Goal: Communication & Community: Answer question/provide support

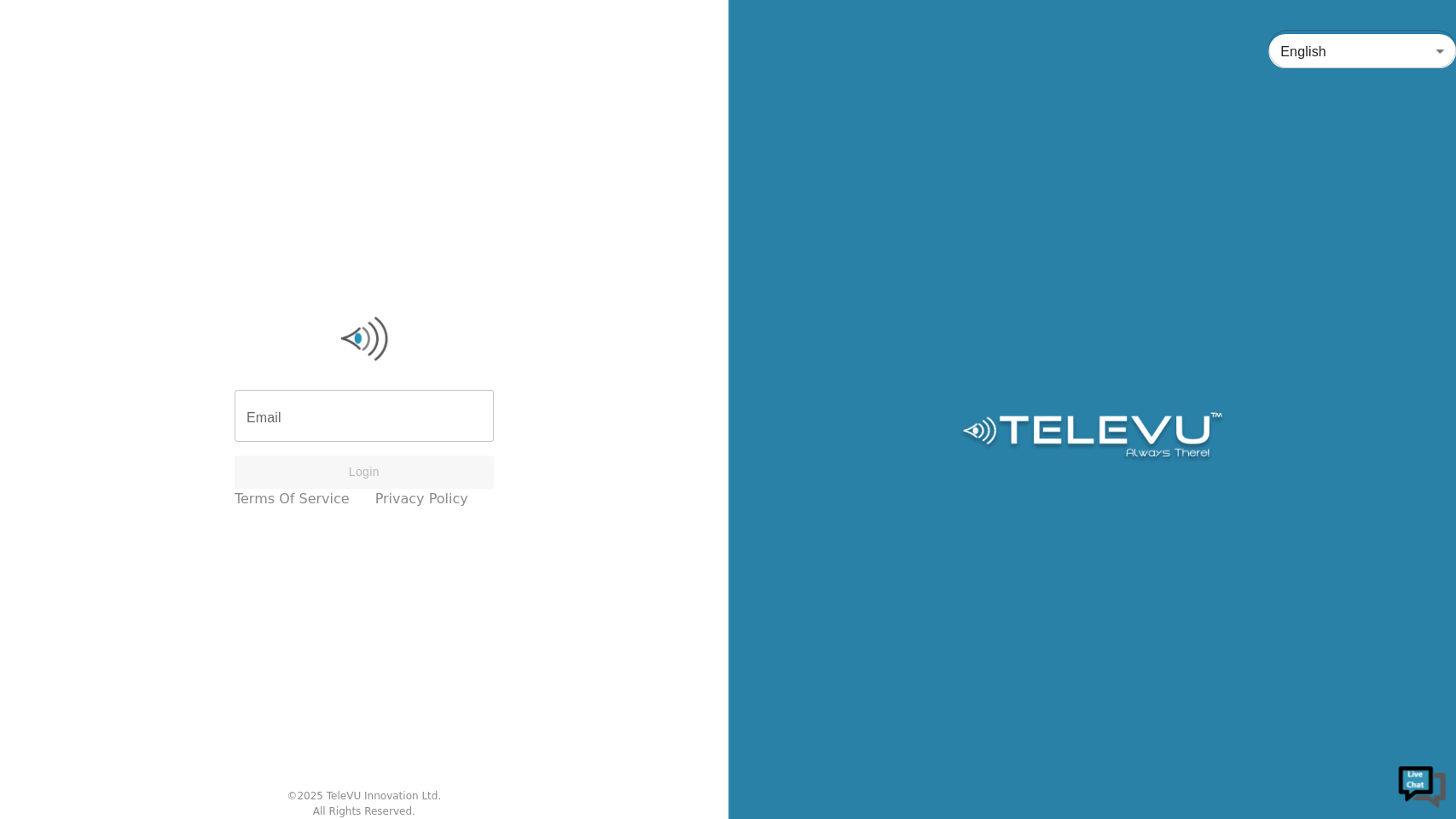
click at [68, 50] on div "Email Email Login Terms of Service Privacy Policy © 2025 TeleVU Innovation Ltd.…" at bounding box center [364, 409] width 728 height 819
click at [846, 20] on div "English en ​" at bounding box center [1092, 53] width 728 height 73
click at [299, 420] on input "Email" at bounding box center [364, 418] width 259 height 48
click at [327, 419] on input "Email" at bounding box center [364, 418] width 259 height 48
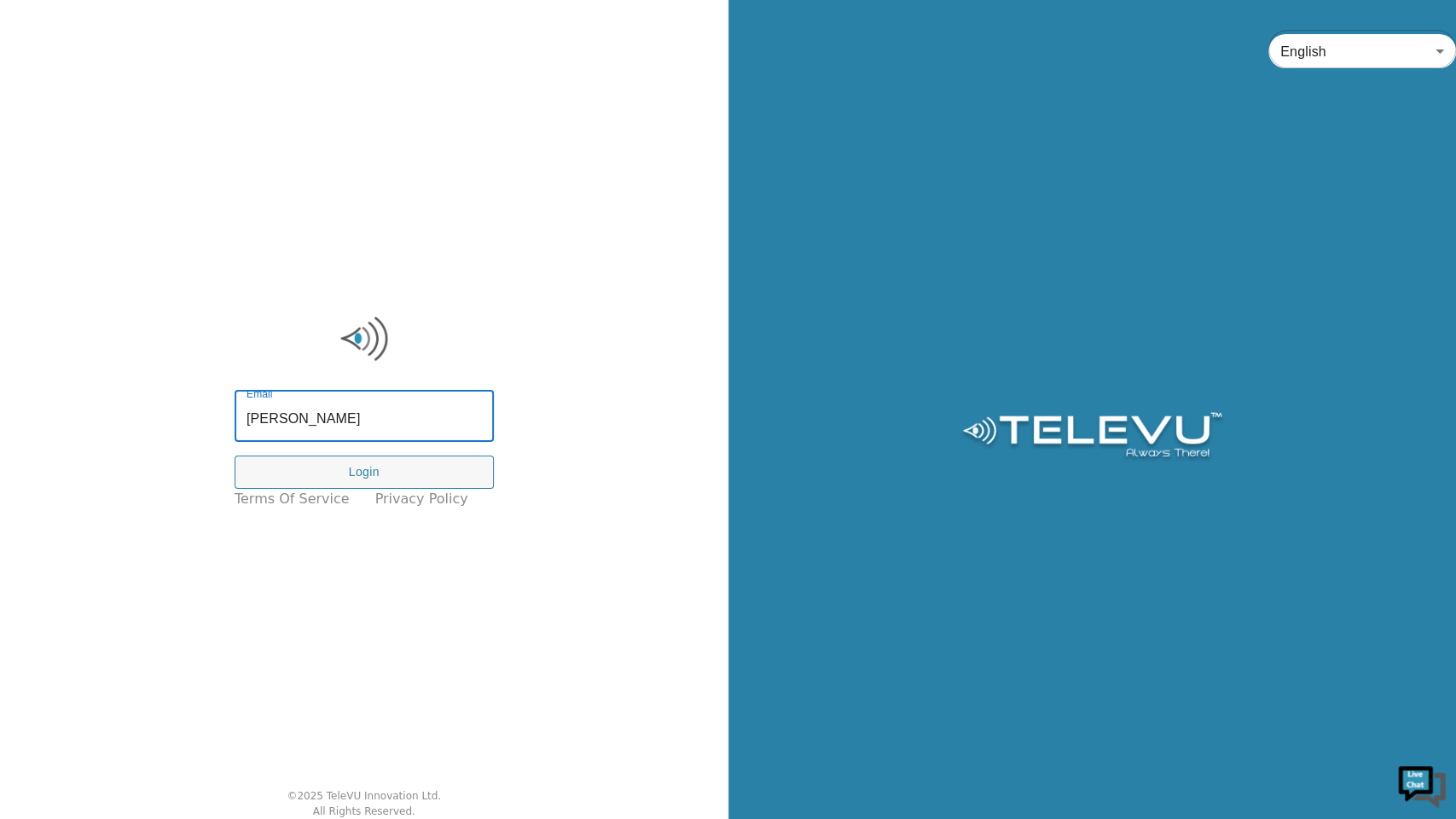
type input "ryan@televu.ca"
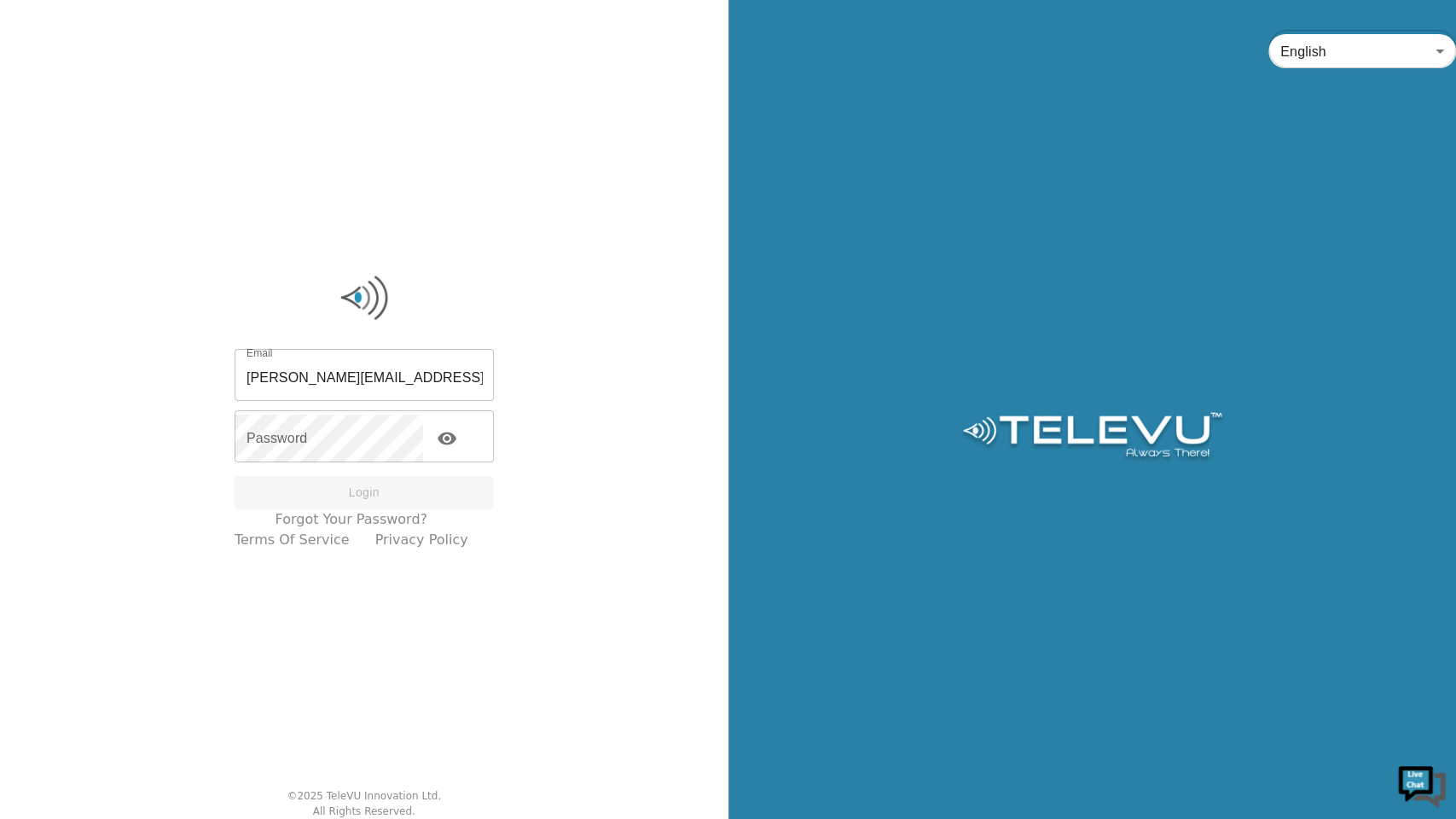
click at [375, 410] on div "Email ryan@televu.ca Email Password Password Login" at bounding box center [364, 431] width 259 height 156
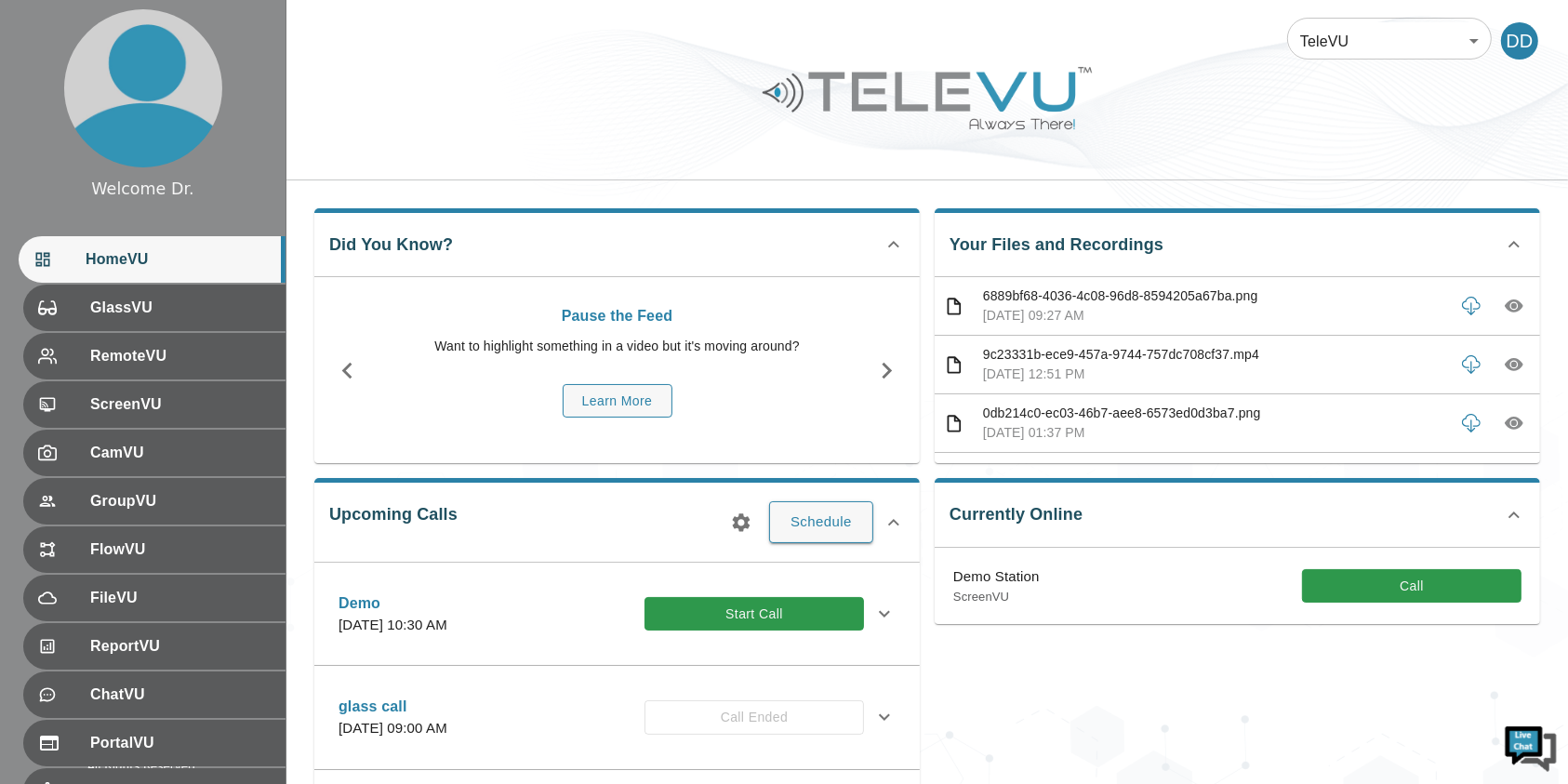
drag, startPoint x: 1316, startPoint y: 20, endPoint x: 976, endPoint y: 30, distance: 340.1
click at [976, 30] on div "TeleVU 1 ​ DD" at bounding box center [927, 30] width 1281 height 60
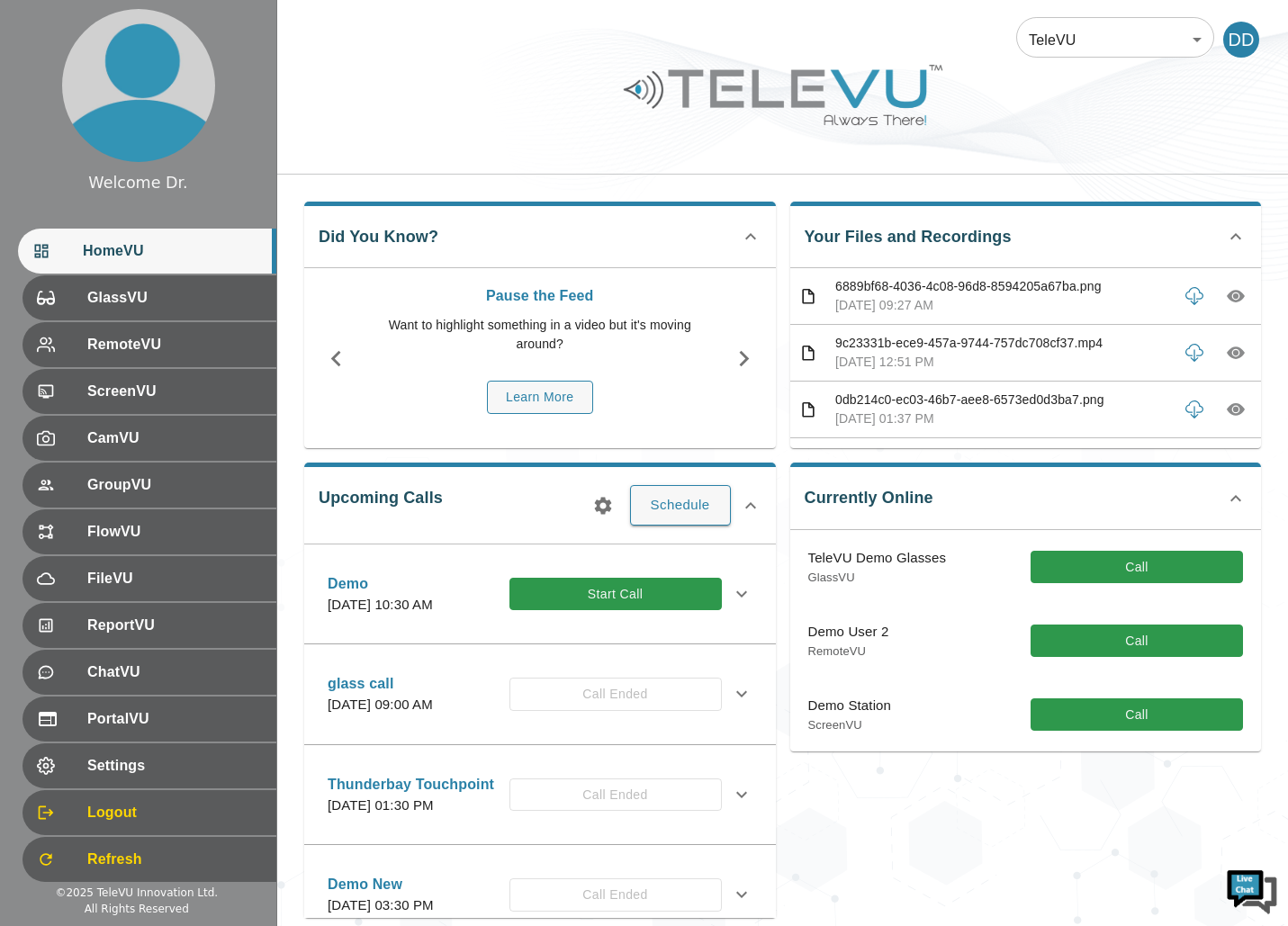
click at [382, 84] on div at bounding box center [783, 108] width 1011 height 102
click at [372, 58] on div at bounding box center [783, 108] width 1011 height 102
click at [1136, 554] on button "Call" at bounding box center [1136, 568] width 212 height 34
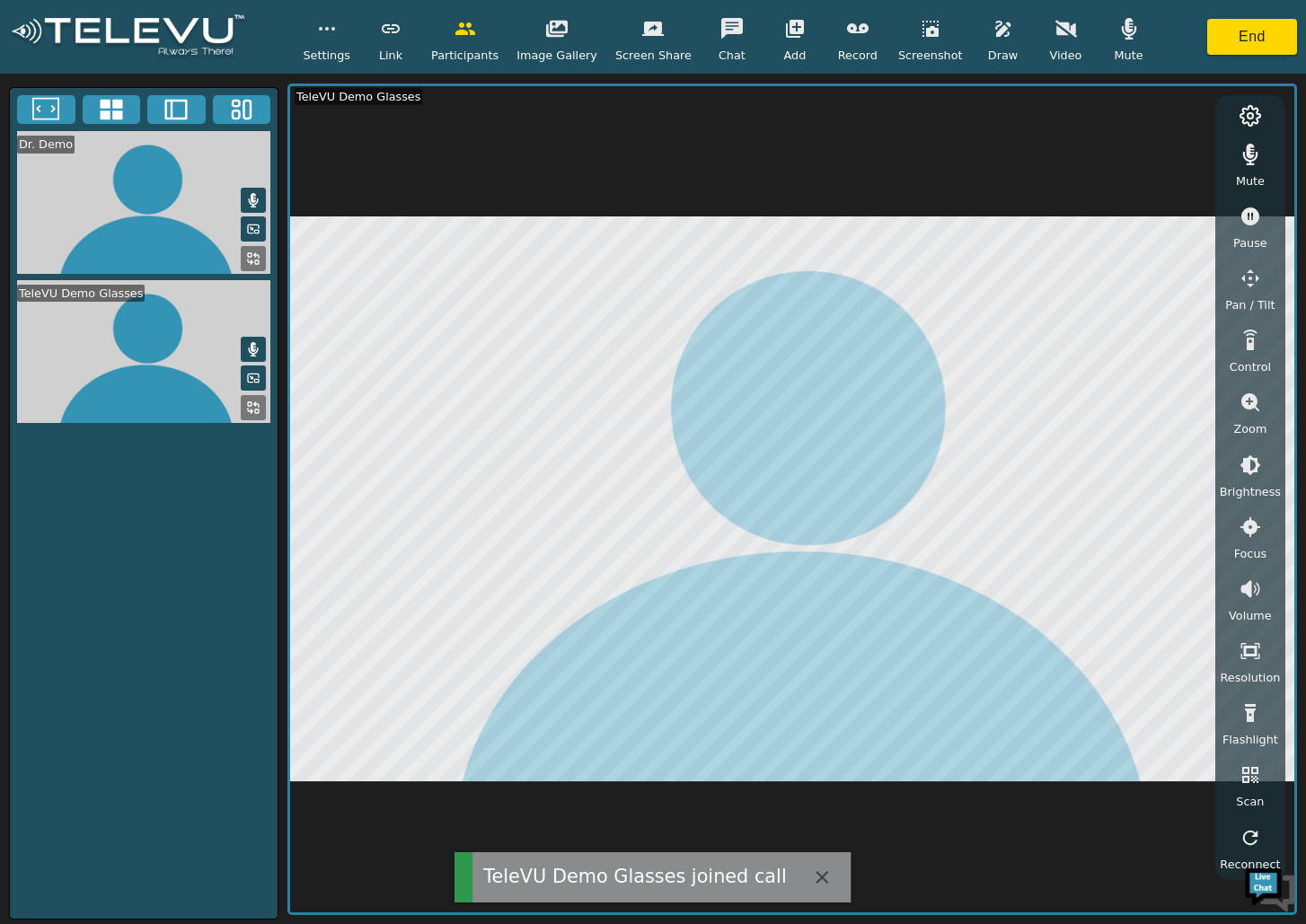
click at [1252, 394] on icon "button" at bounding box center [1250, 402] width 18 height 18
click at [1247, 463] on icon "button" at bounding box center [1250, 464] width 16 height 16
click at [1248, 463] on icon "button" at bounding box center [1250, 464] width 16 height 16
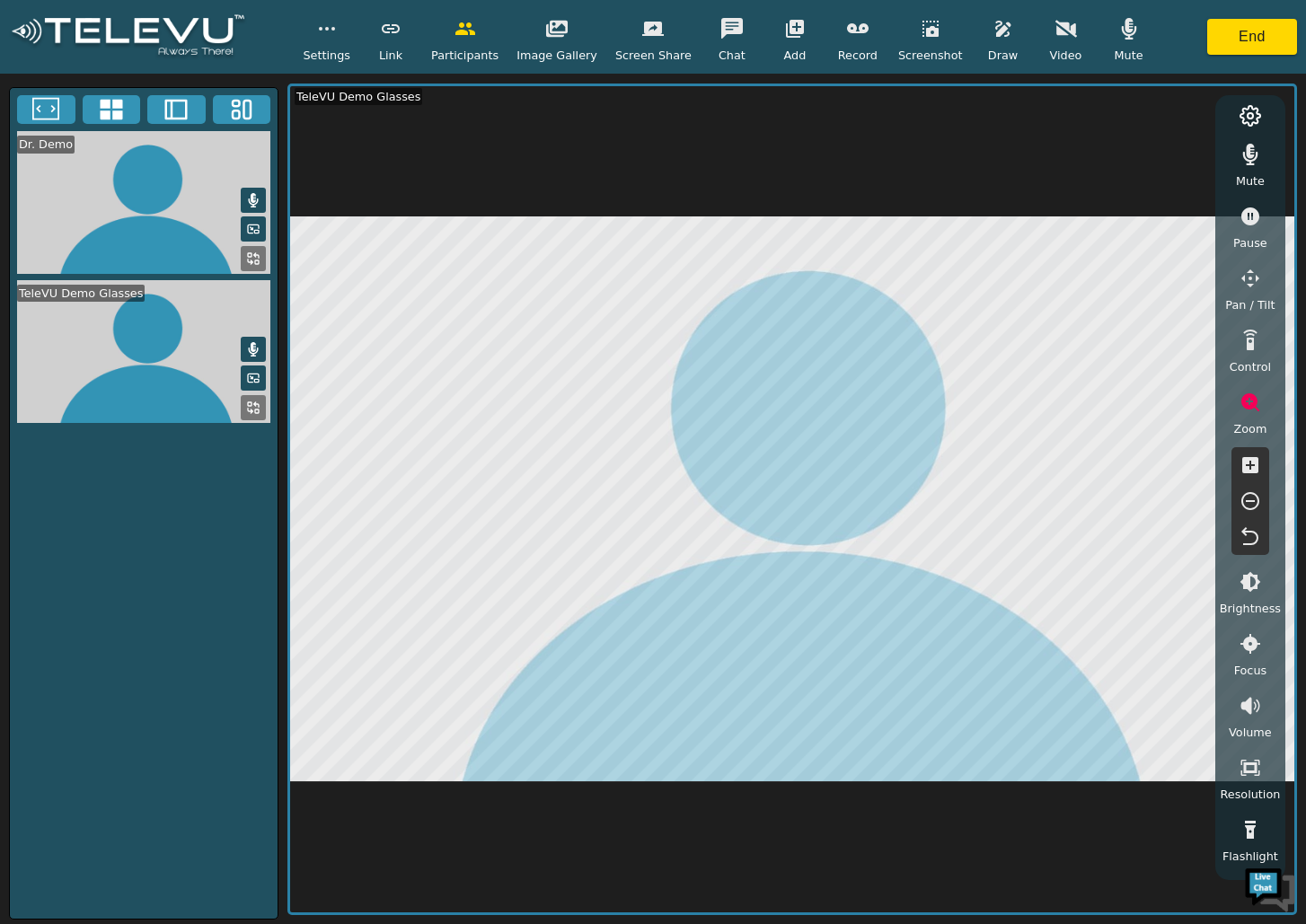
click at [1248, 463] on icon "button" at bounding box center [1250, 464] width 16 height 16
click at [1250, 507] on icon "button" at bounding box center [1250, 501] width 21 height 21
click at [1249, 501] on icon "button" at bounding box center [1250, 501] width 18 height 18
click at [1252, 534] on icon "button" at bounding box center [1250, 537] width 21 height 21
click at [1256, 40] on button "End" at bounding box center [1252, 36] width 89 height 36
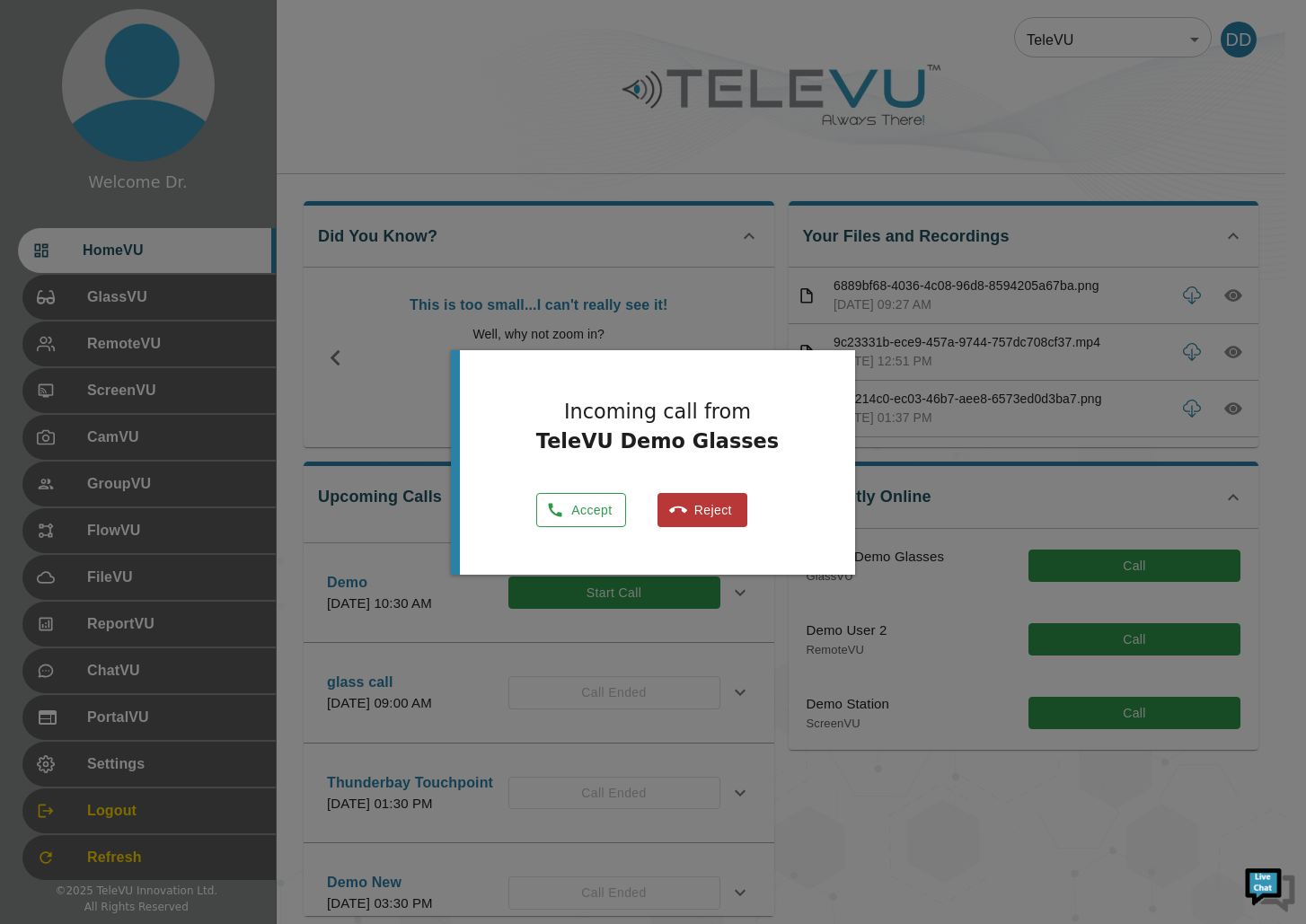
click at [599, 505] on button "Accept" at bounding box center [581, 511] width 89 height 35
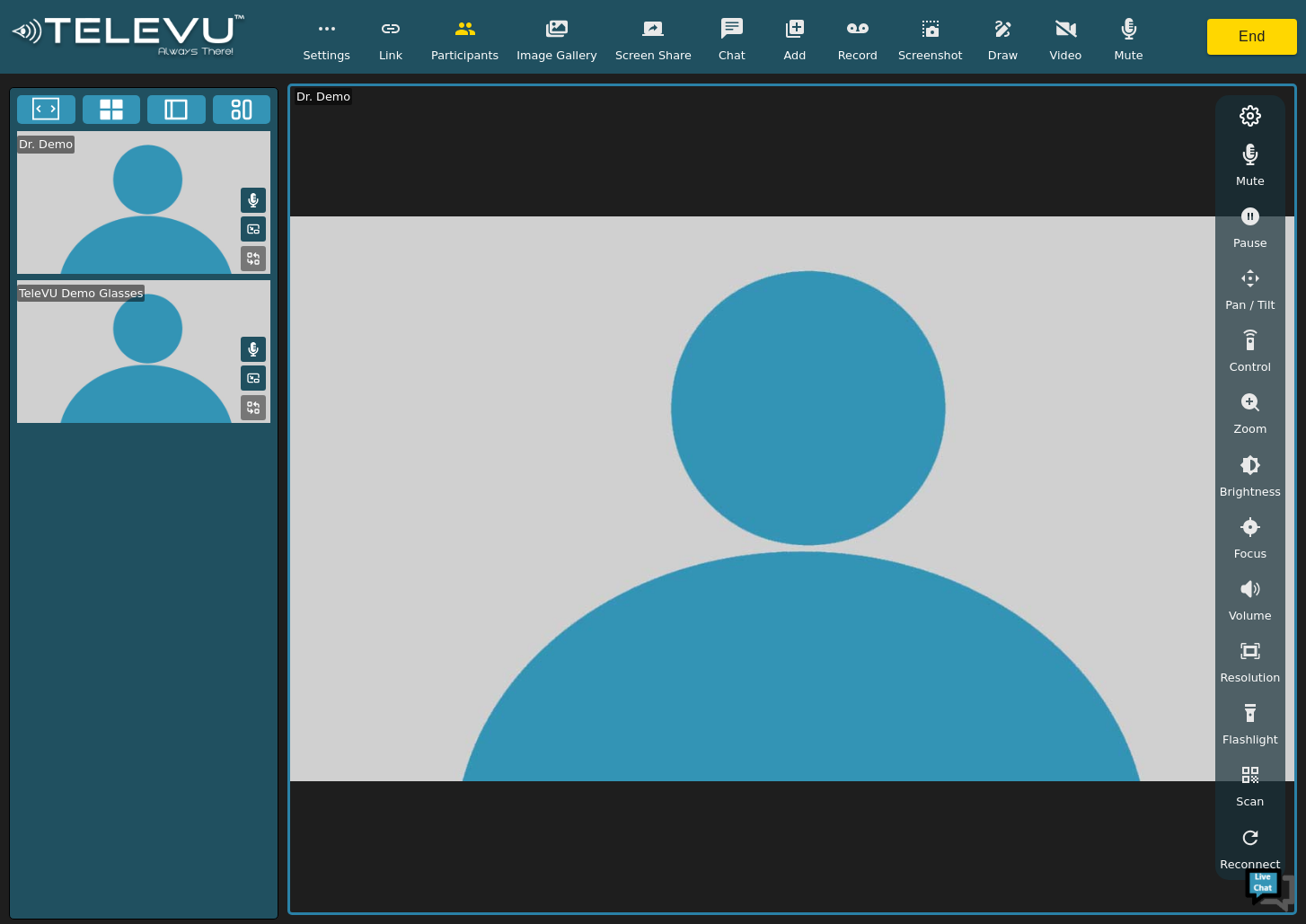
click at [252, 404] on rect at bounding box center [250, 405] width 4 height 4
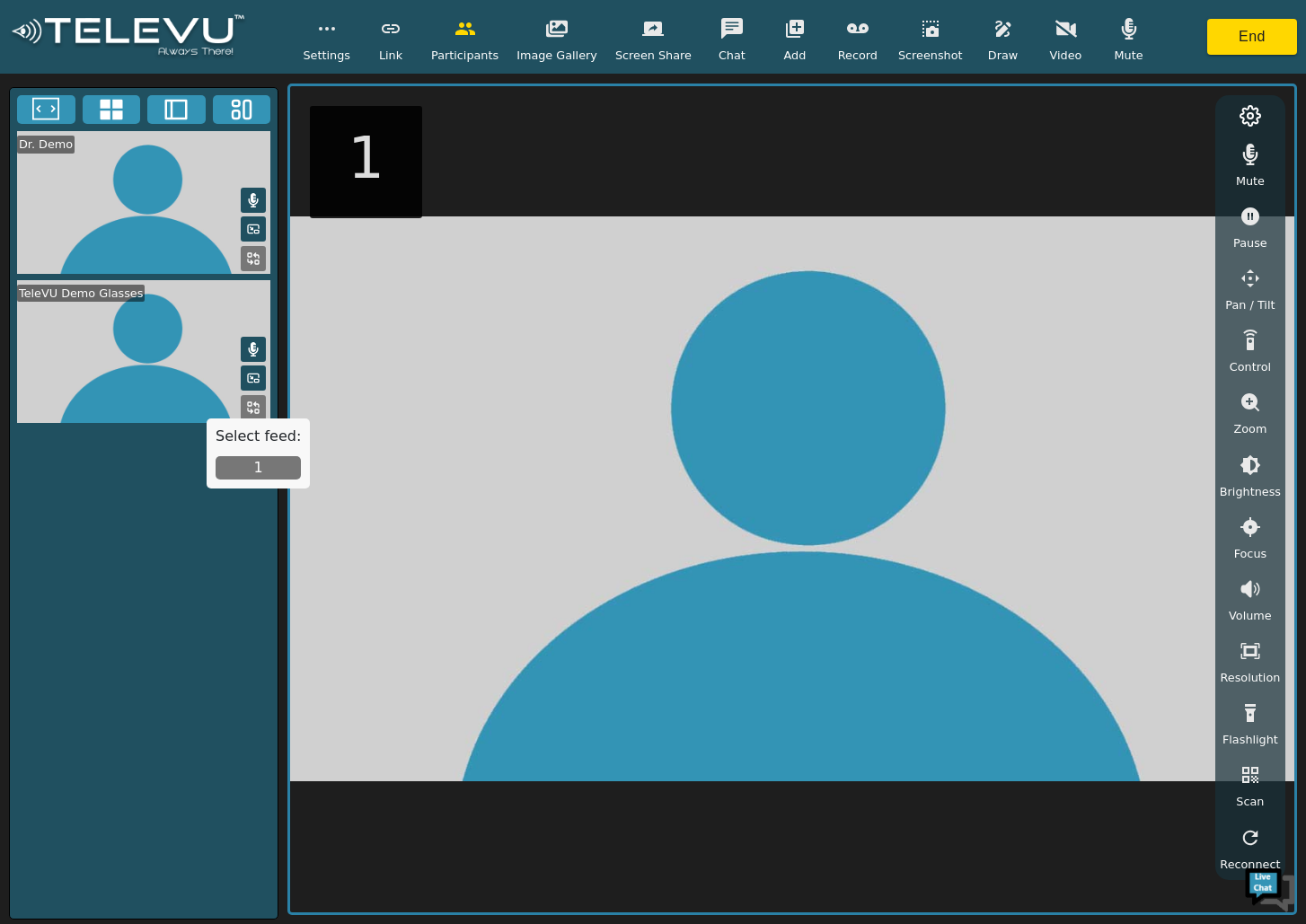
click at [258, 468] on button "1" at bounding box center [258, 467] width 86 height 23
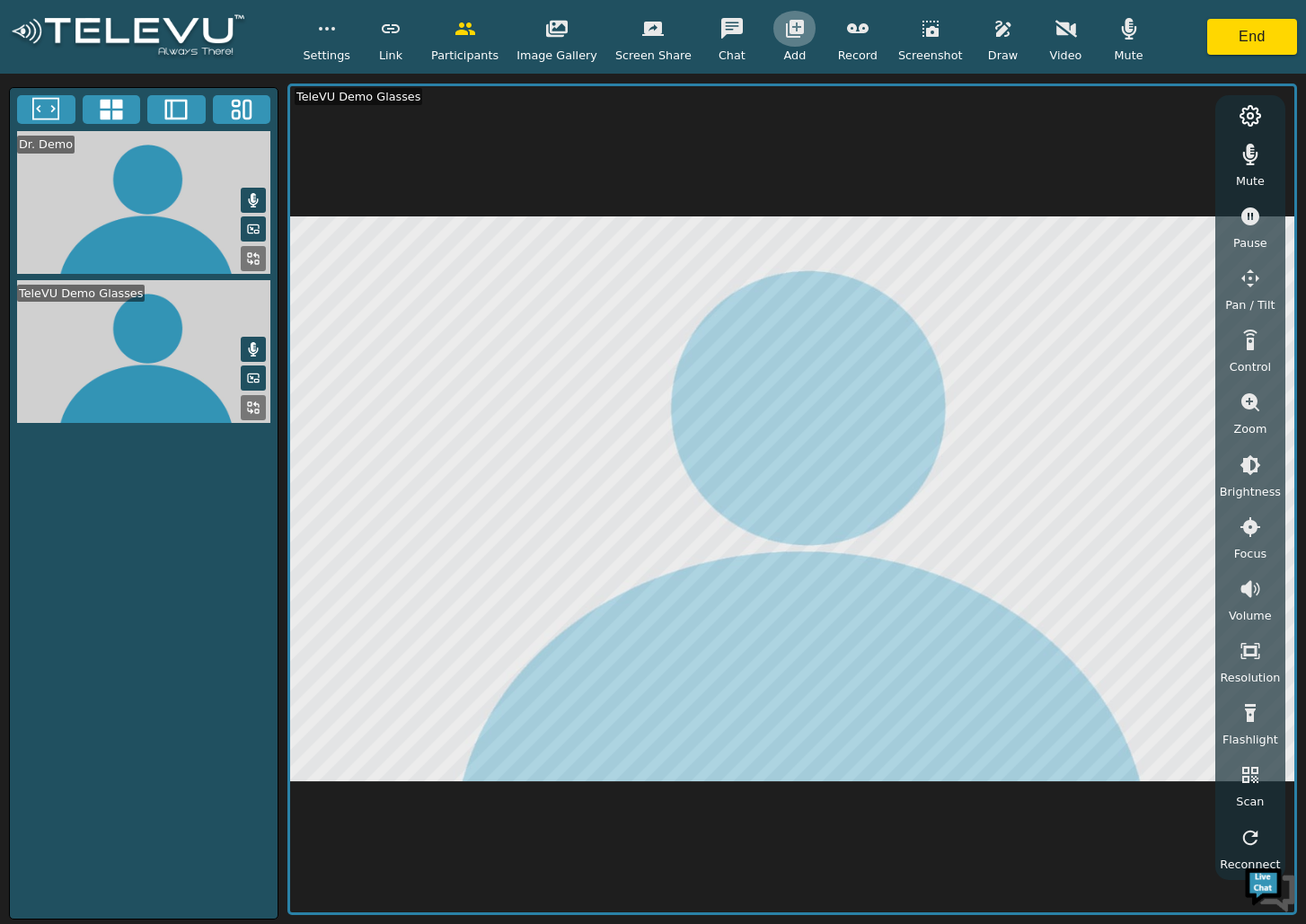
click at [786, 25] on icon "button" at bounding box center [794, 28] width 18 height 18
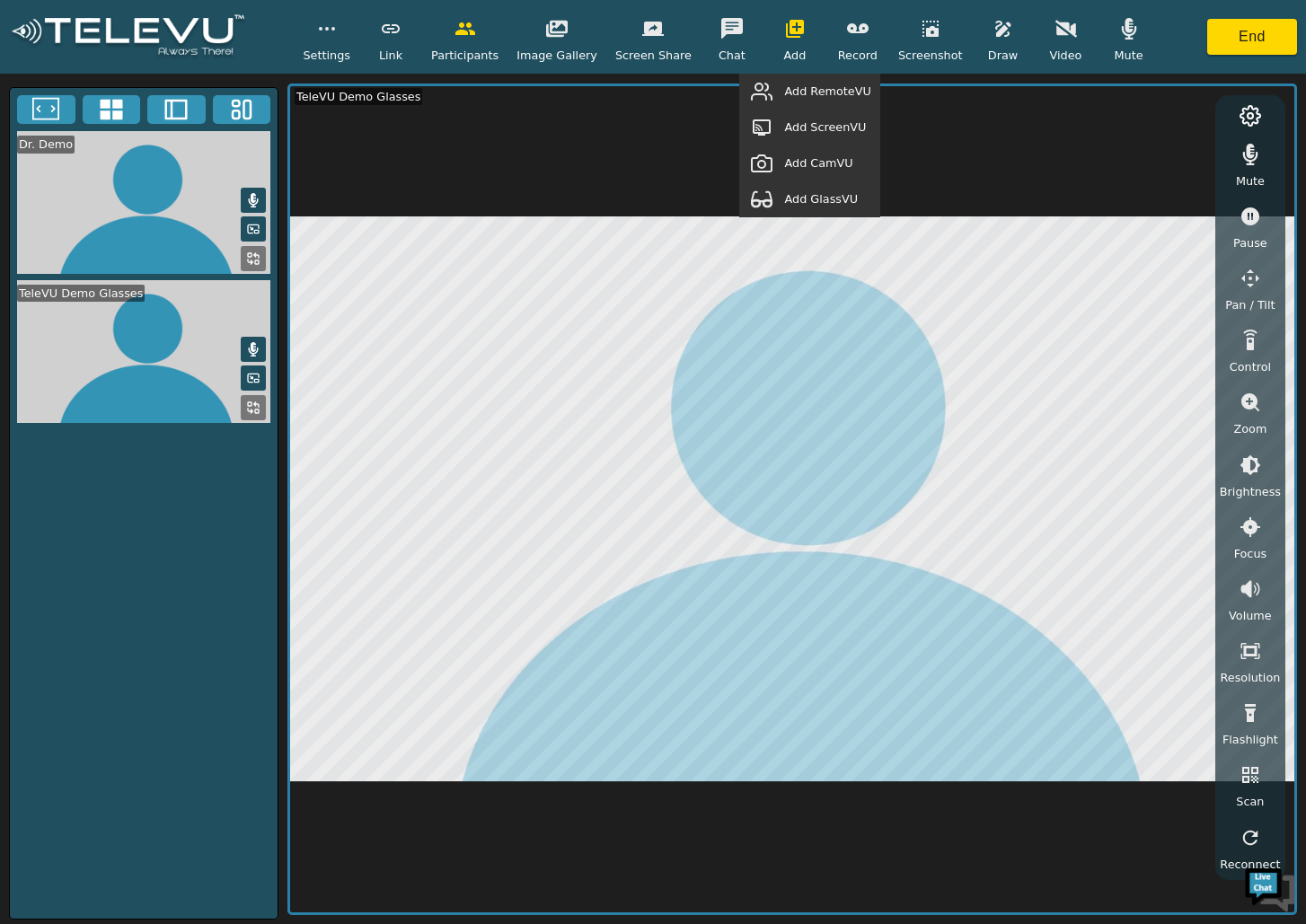
click at [825, 118] on span "Add ScreenVU" at bounding box center [825, 127] width 82 height 17
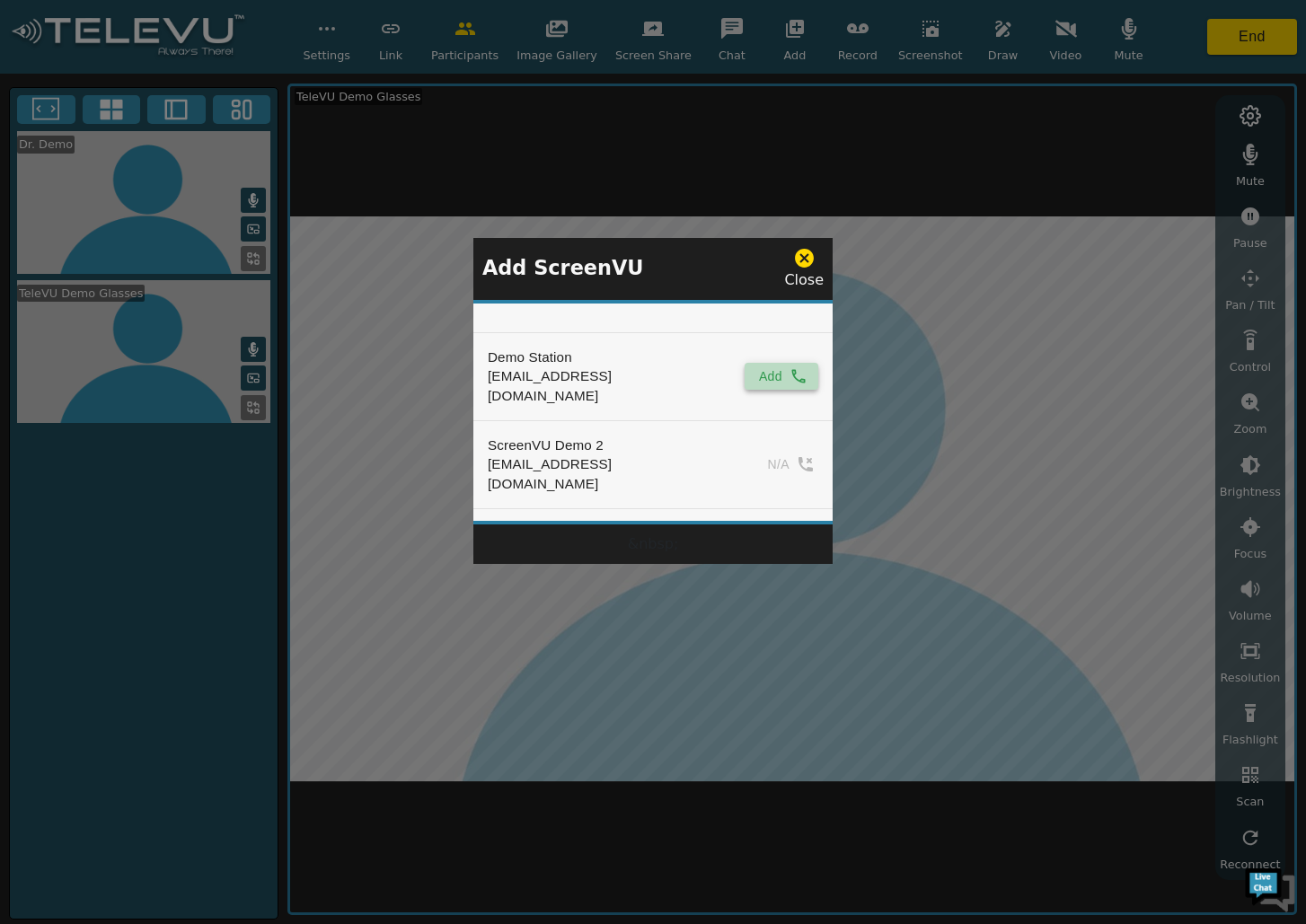
click at [795, 367] on icon "simple table" at bounding box center [798, 376] width 18 height 18
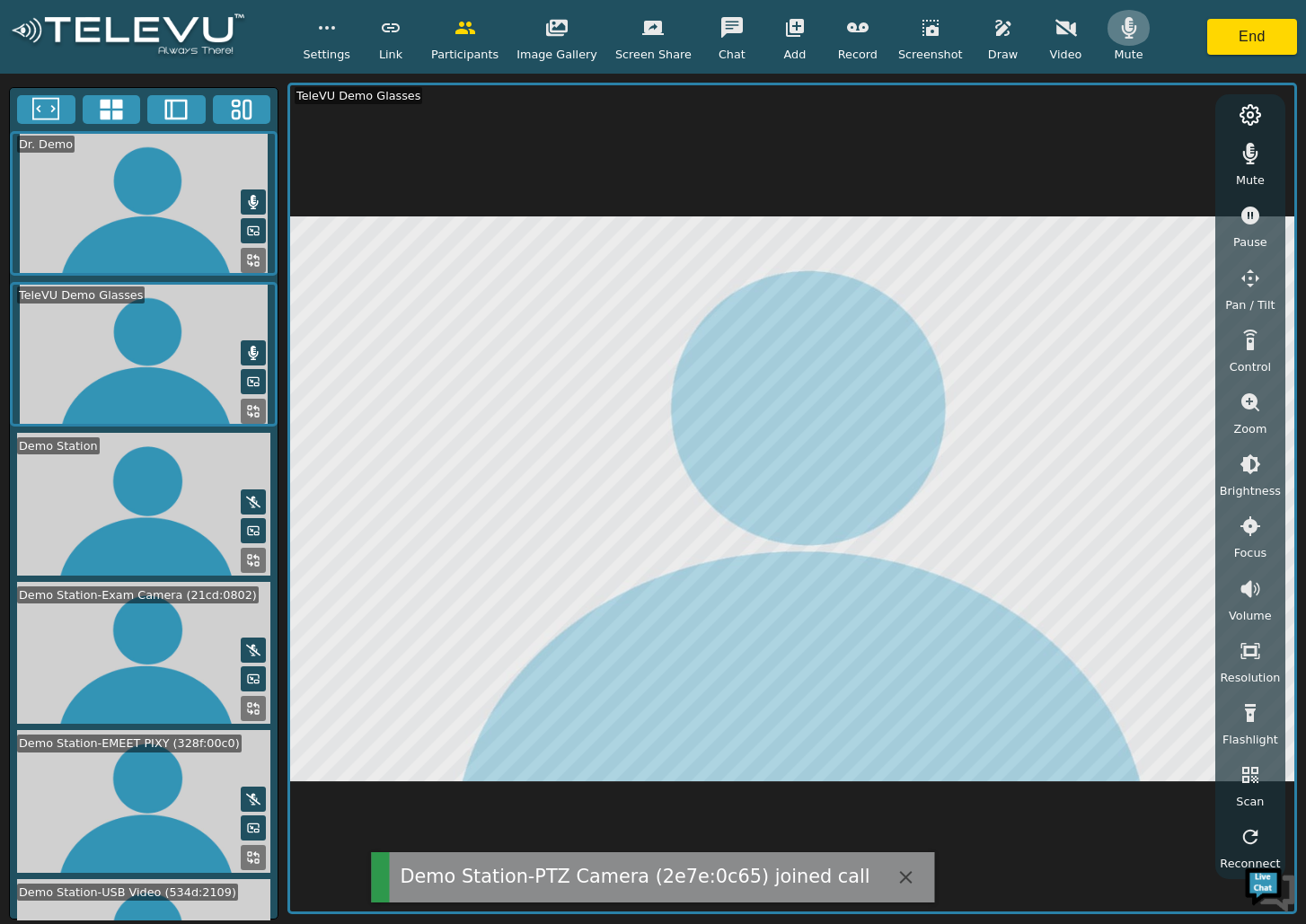
click at [1107, 30] on button "button" at bounding box center [1129, 28] width 45 height 36
click at [1238, 147] on button "button" at bounding box center [1250, 153] width 45 height 36
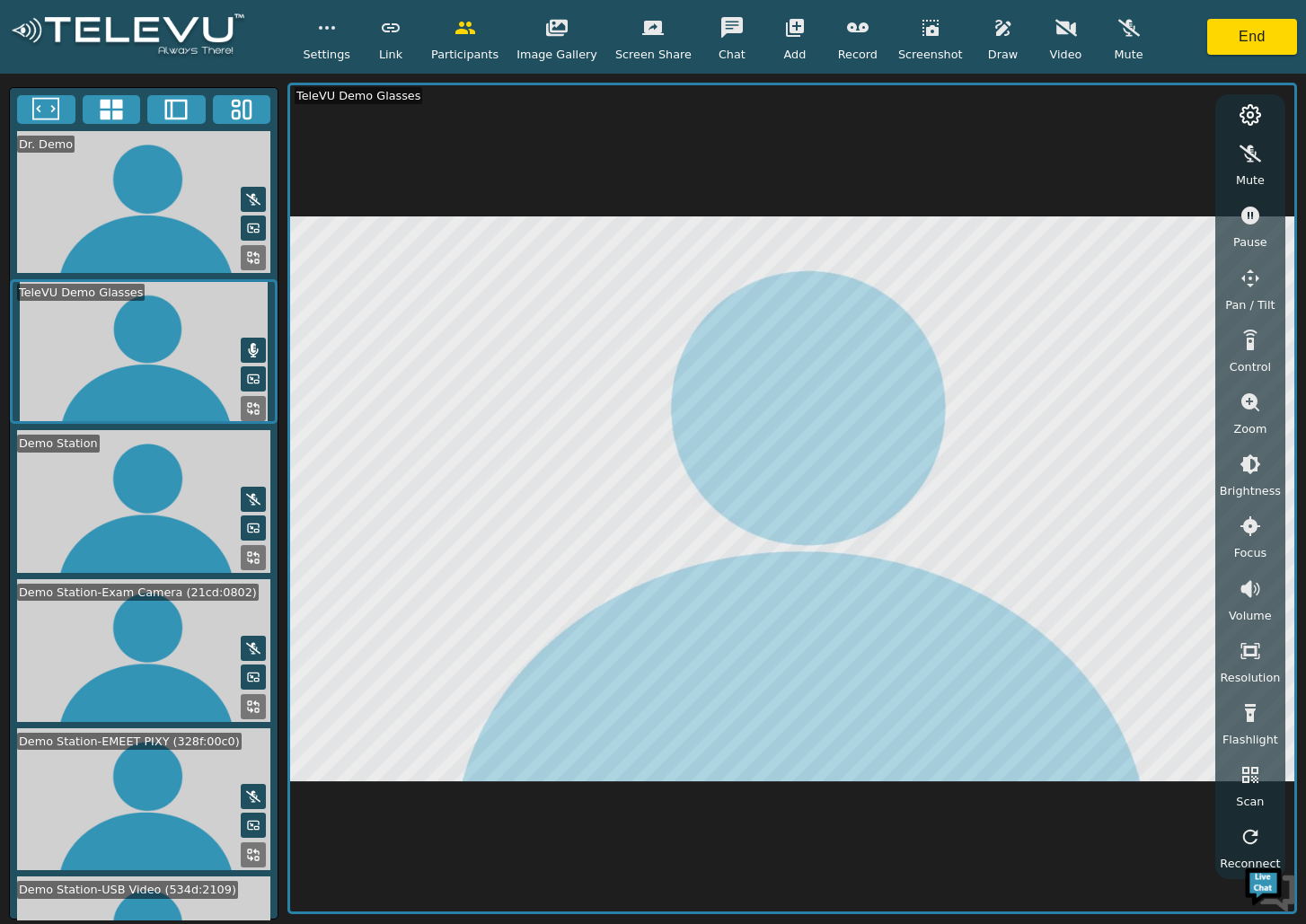
click at [120, 98] on icon at bounding box center [111, 109] width 27 height 27
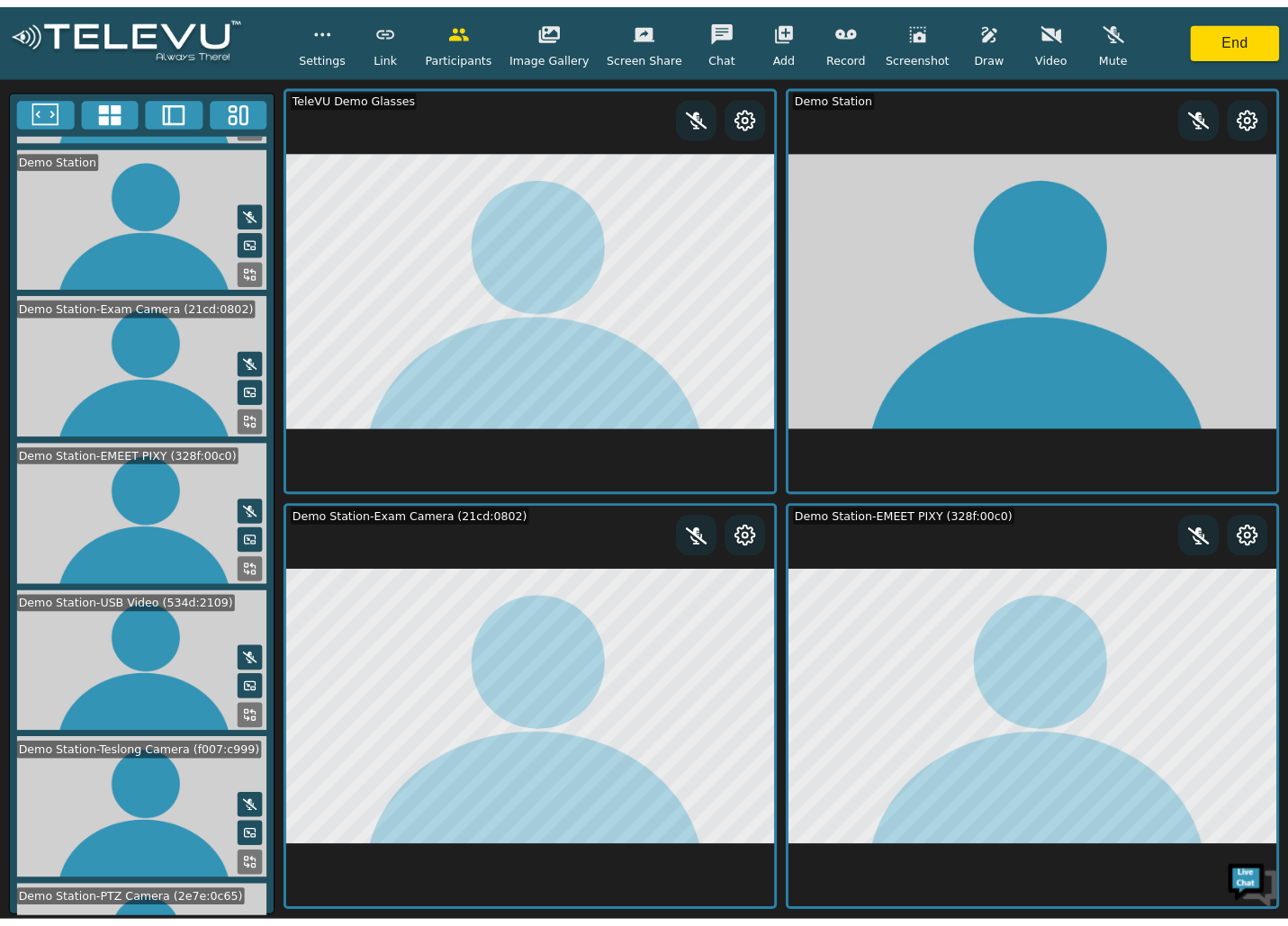
scroll to position [362, 0]
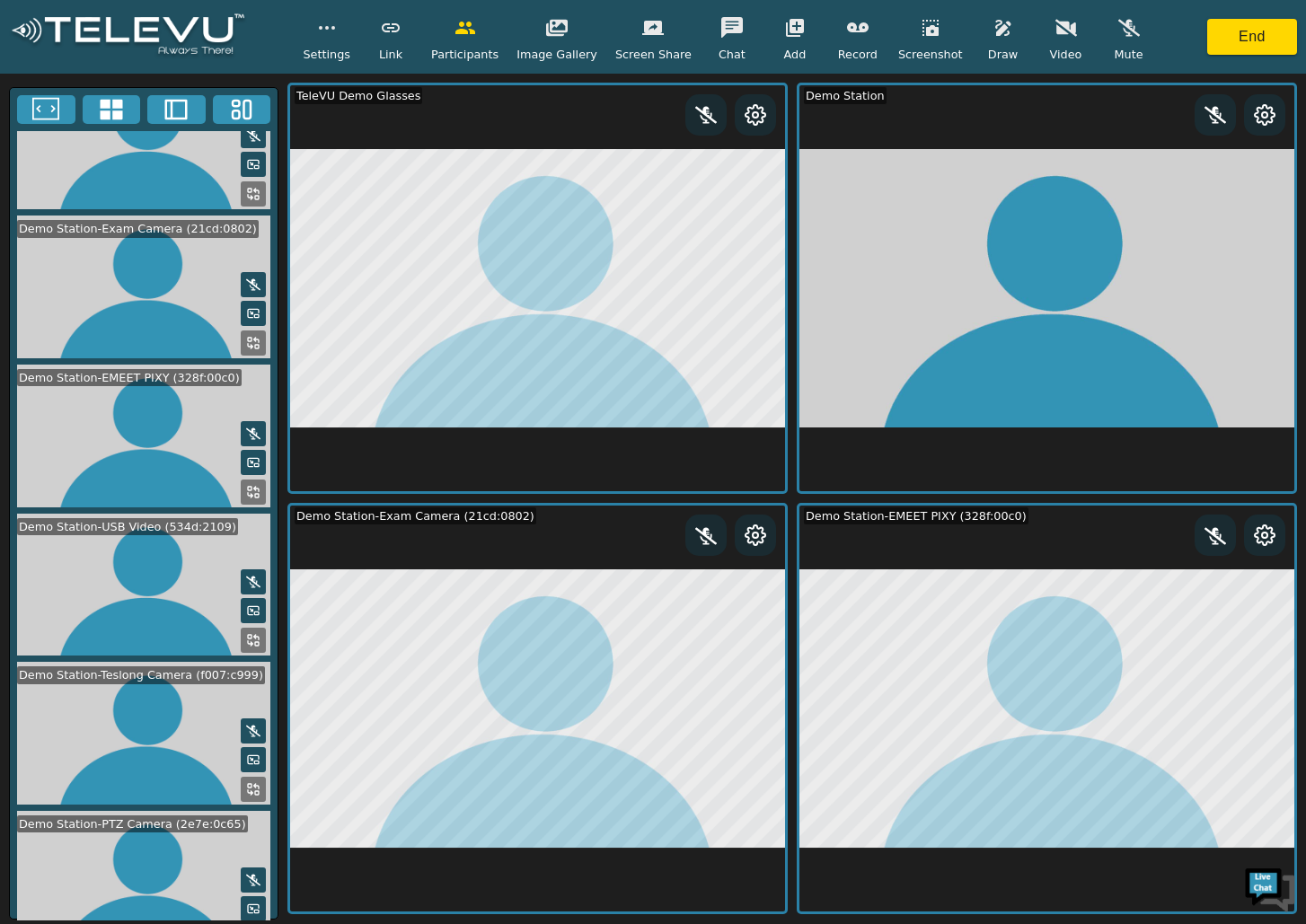
click at [246, 603] on icon at bounding box center [253, 610] width 14 height 14
click at [247, 756] on video at bounding box center [144, 882] width 268 height 143
click at [247, 756] on icon at bounding box center [253, 938] width 14 height 14
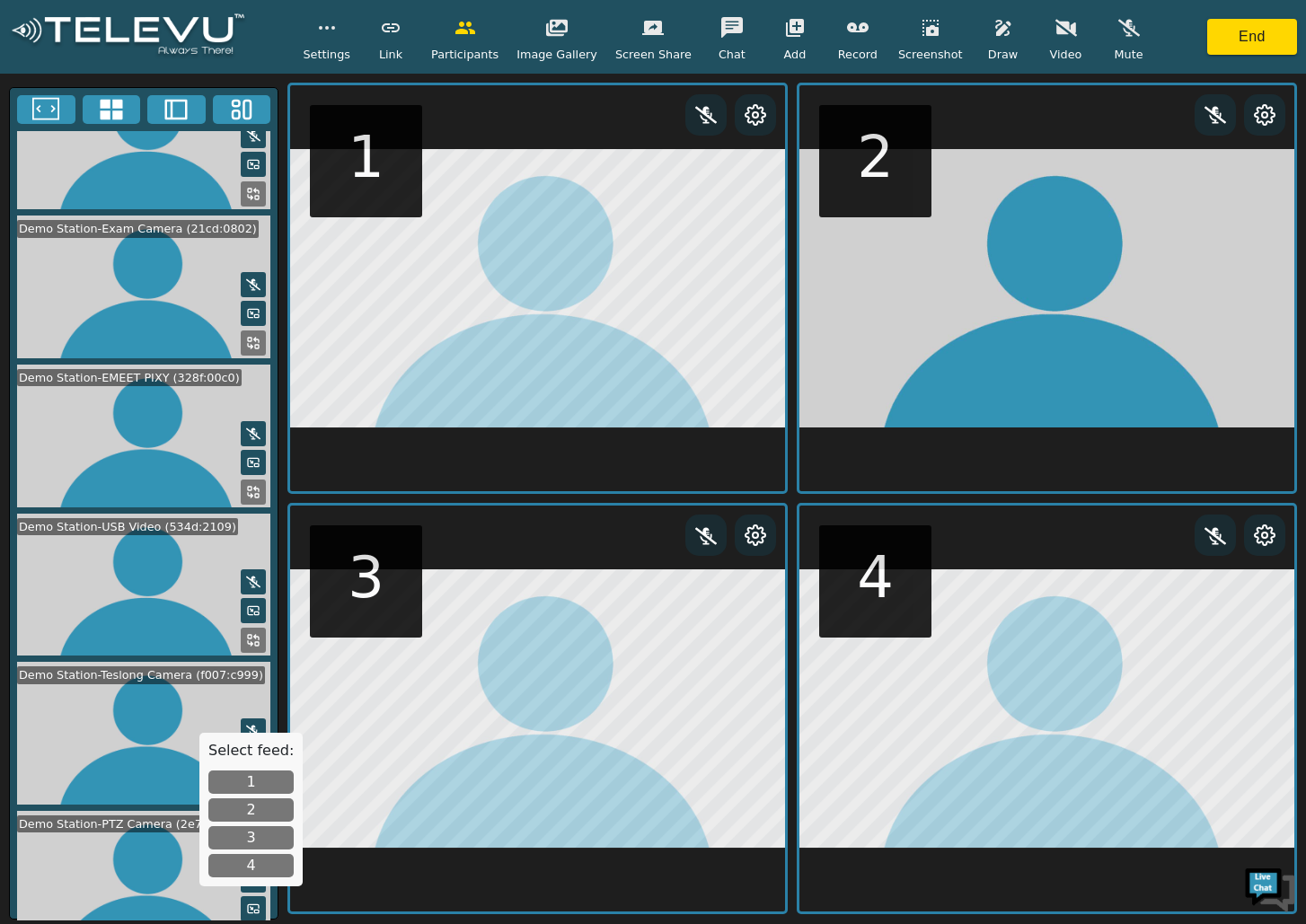
click at [242, 756] on button "2" at bounding box center [252, 810] width 86 height 23
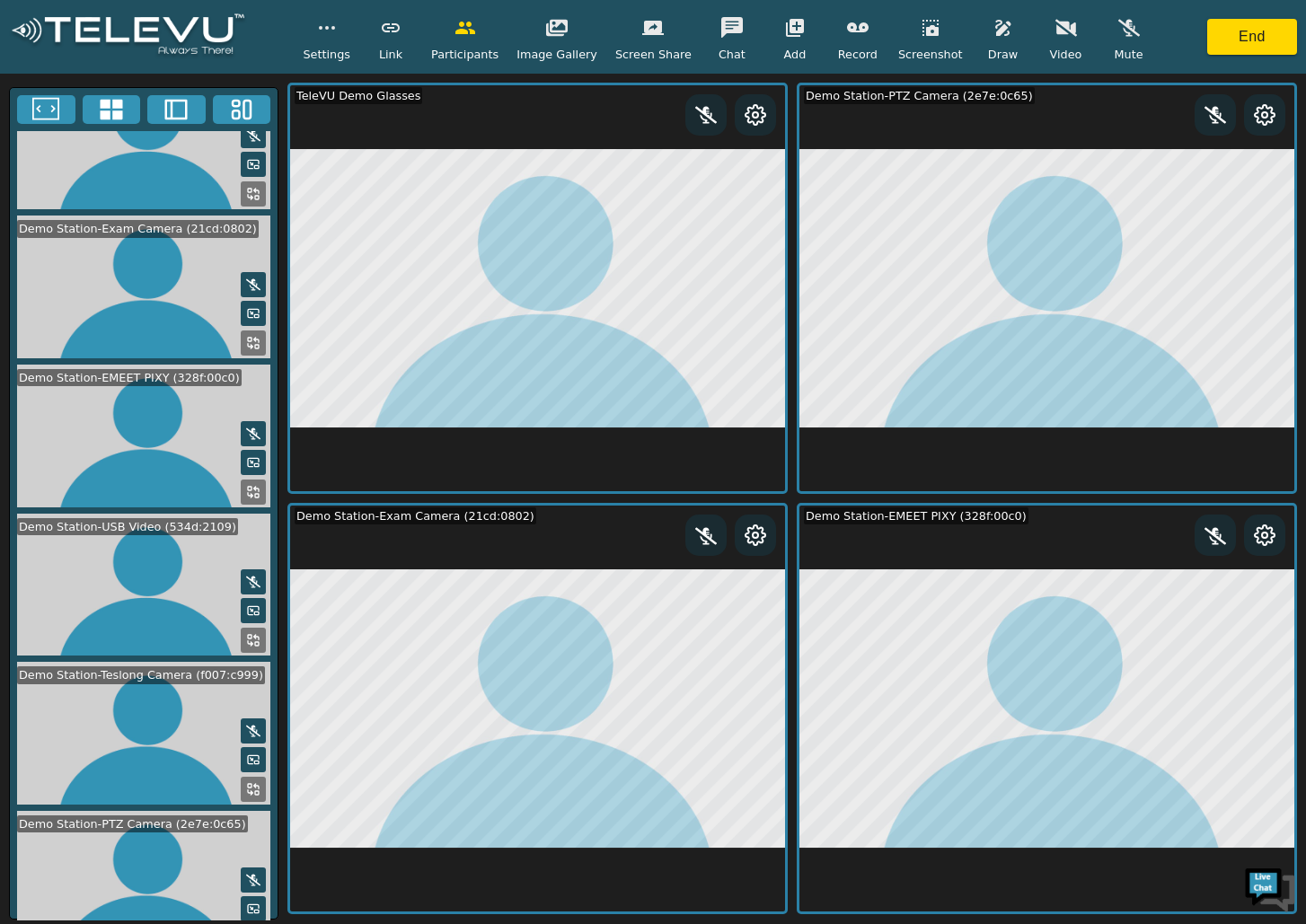
click at [246, 756] on icon at bounding box center [253, 789] width 14 height 14
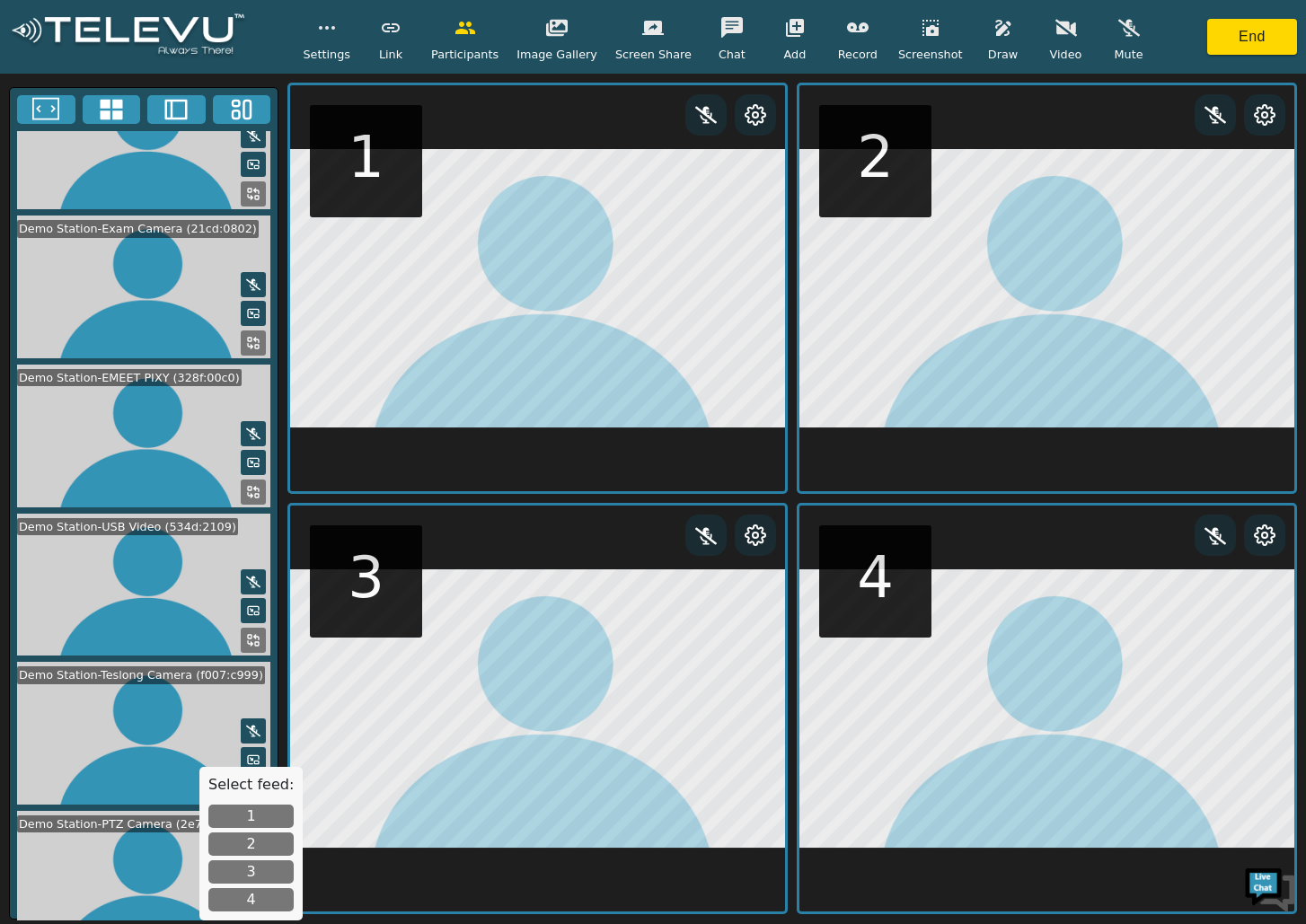
click at [254, 756] on button "4" at bounding box center [252, 900] width 86 height 23
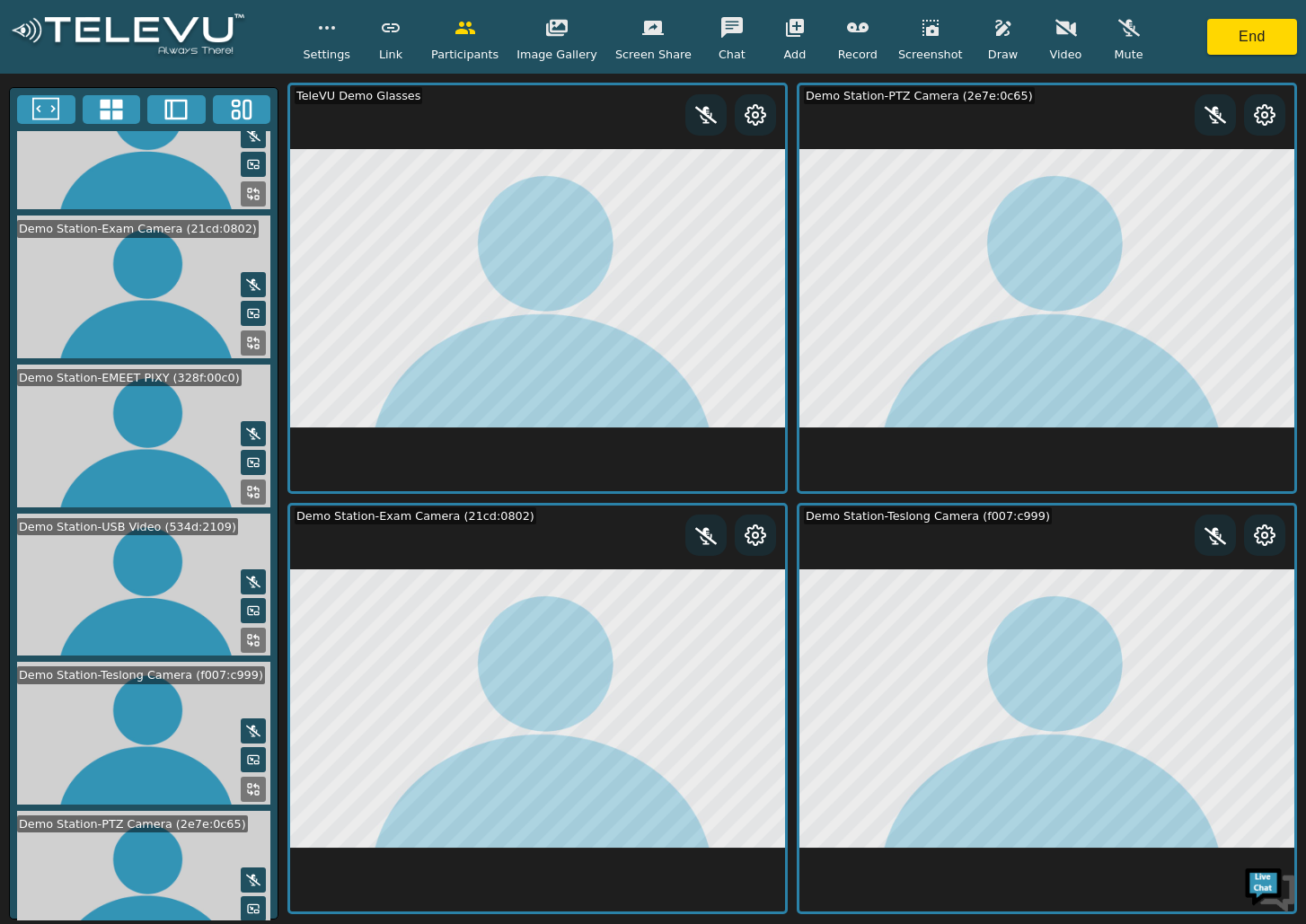
click at [996, 24] on icon "button" at bounding box center [1003, 27] width 15 height 16
click at [146, 542] on video at bounding box center [144, 585] width 268 height 143
click at [248, 607] on icon at bounding box center [254, 611] width 11 height 8
click at [249, 633] on icon at bounding box center [253, 640] width 14 height 14
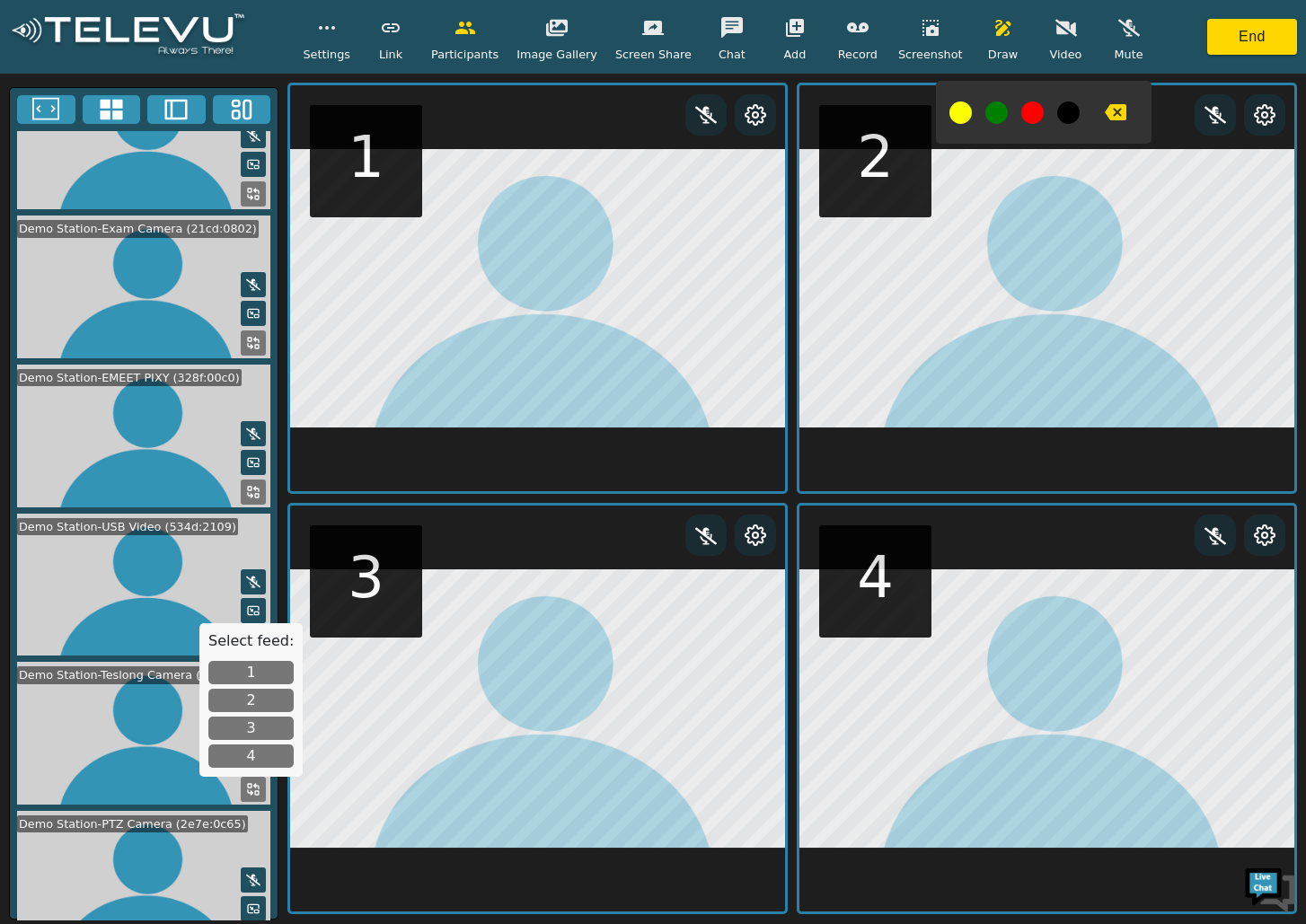
click at [258, 752] on button "4" at bounding box center [252, 756] width 86 height 23
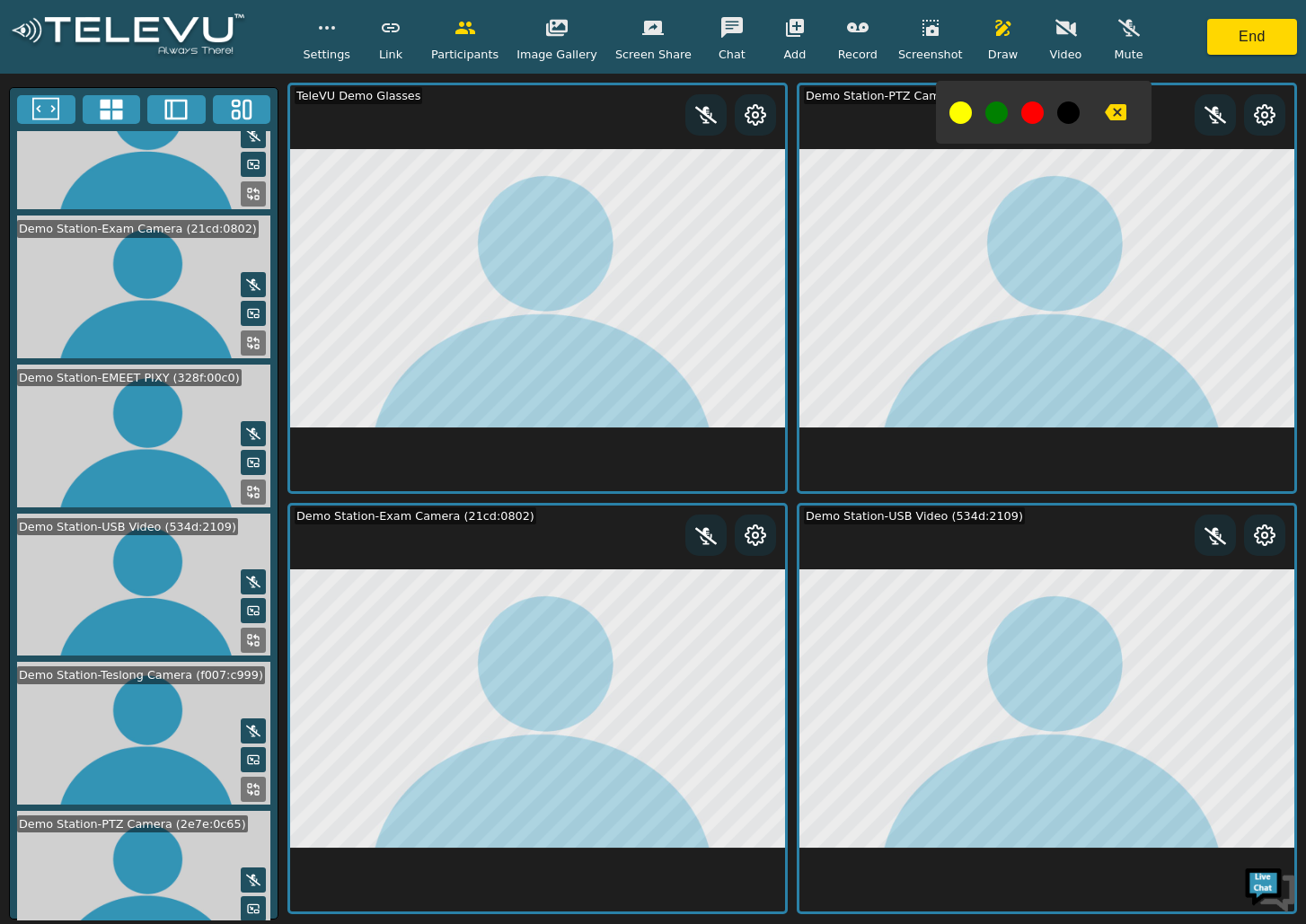
click at [1264, 536] on icon at bounding box center [1264, 535] width 21 height 21
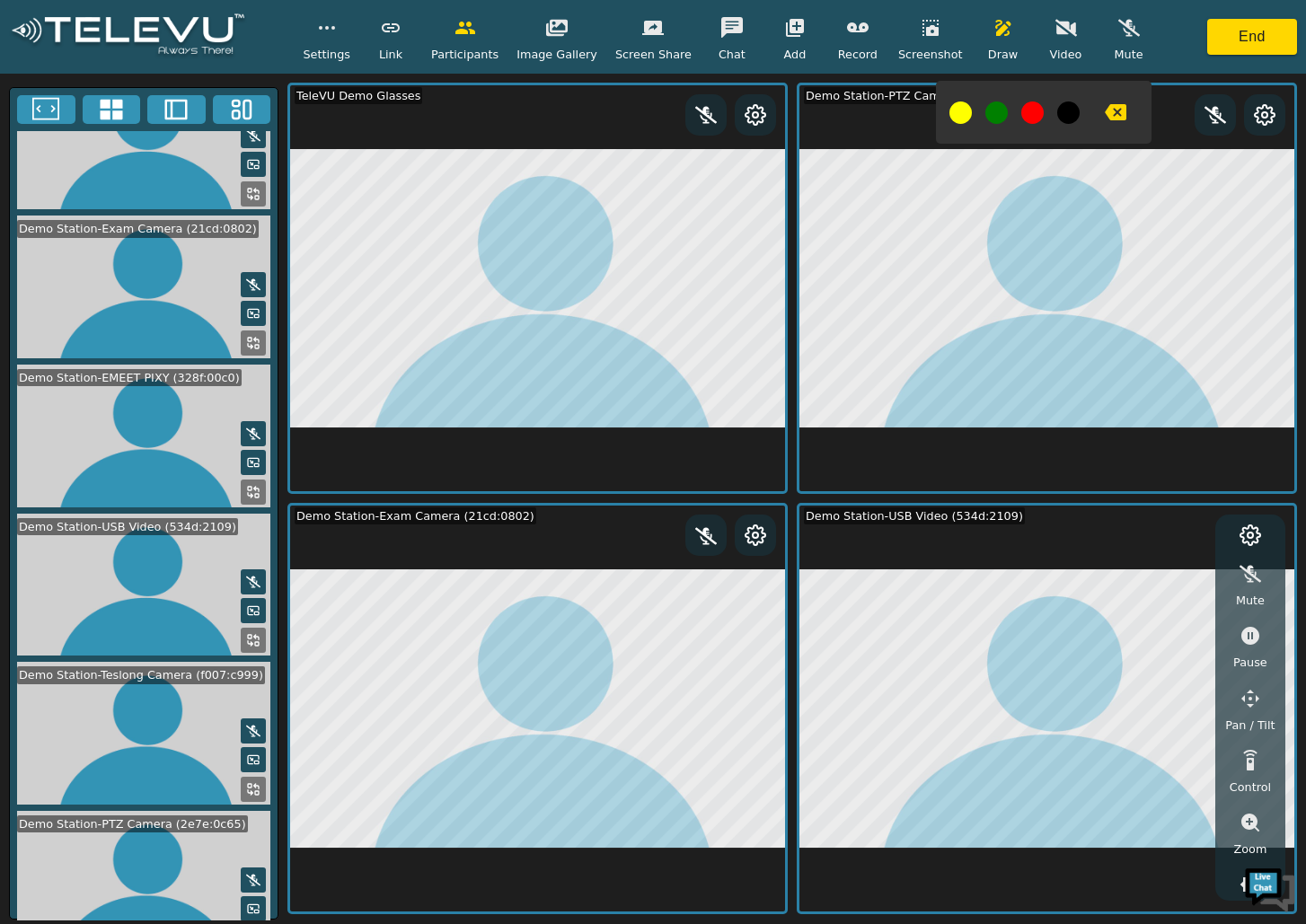
click at [1253, 633] on icon "button" at bounding box center [1250, 636] width 18 height 18
click at [1105, 103] on icon "button" at bounding box center [1115, 112] width 21 height 21
click at [1105, 115] on icon "button" at bounding box center [1115, 112] width 21 height 16
click at [1238, 39] on button "End" at bounding box center [1252, 36] width 89 height 36
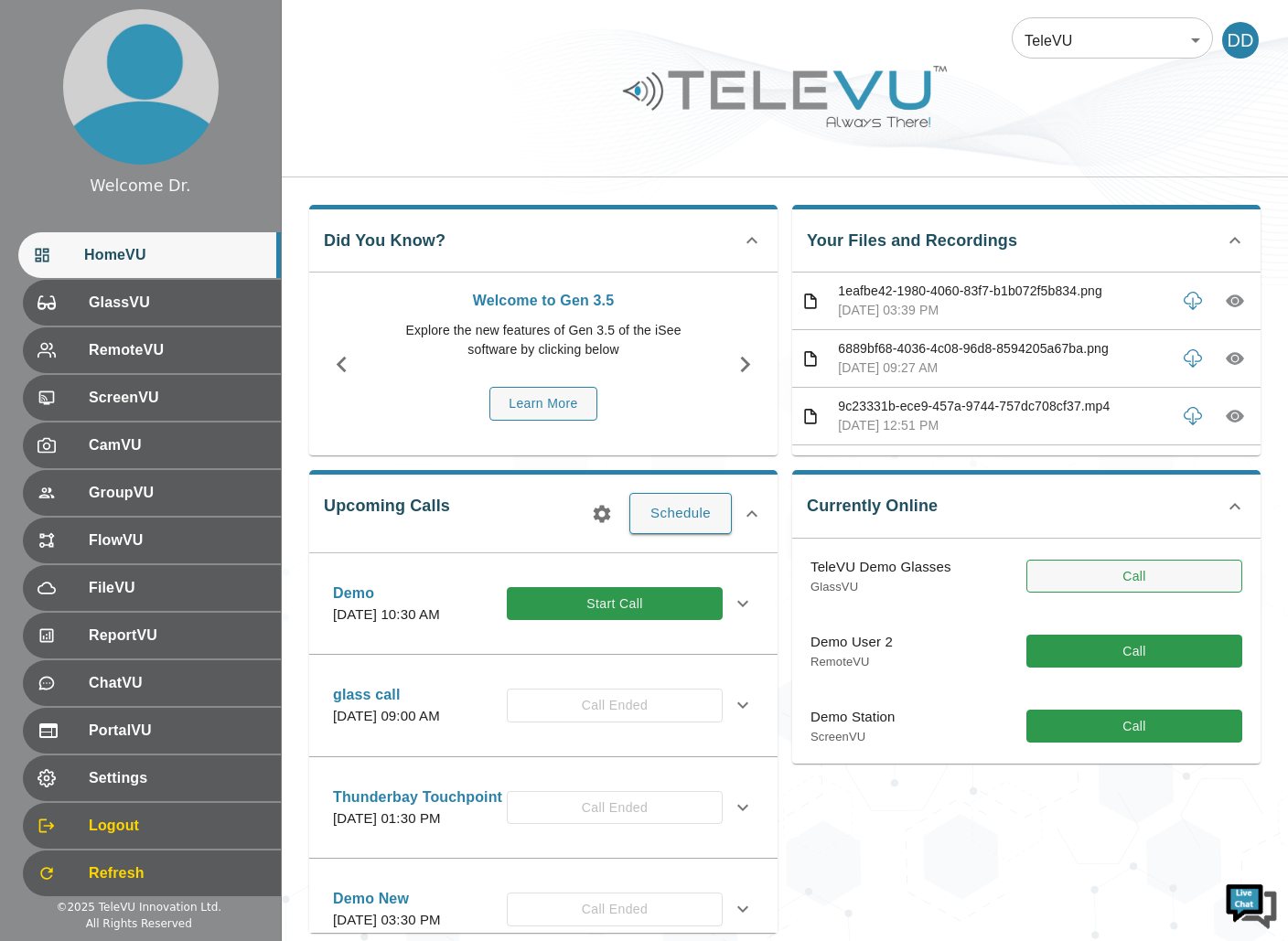
click at [1110, 566] on button "Call" at bounding box center [1133, 577] width 215 height 34
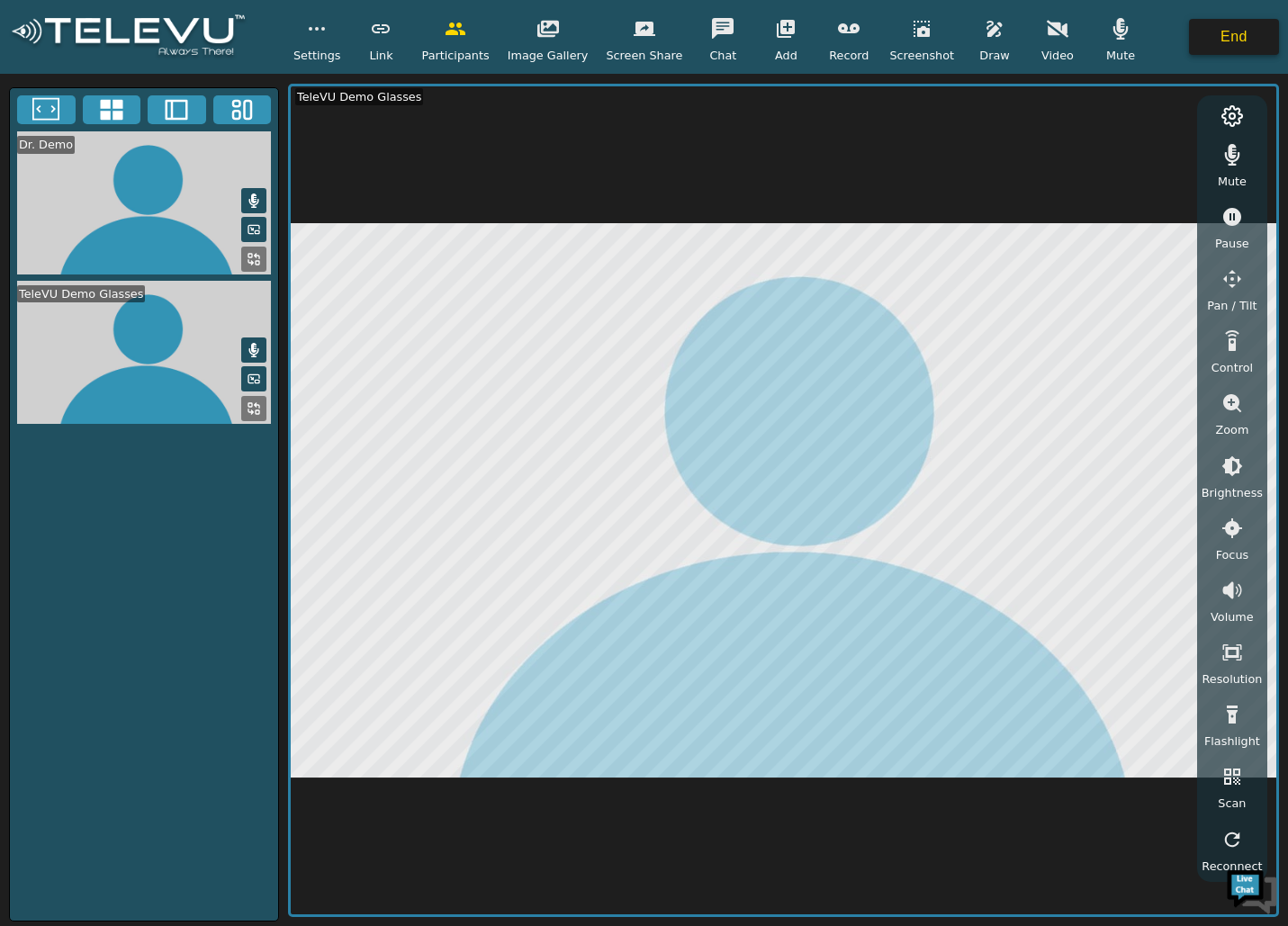
click at [1219, 32] on button "End" at bounding box center [1234, 36] width 90 height 36
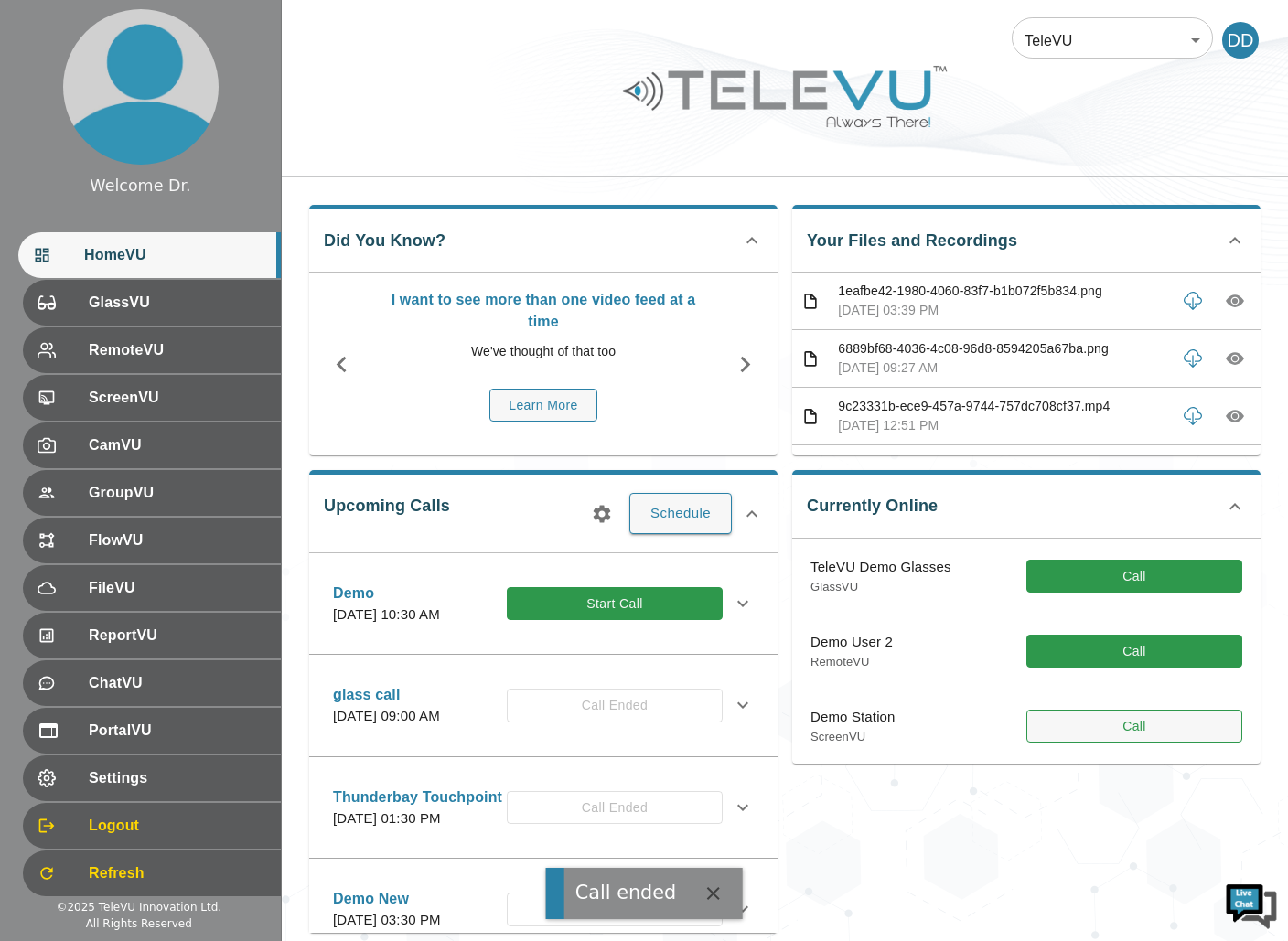
click at [1118, 721] on button "Call" at bounding box center [1133, 727] width 215 height 34
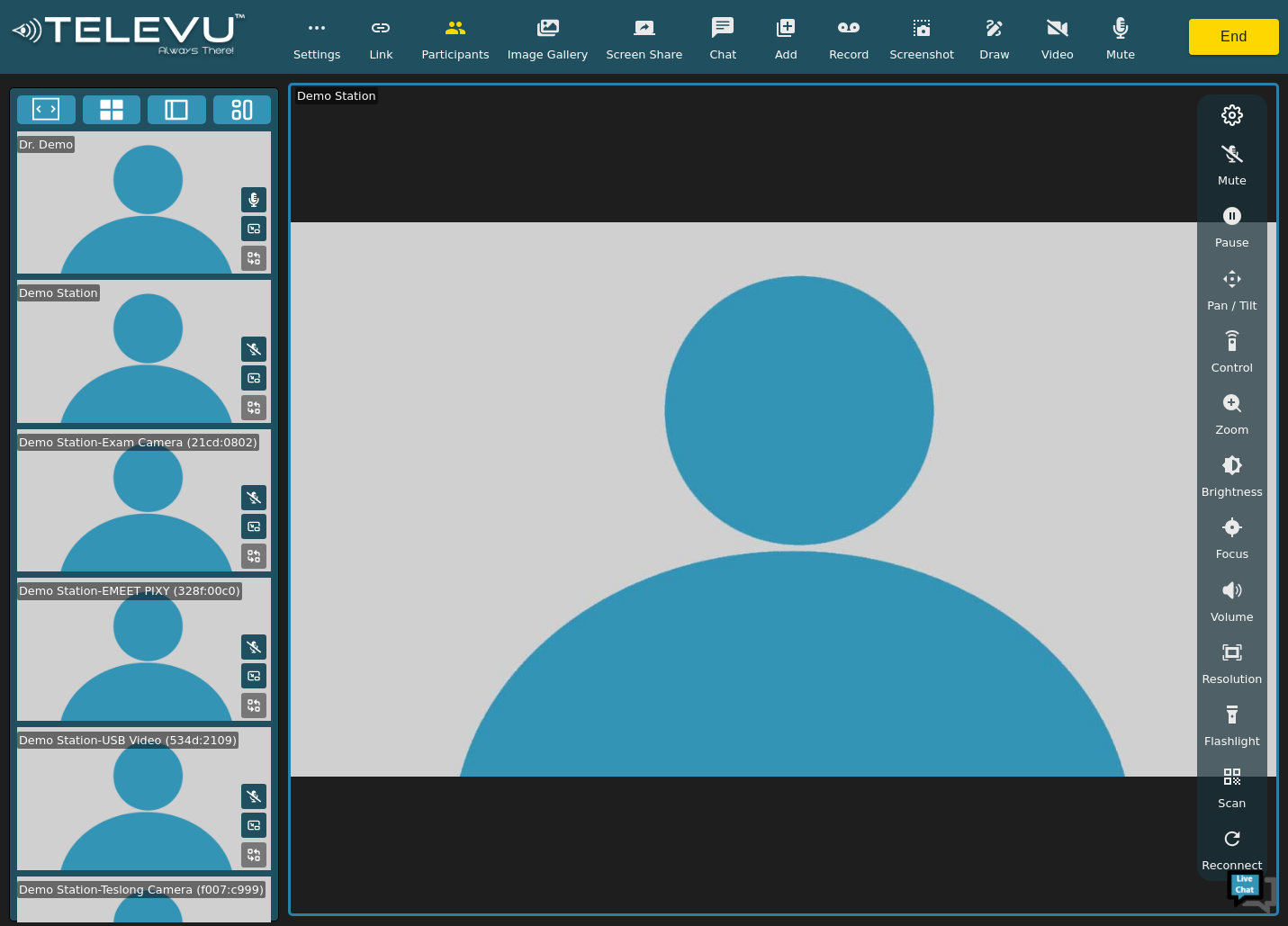
click at [106, 108] on icon at bounding box center [111, 109] width 27 height 27
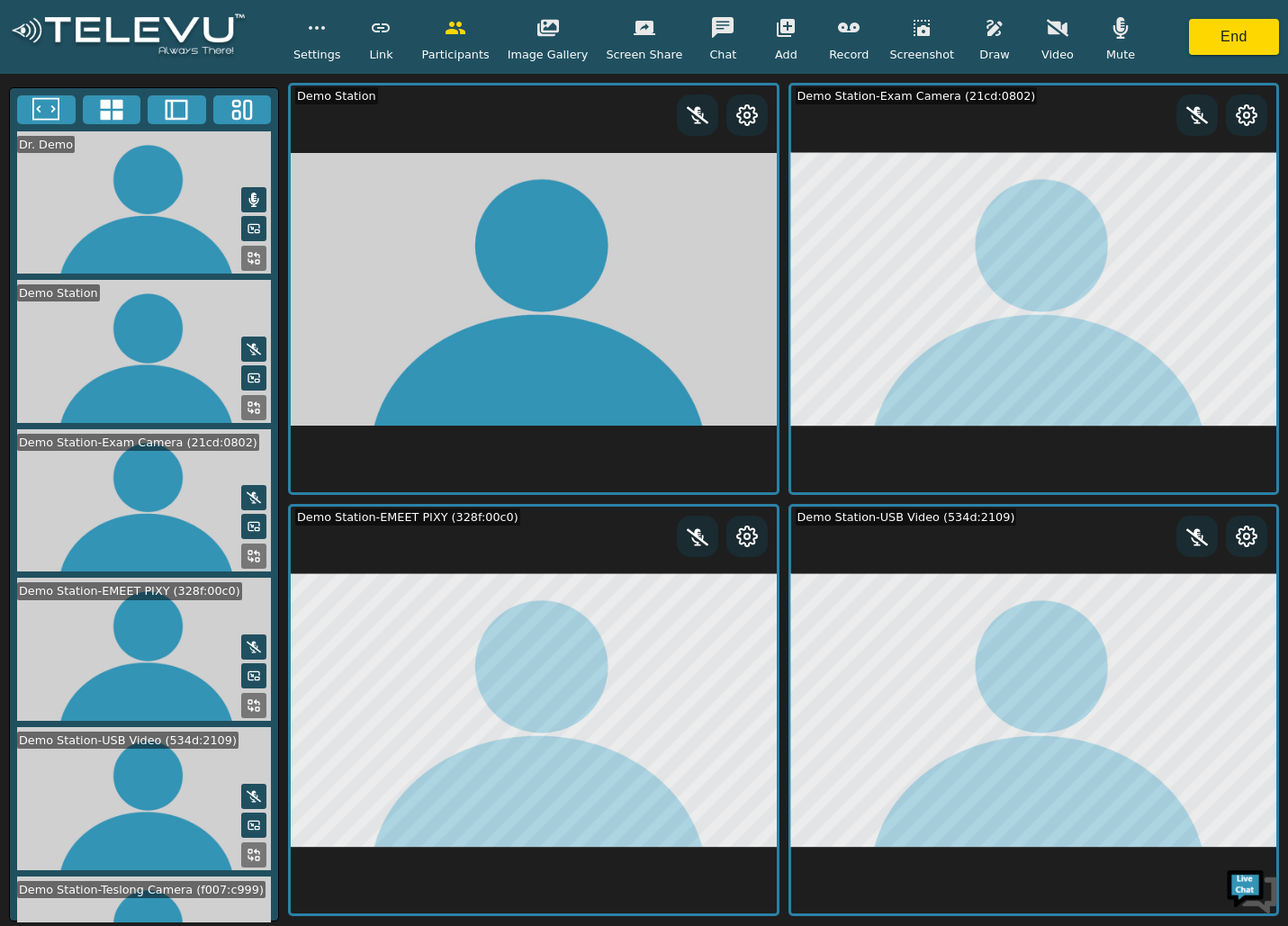
scroll to position [217, 0]
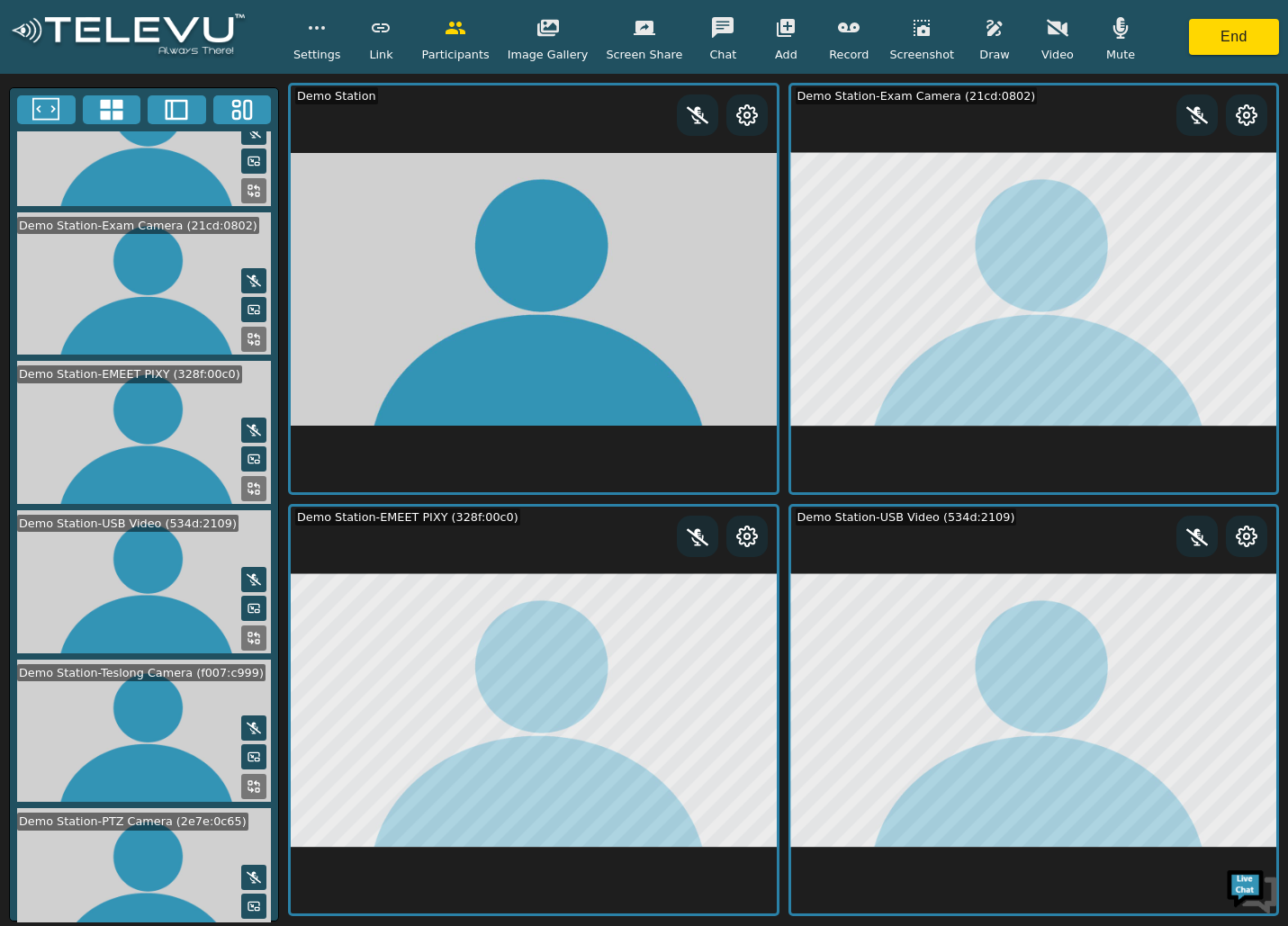
click at [250, 758] on icon at bounding box center [253, 935] width 14 height 14
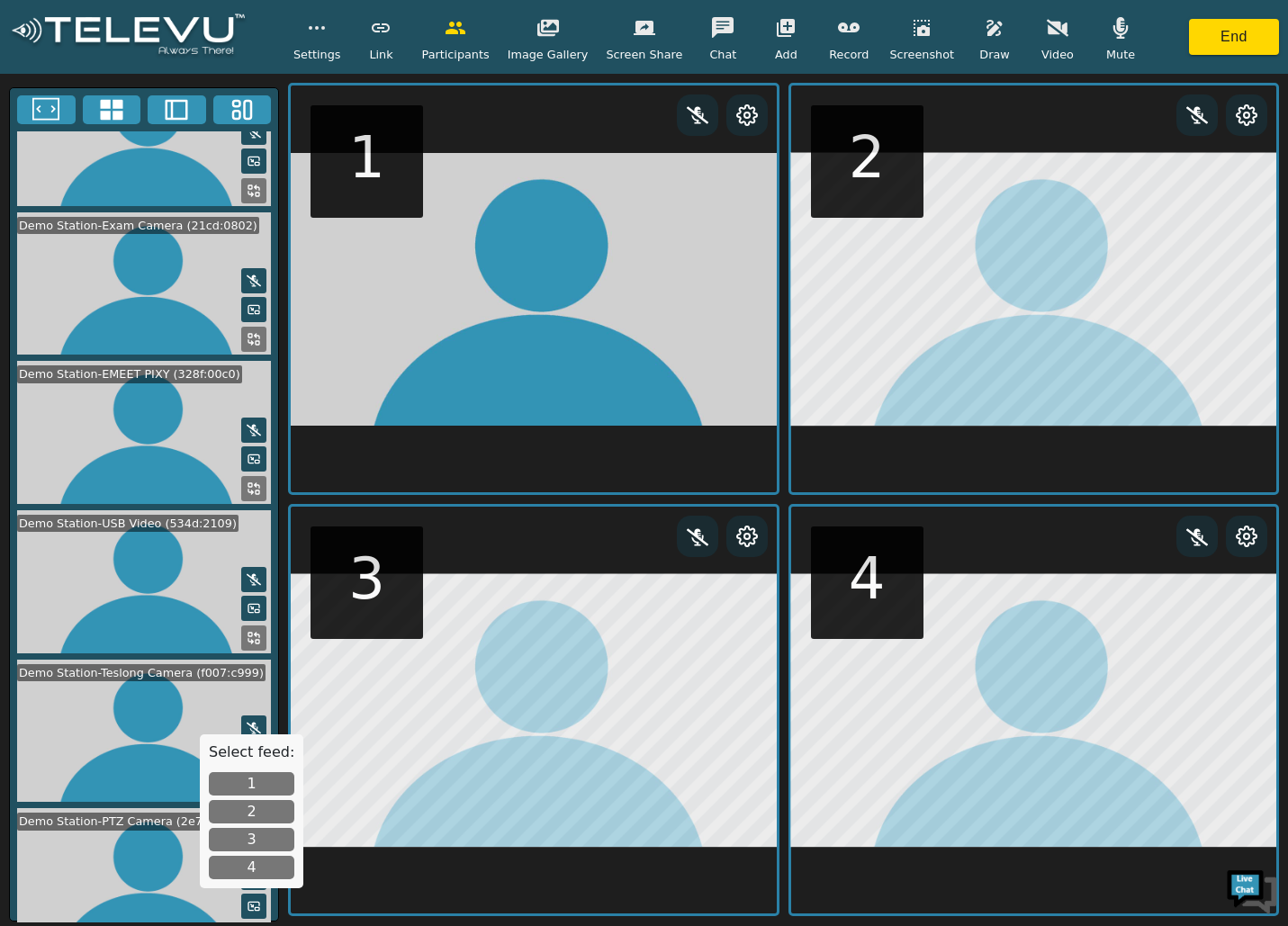
click at [237, 758] on button "1" at bounding box center [252, 784] width 86 height 23
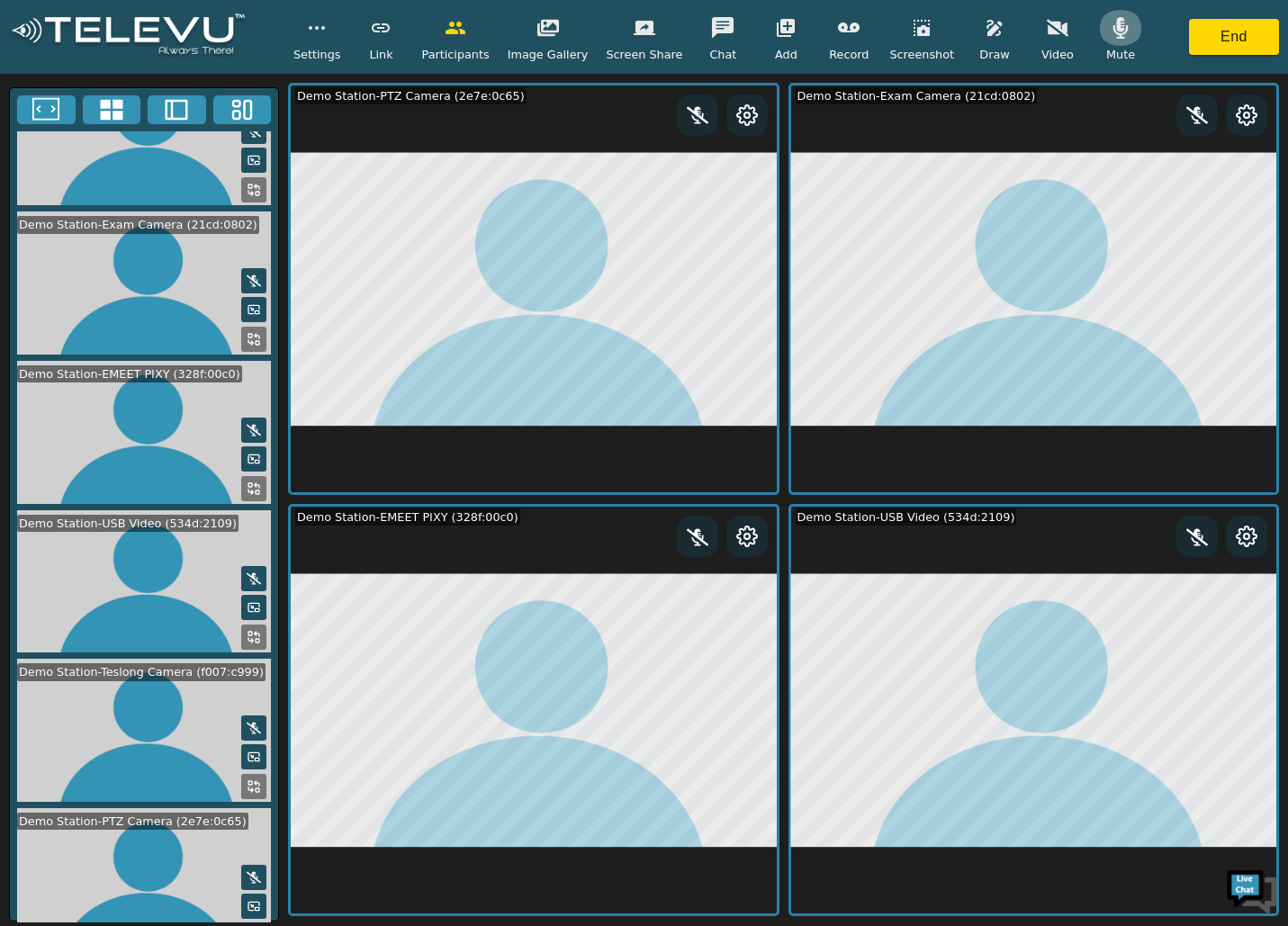
click at [1112, 35] on button "button" at bounding box center [1121, 28] width 45 height 36
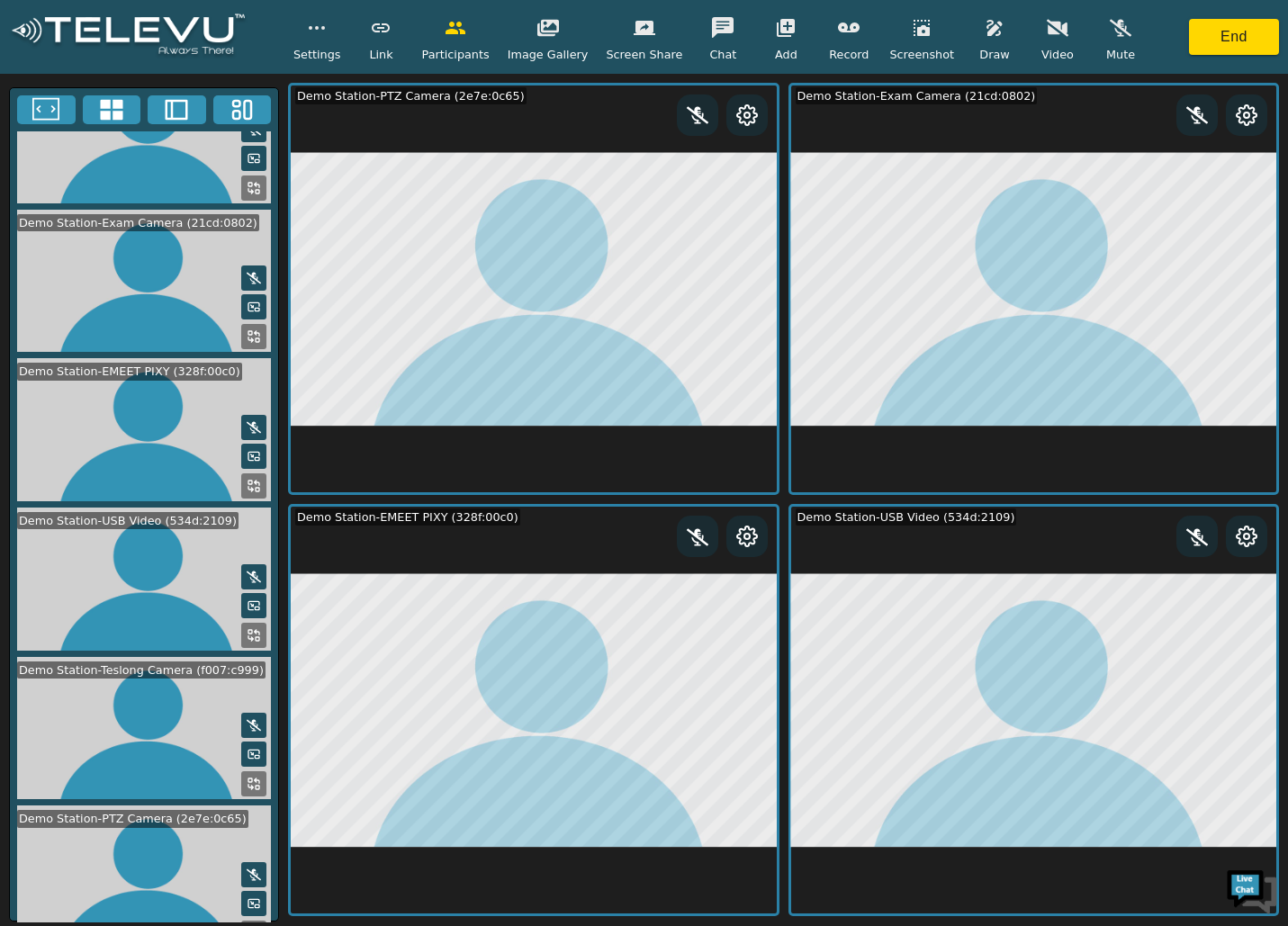
scroll to position [217, 0]
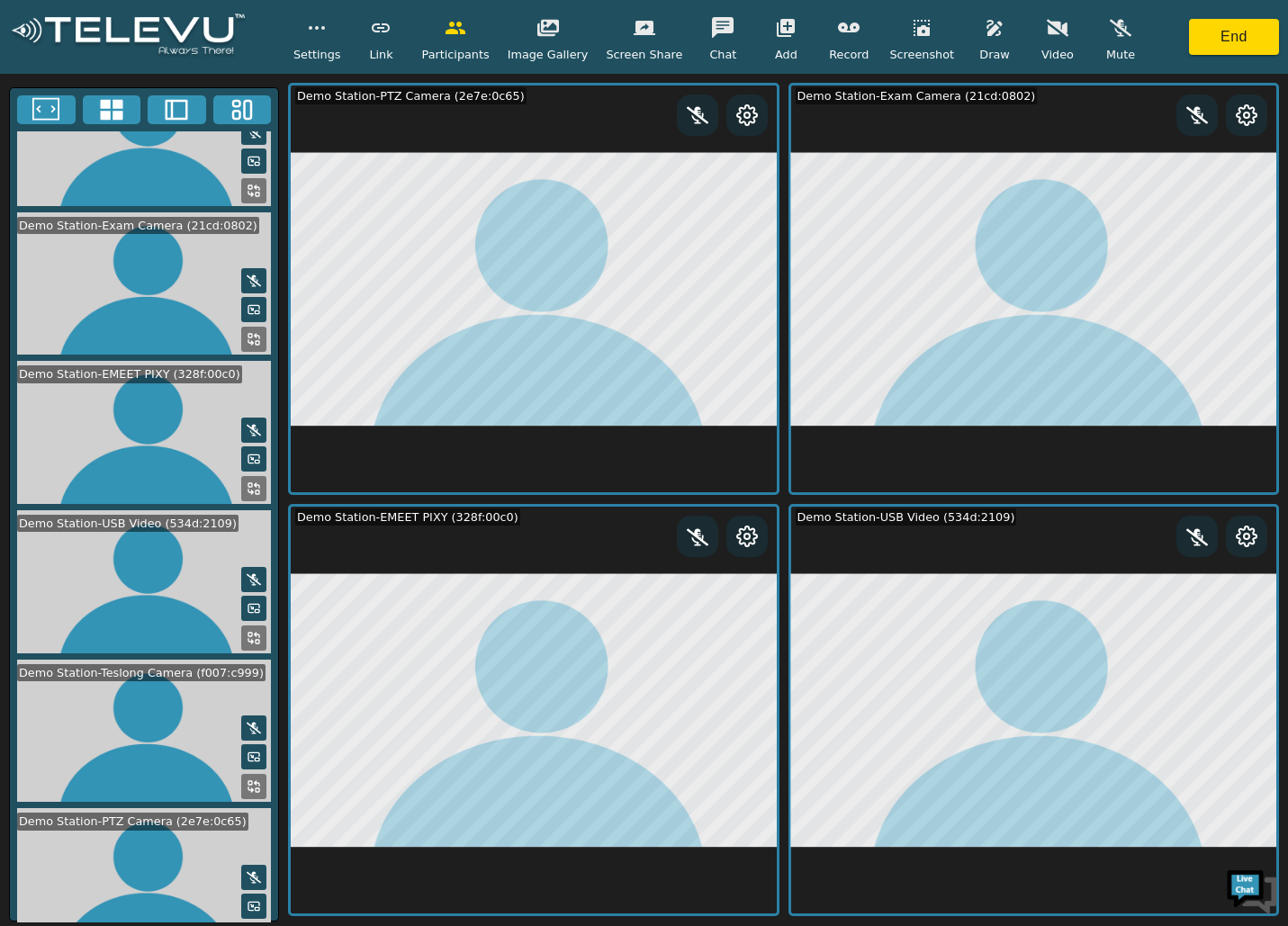
click at [249, 758] on icon at bounding box center [253, 786] width 14 height 14
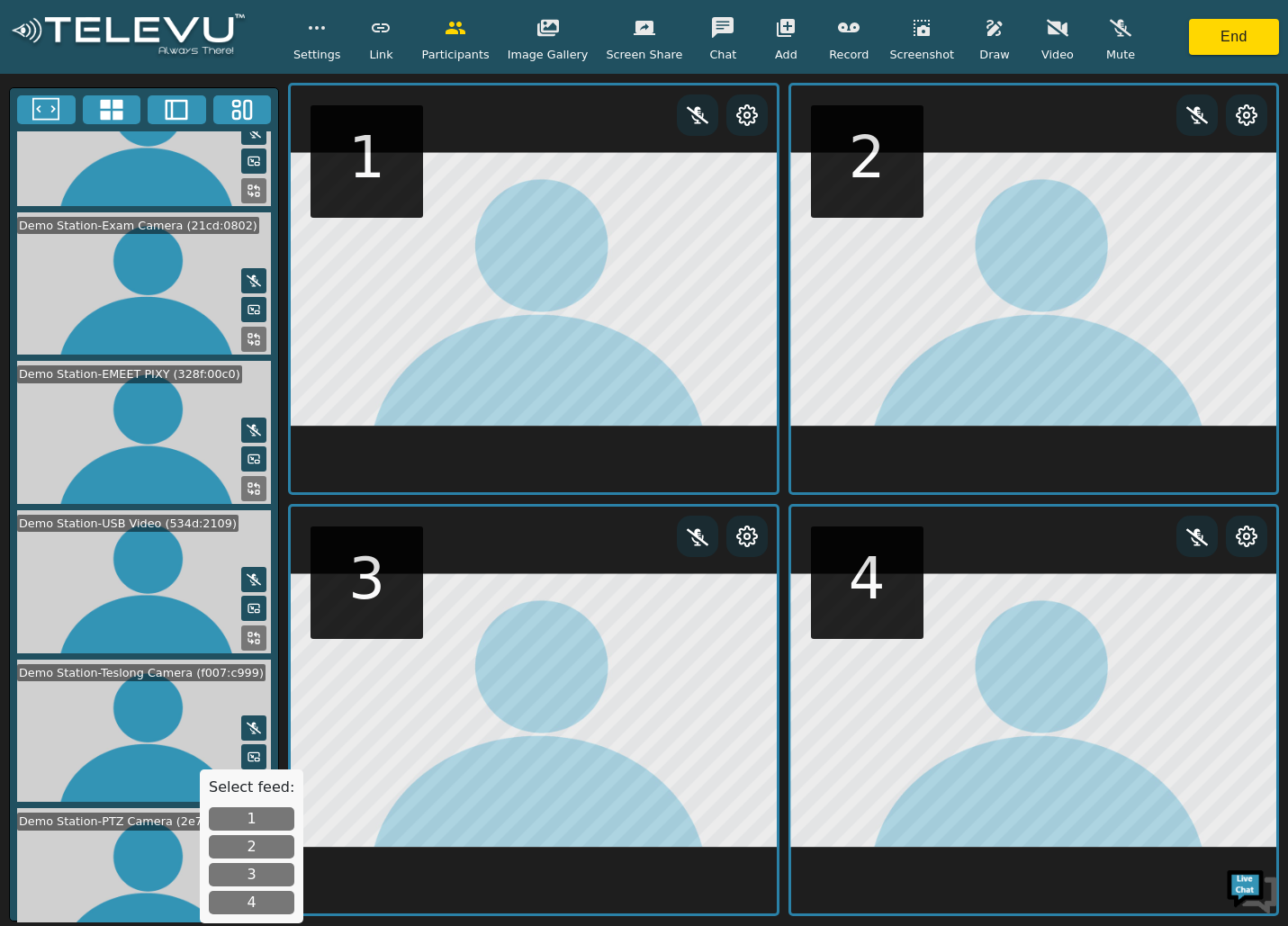
click at [251, 758] on button "3" at bounding box center [252, 875] width 86 height 23
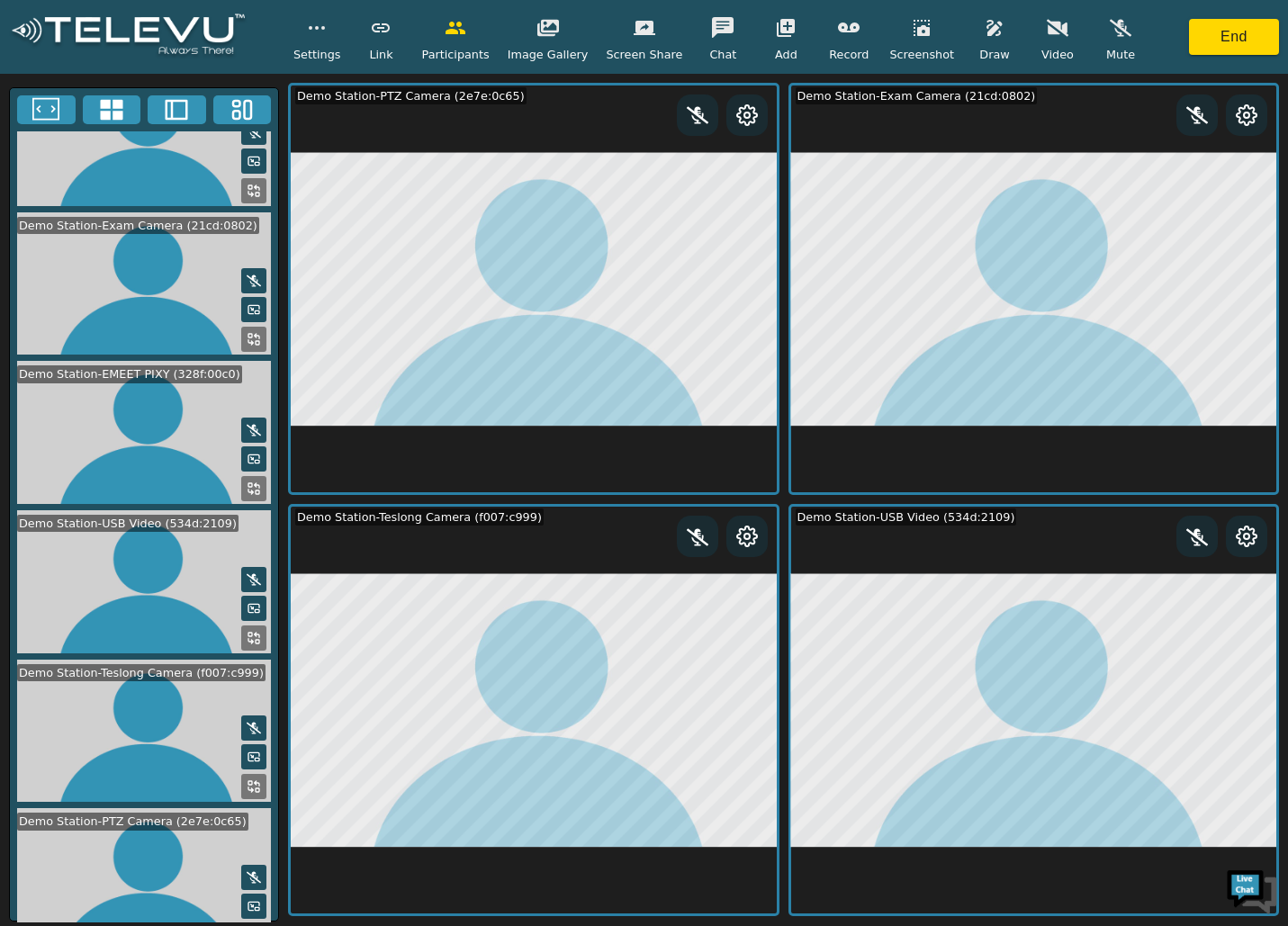
click at [782, 34] on icon "button" at bounding box center [786, 27] width 21 height 21
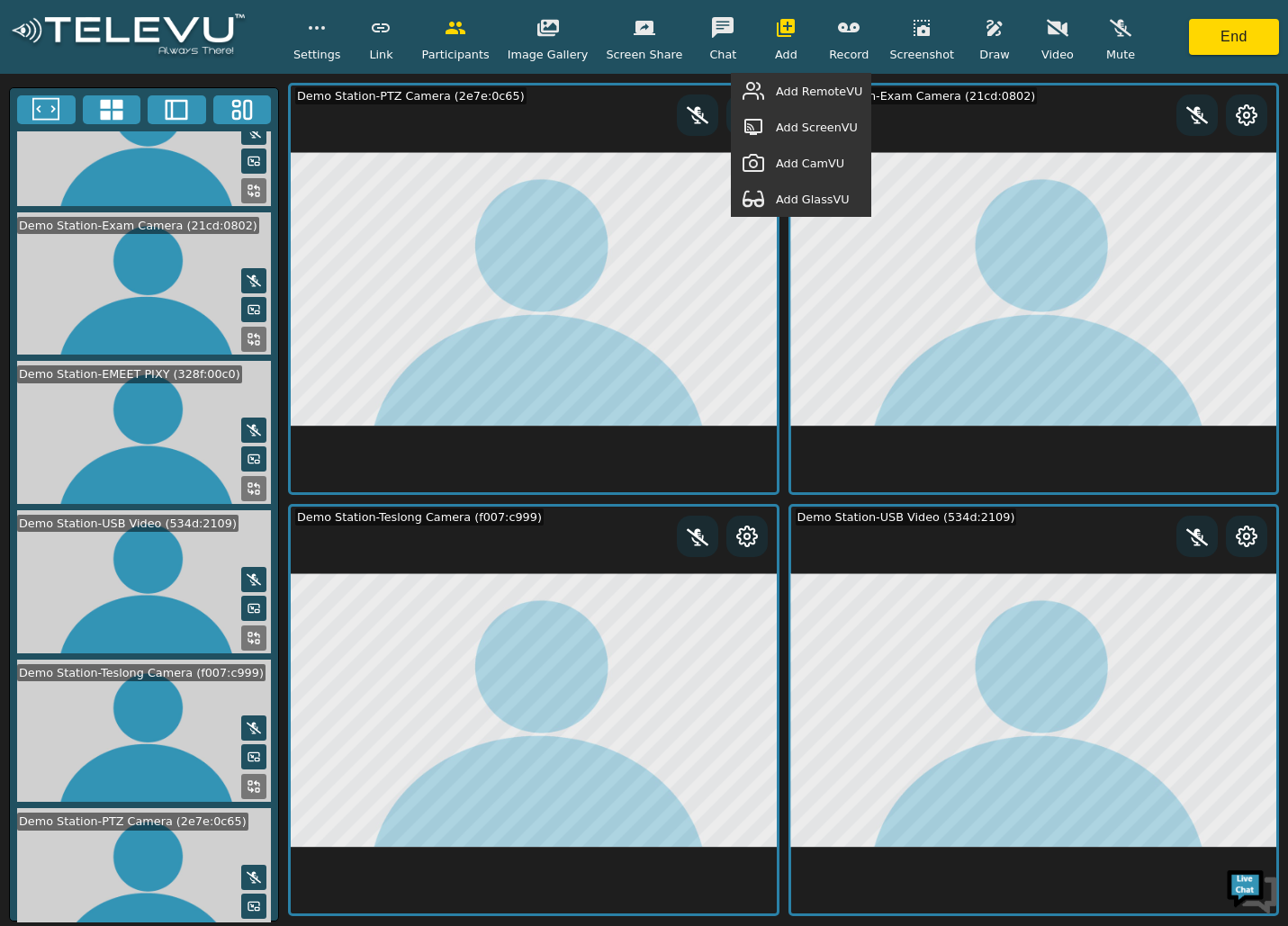
click at [817, 194] on span "Add GlassVU" at bounding box center [813, 199] width 74 height 17
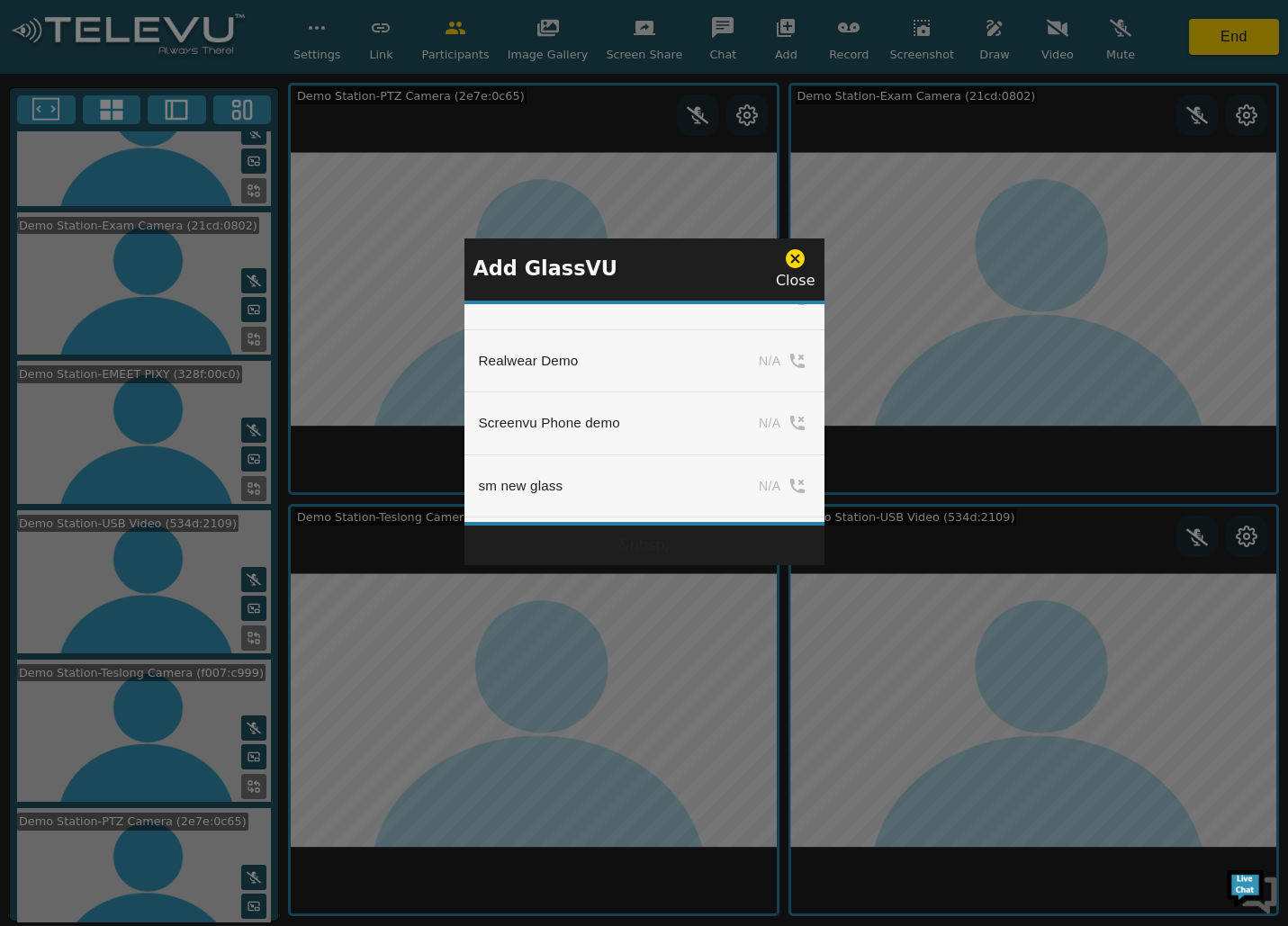
scroll to position [2016, 0]
click at [785, 359] on icon "simple table" at bounding box center [789, 367] width 18 height 18
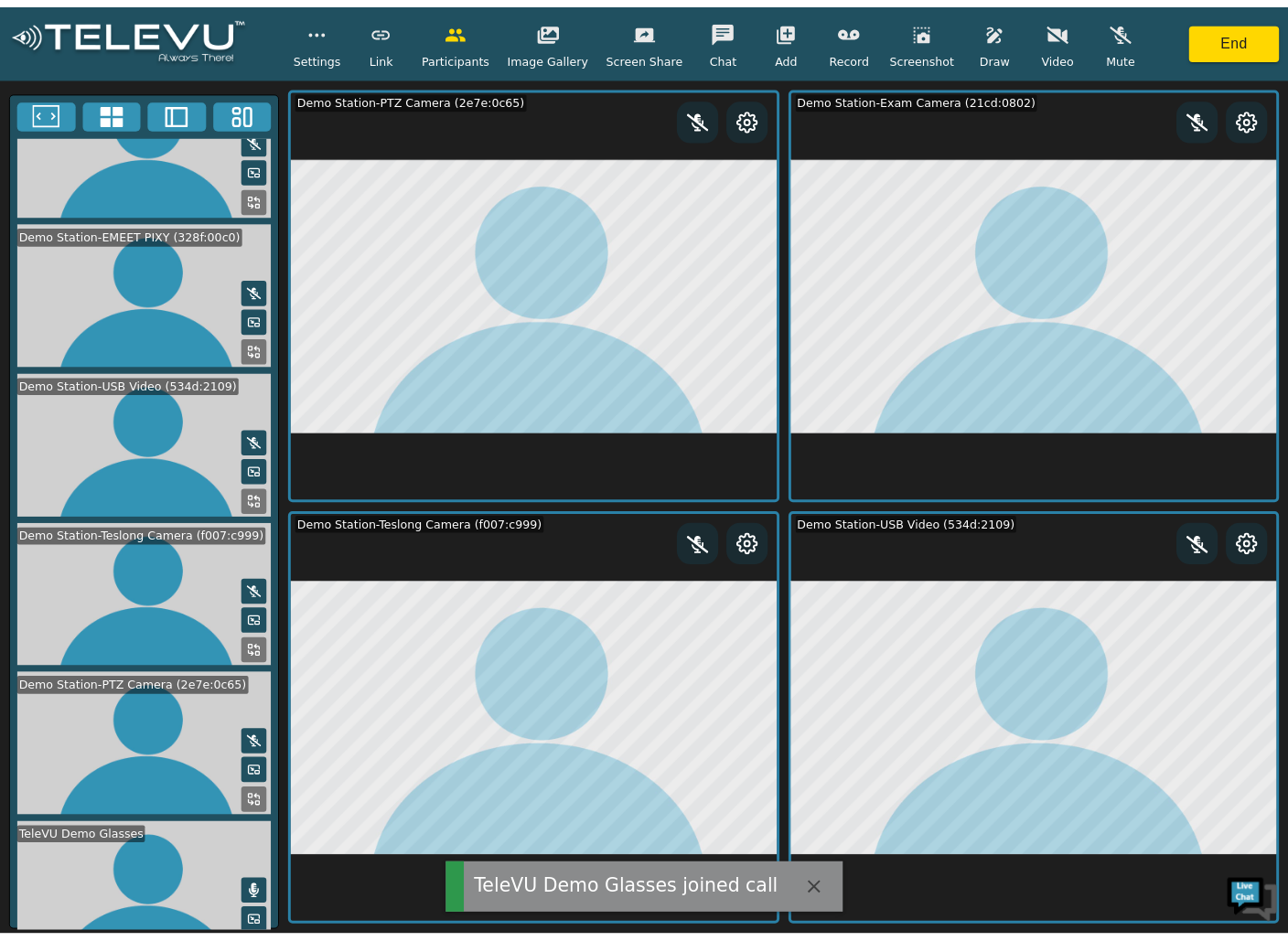
scroll to position [367, 0]
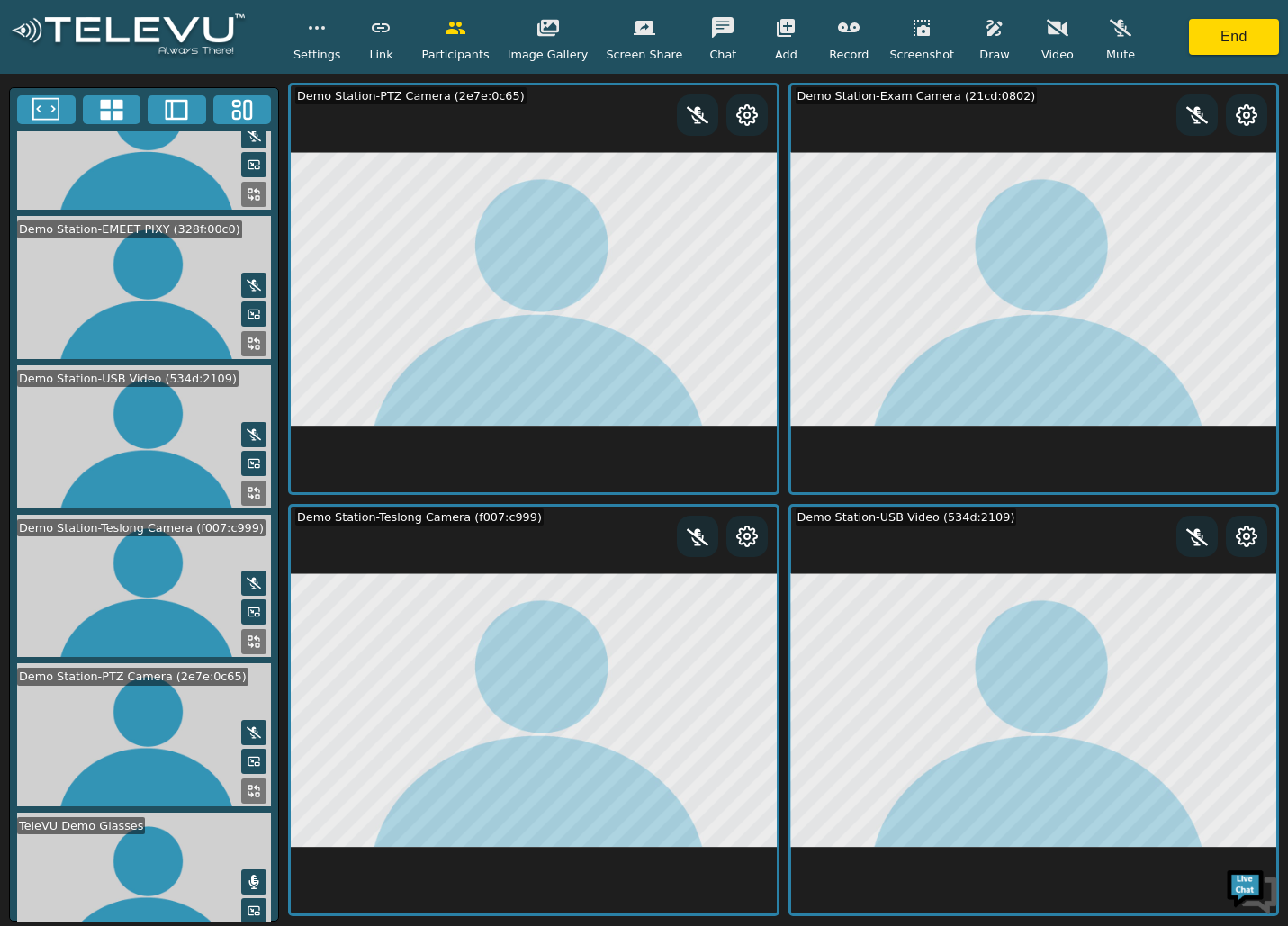
click at [255, 758] on rect at bounding box center [257, 913] width 5 height 3
click at [251, 758] on icon at bounding box center [253, 910] width 14 height 14
click at [248, 459] on icon at bounding box center [254, 463] width 11 height 8
click at [247, 457] on icon at bounding box center [253, 463] width 14 height 14
click at [255, 758] on icon at bounding box center [257, 937] width 5 height 5
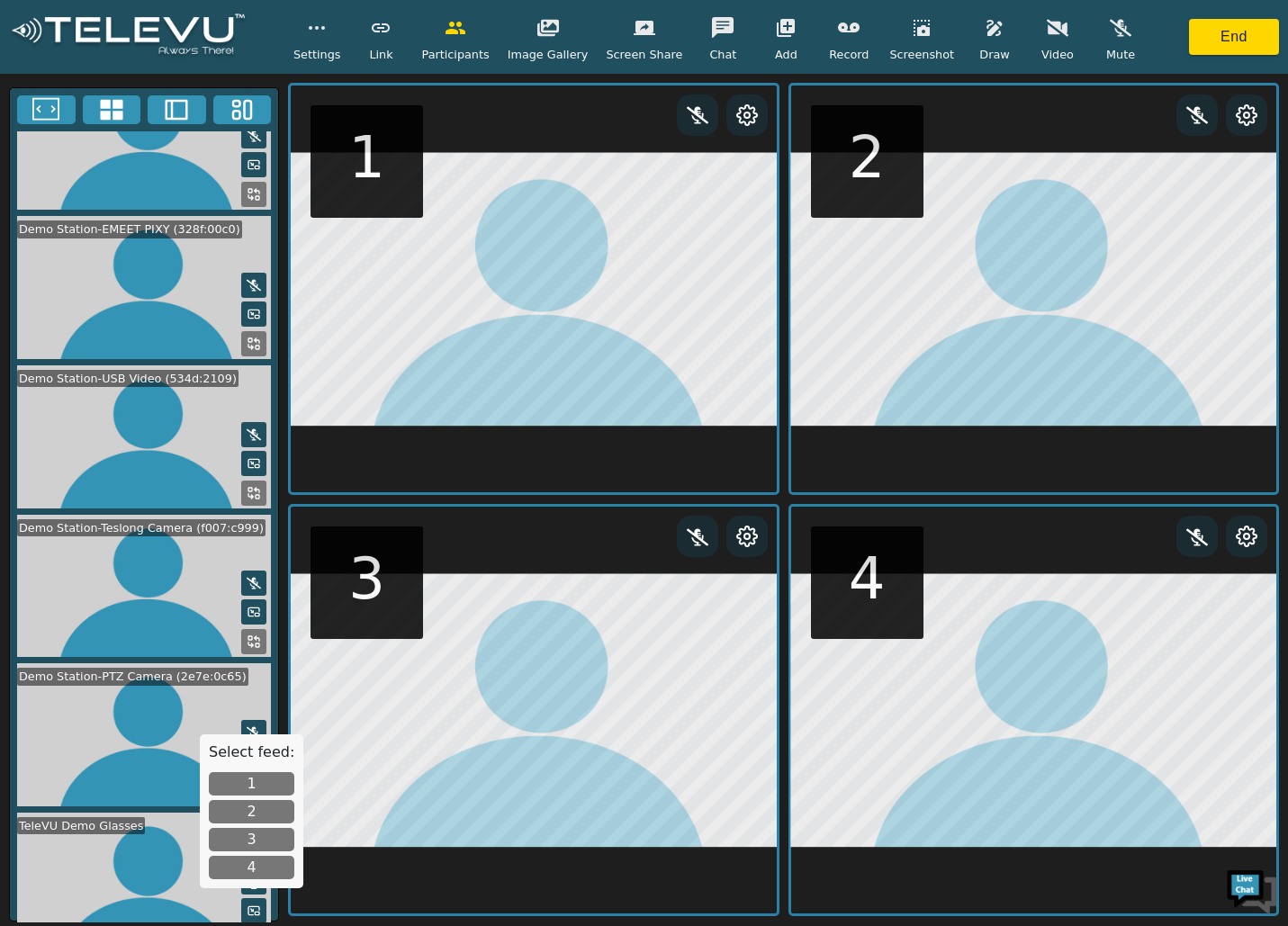
click at [253, 758] on button "3" at bounding box center [252, 839] width 86 height 23
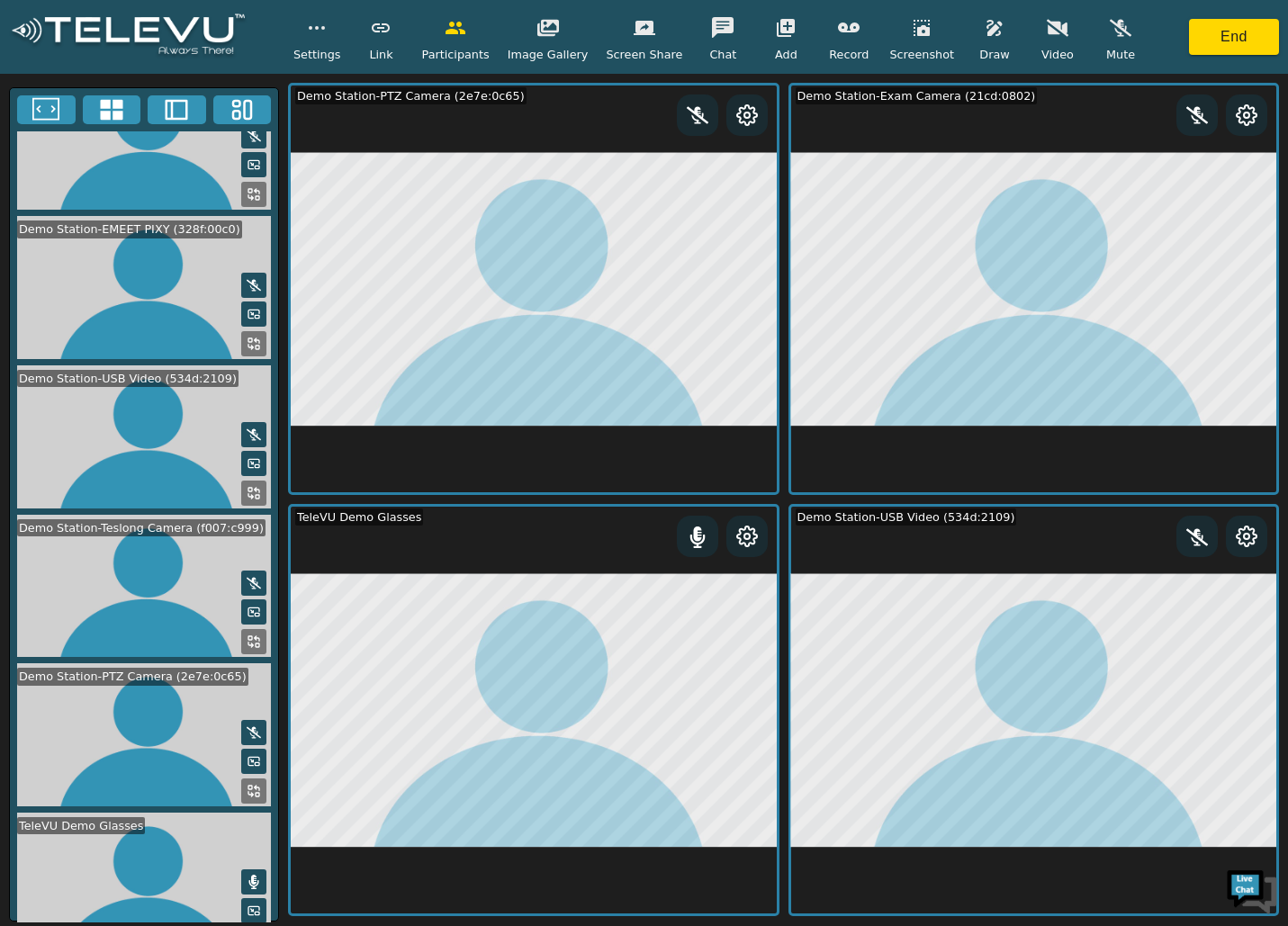
click at [248, 758] on rect at bounding box center [250, 937] width 4 height 4
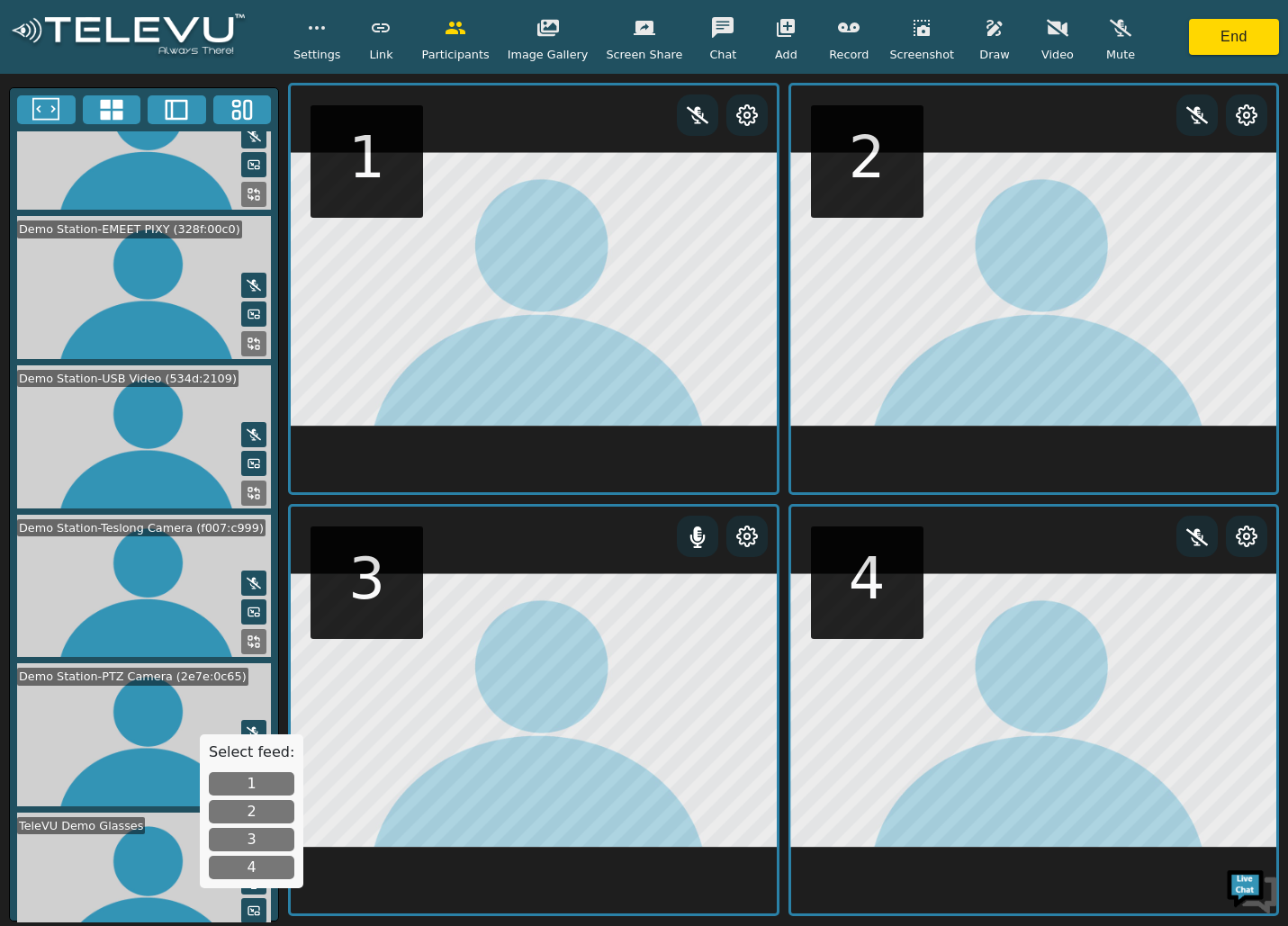
click at [244, 758] on button "2" at bounding box center [252, 812] width 86 height 23
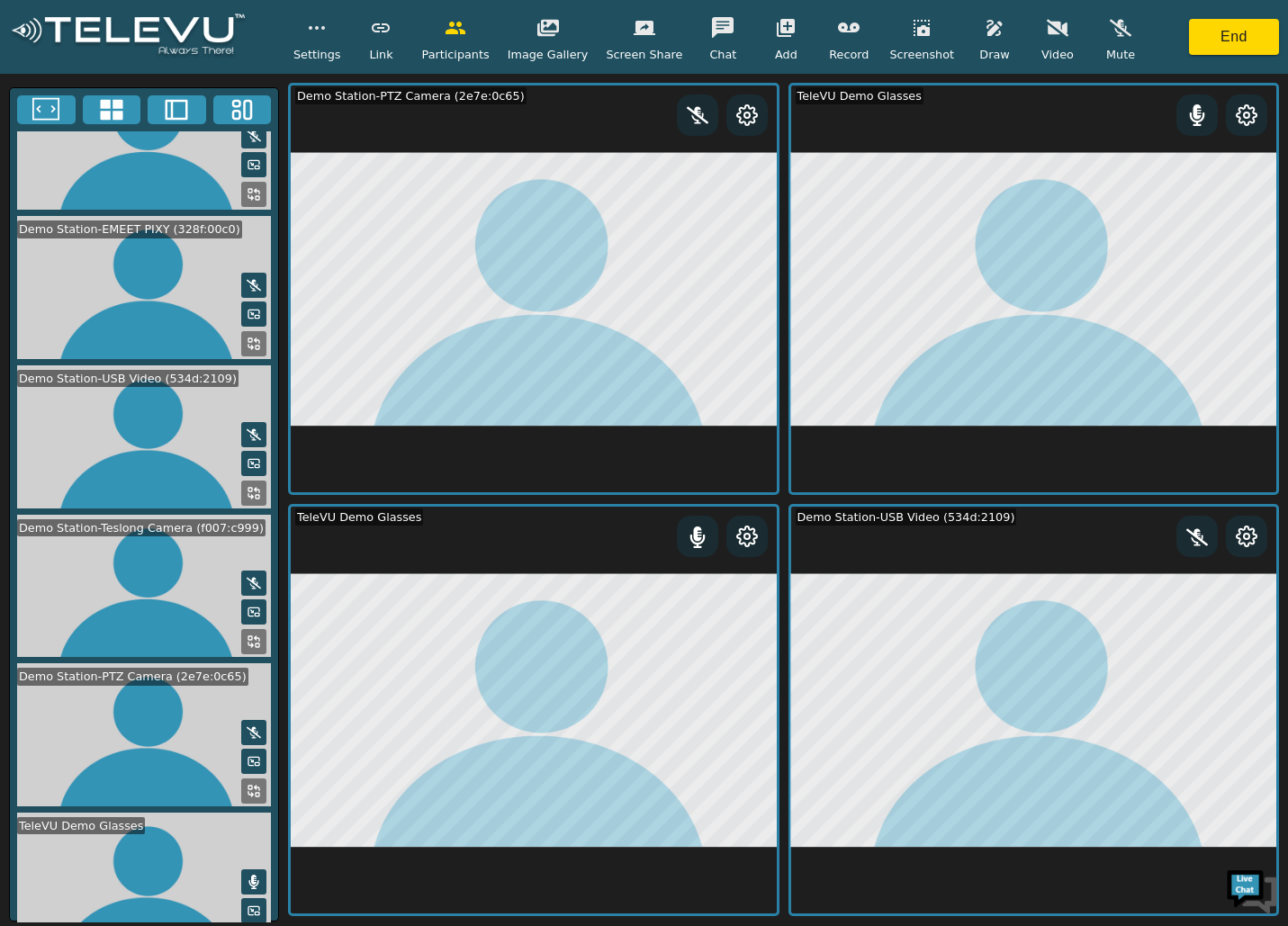
click at [247, 187] on icon at bounding box center [253, 193] width 14 height 14
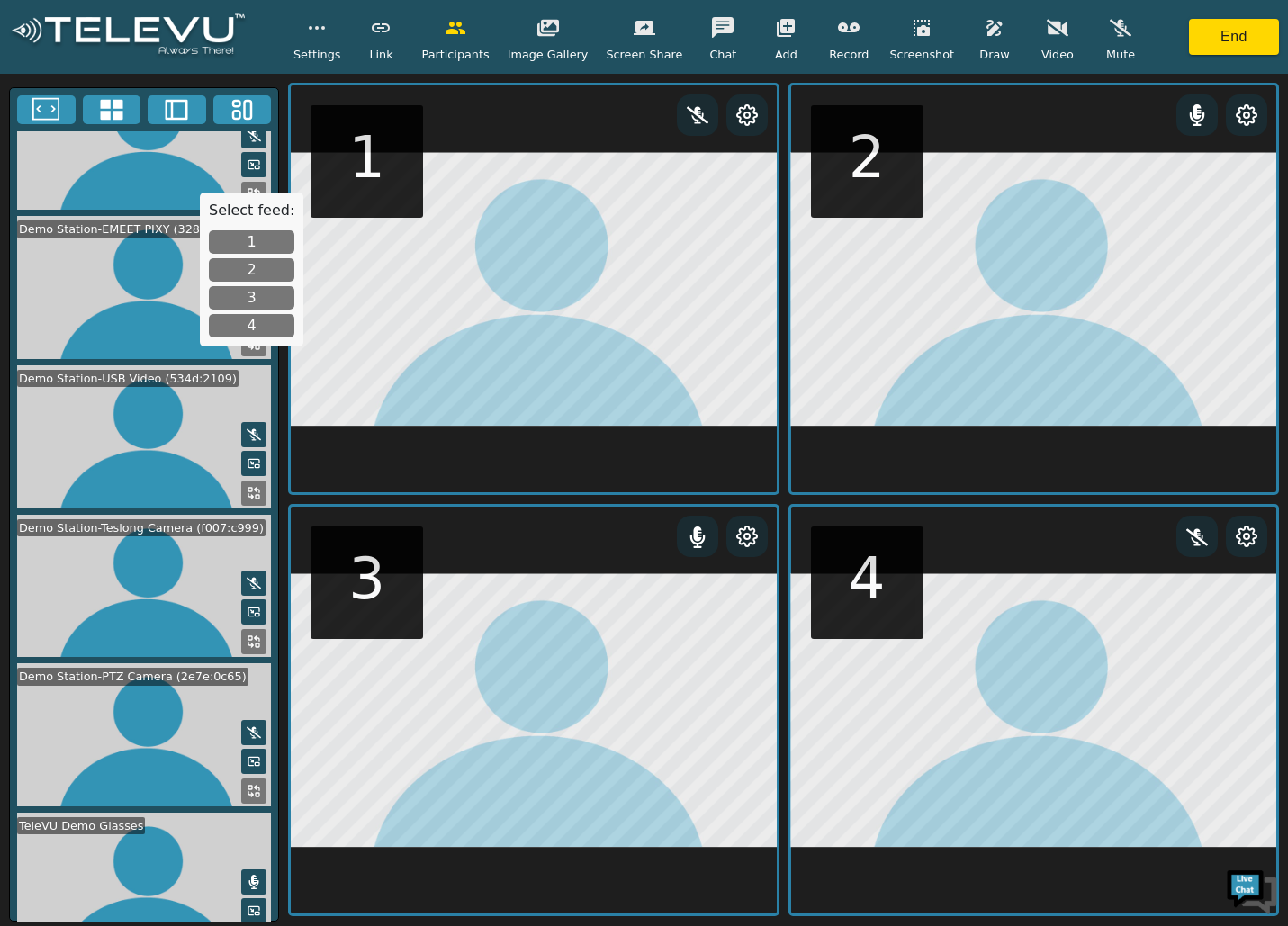
click at [231, 293] on button "3" at bounding box center [252, 297] width 86 height 23
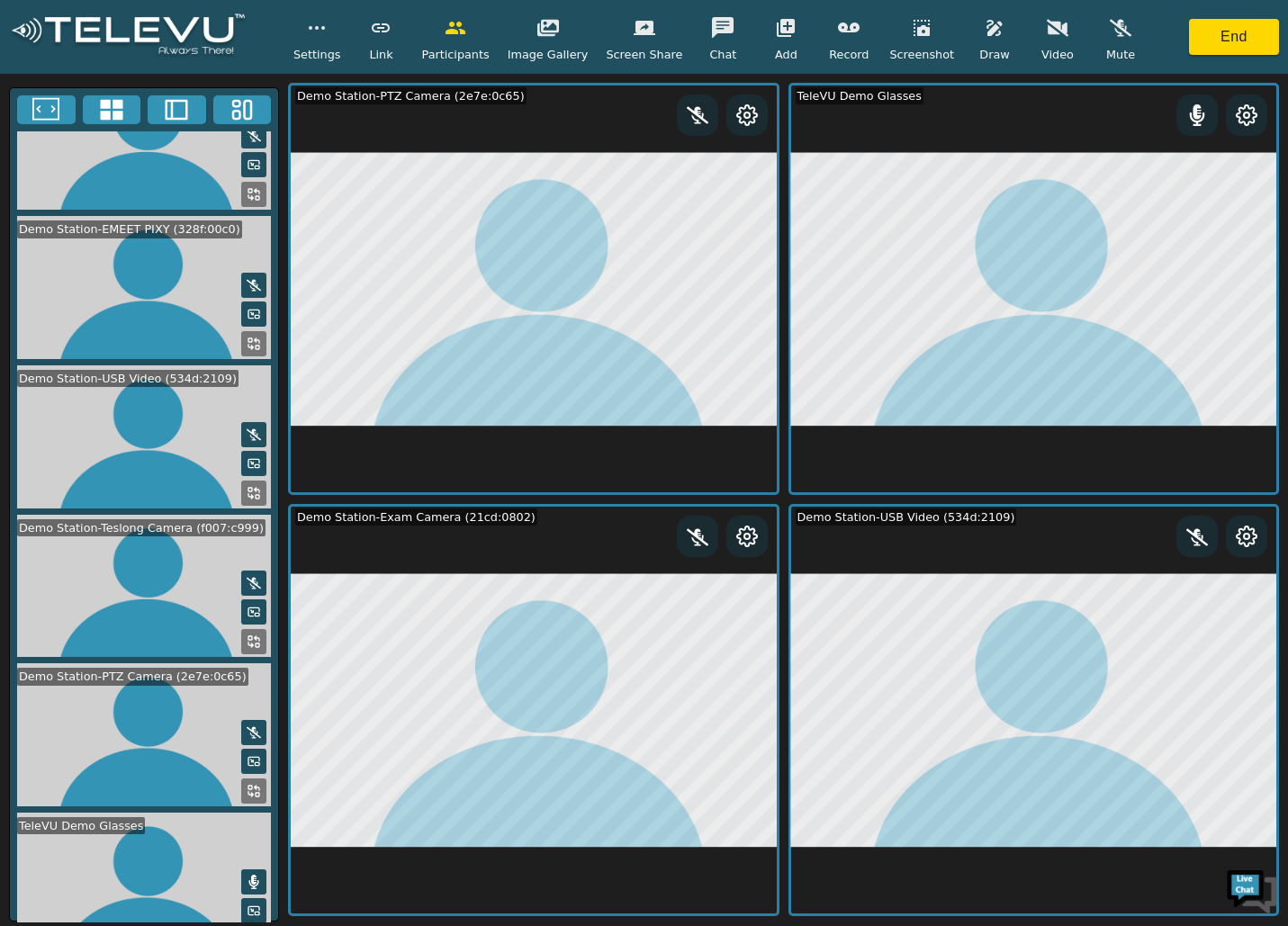
click at [986, 28] on icon "button" at bounding box center [994, 27] width 15 height 16
click at [1012, 110] on button at bounding box center [1024, 113] width 22 height 22
click at [1097, 104] on icon "button" at bounding box center [1107, 112] width 21 height 21
click at [1097, 118] on icon "button" at bounding box center [1107, 112] width 21 height 21
click at [941, 113] on button at bounding box center [952, 113] width 22 height 22
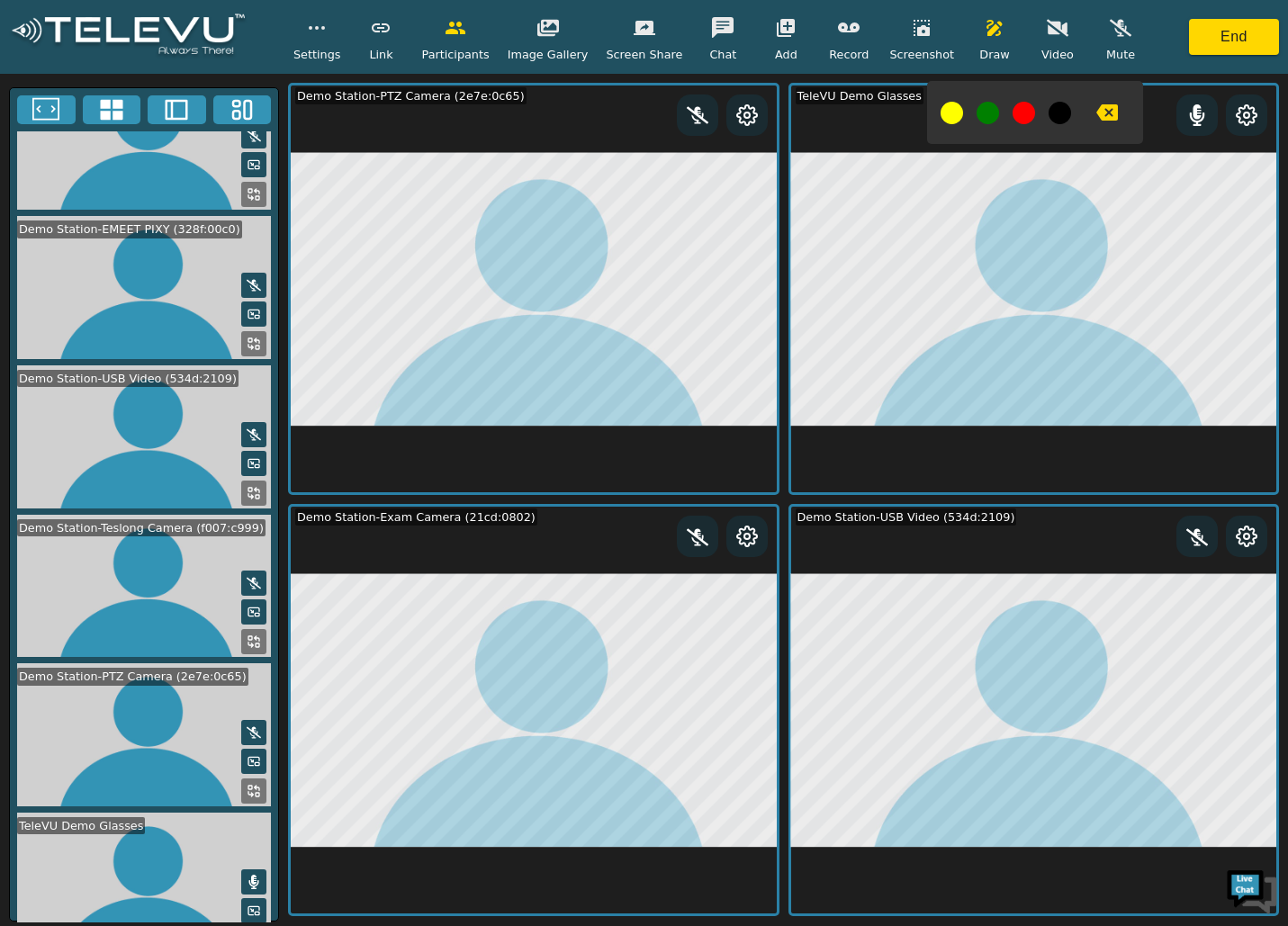
click at [1012, 121] on button at bounding box center [1024, 113] width 22 height 22
click at [1097, 114] on icon "button" at bounding box center [1107, 112] width 21 height 16
click at [1097, 109] on icon "button" at bounding box center [1107, 112] width 21 height 16
click at [1253, 535] on icon at bounding box center [1246, 536] width 21 height 21
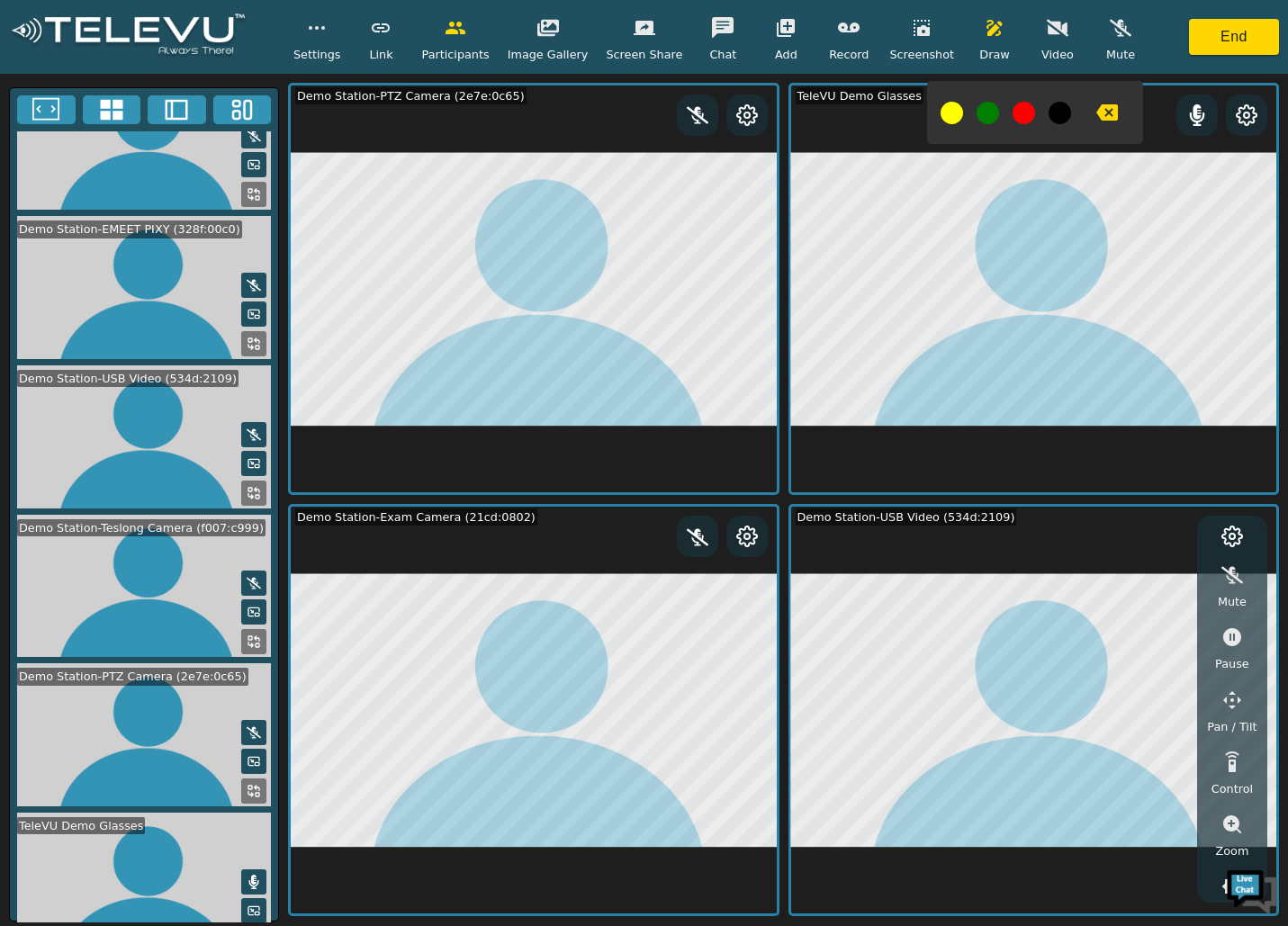
click at [1232, 637] on icon "button" at bounding box center [1231, 637] width 18 height 18
click at [1097, 120] on icon "button" at bounding box center [1107, 112] width 21 height 16
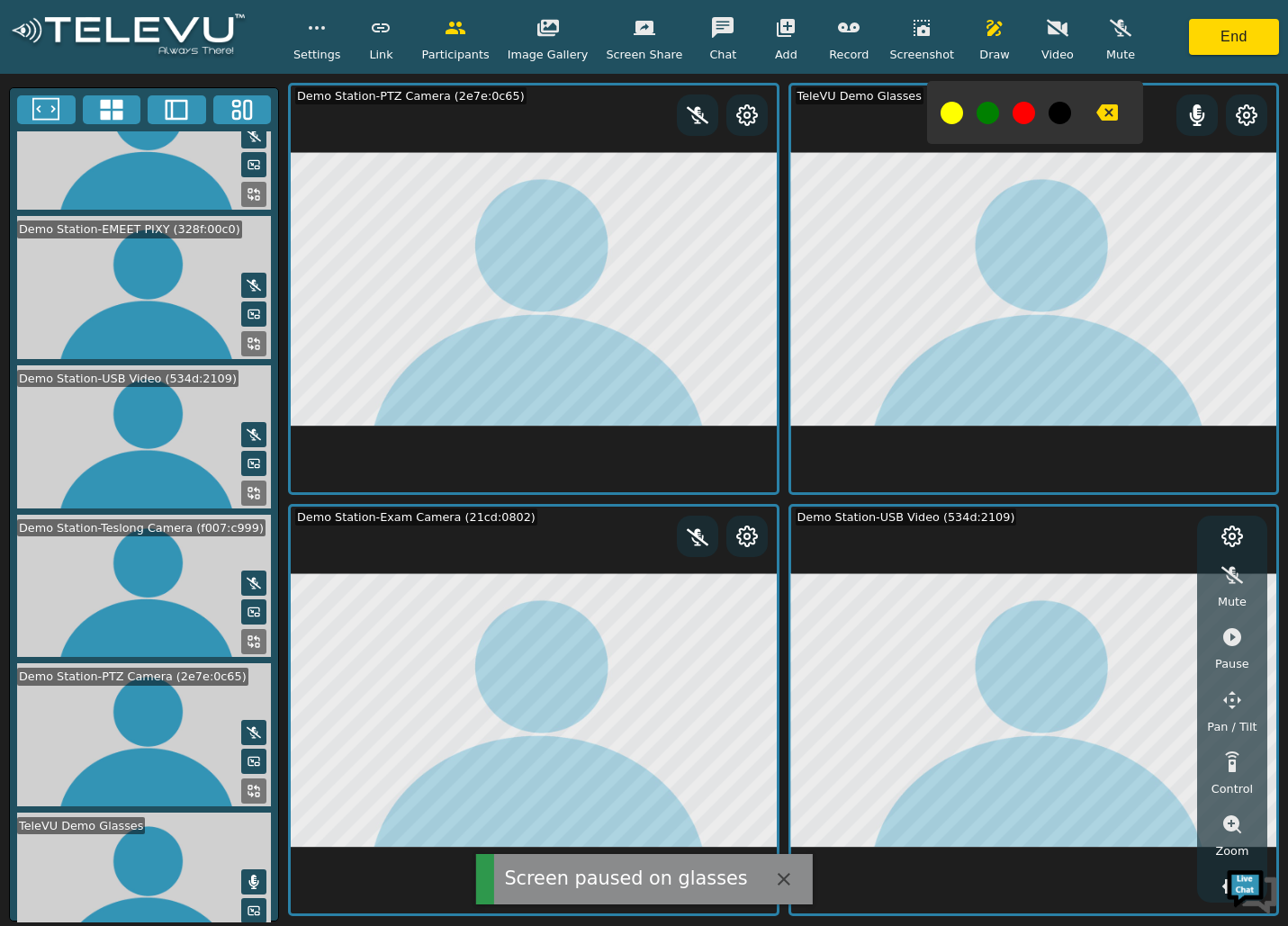
click at [1238, 637] on icon "button" at bounding box center [1231, 637] width 18 height 18
click at [1235, 644] on icon "button" at bounding box center [1231, 637] width 18 height 18
click at [1237, 637] on icon "button" at bounding box center [1231, 637] width 18 height 18
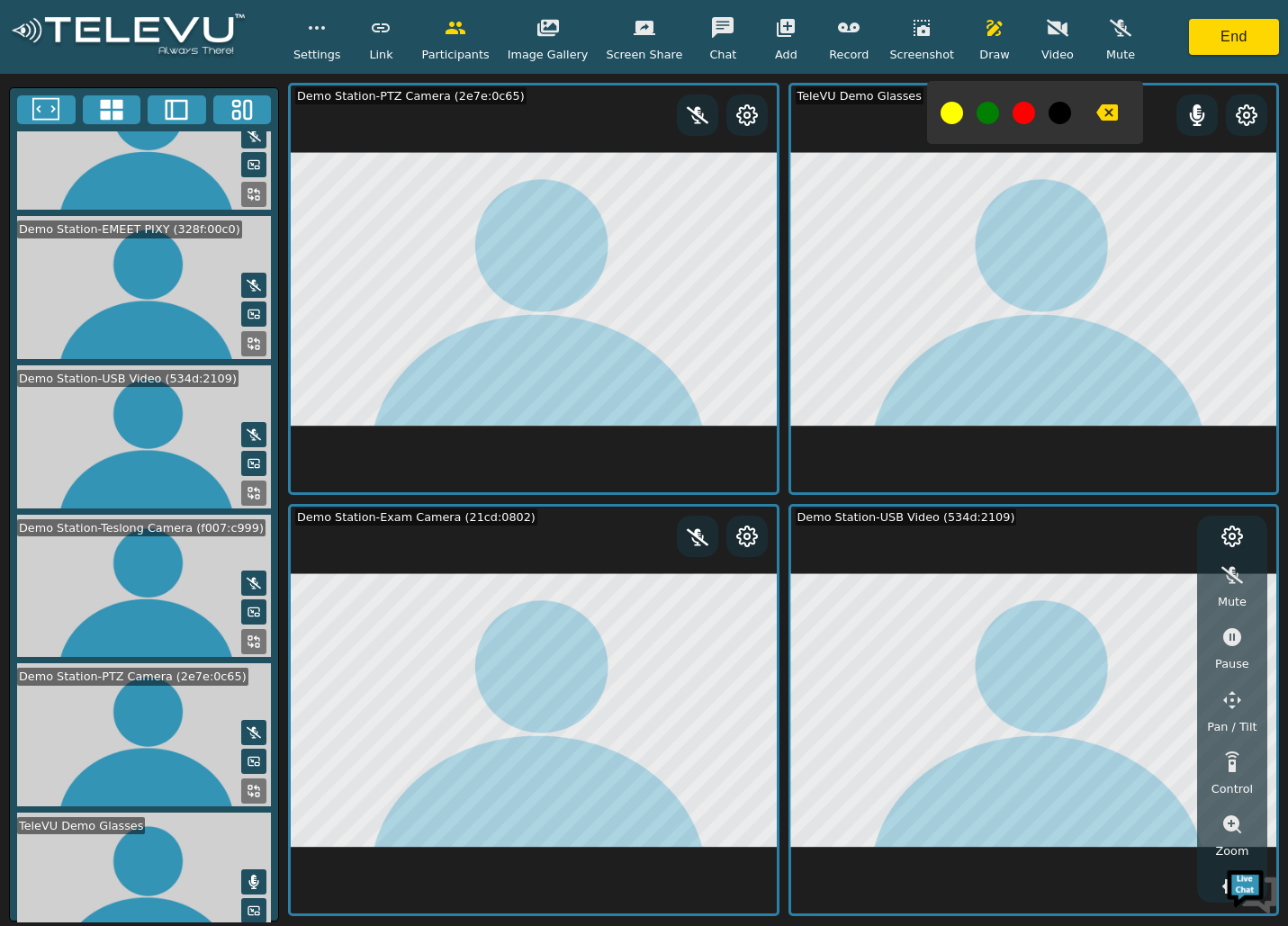
click at [1230, 639] on icon "button" at bounding box center [1232, 637] width 21 height 21
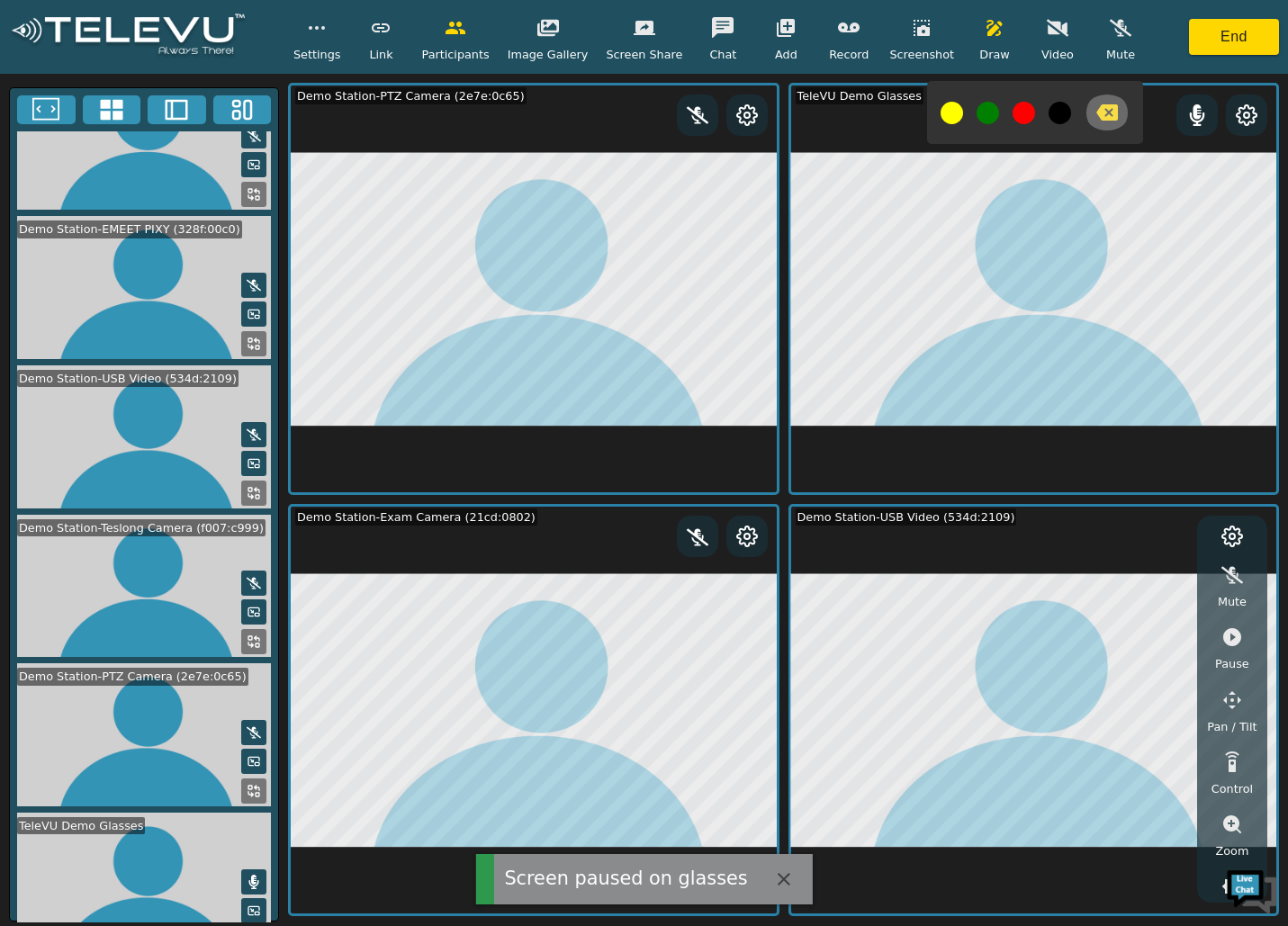
click at [1097, 120] on icon "button" at bounding box center [1107, 112] width 21 height 16
click at [1237, 639] on icon "button" at bounding box center [1231, 637] width 18 height 18
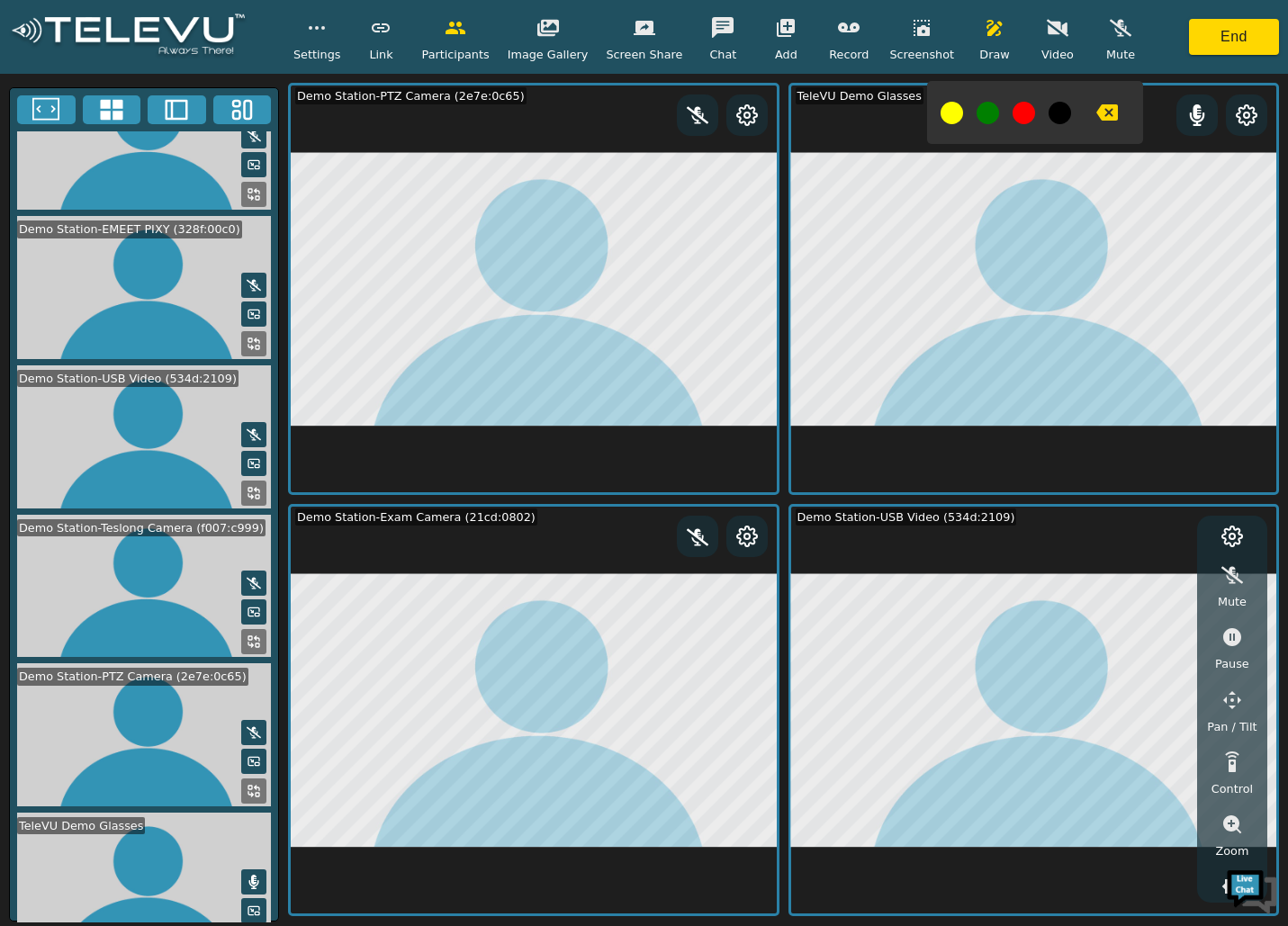
click at [1097, 110] on icon "button" at bounding box center [1107, 112] width 21 height 16
click at [908, 43] on button "button" at bounding box center [922, 28] width 45 height 36
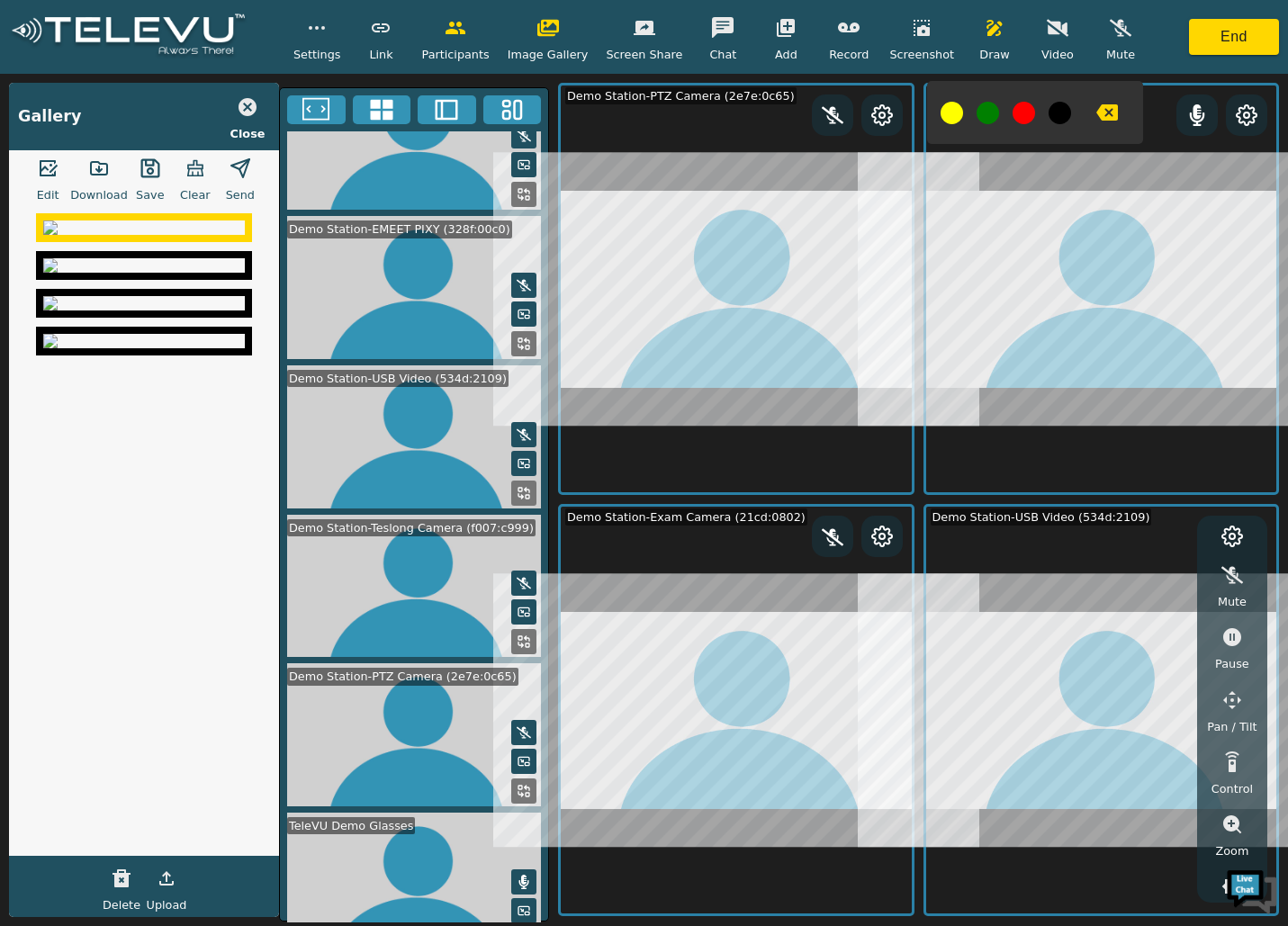
click at [913, 29] on icon "button" at bounding box center [921, 27] width 16 height 16
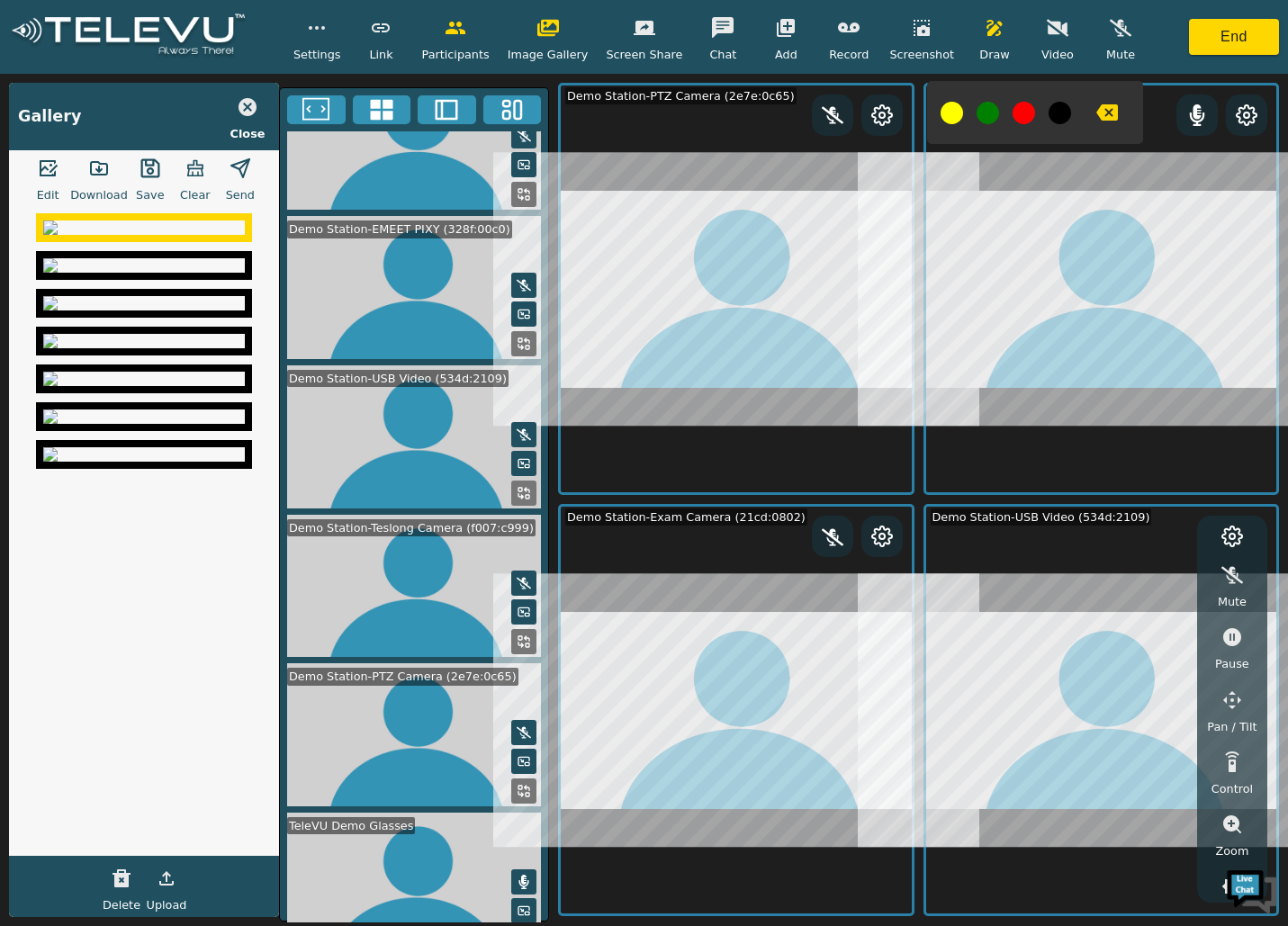
click at [194, 161] on icon "button" at bounding box center [194, 167] width 16 height 16
click at [121, 758] on icon "button" at bounding box center [120, 878] width 18 height 18
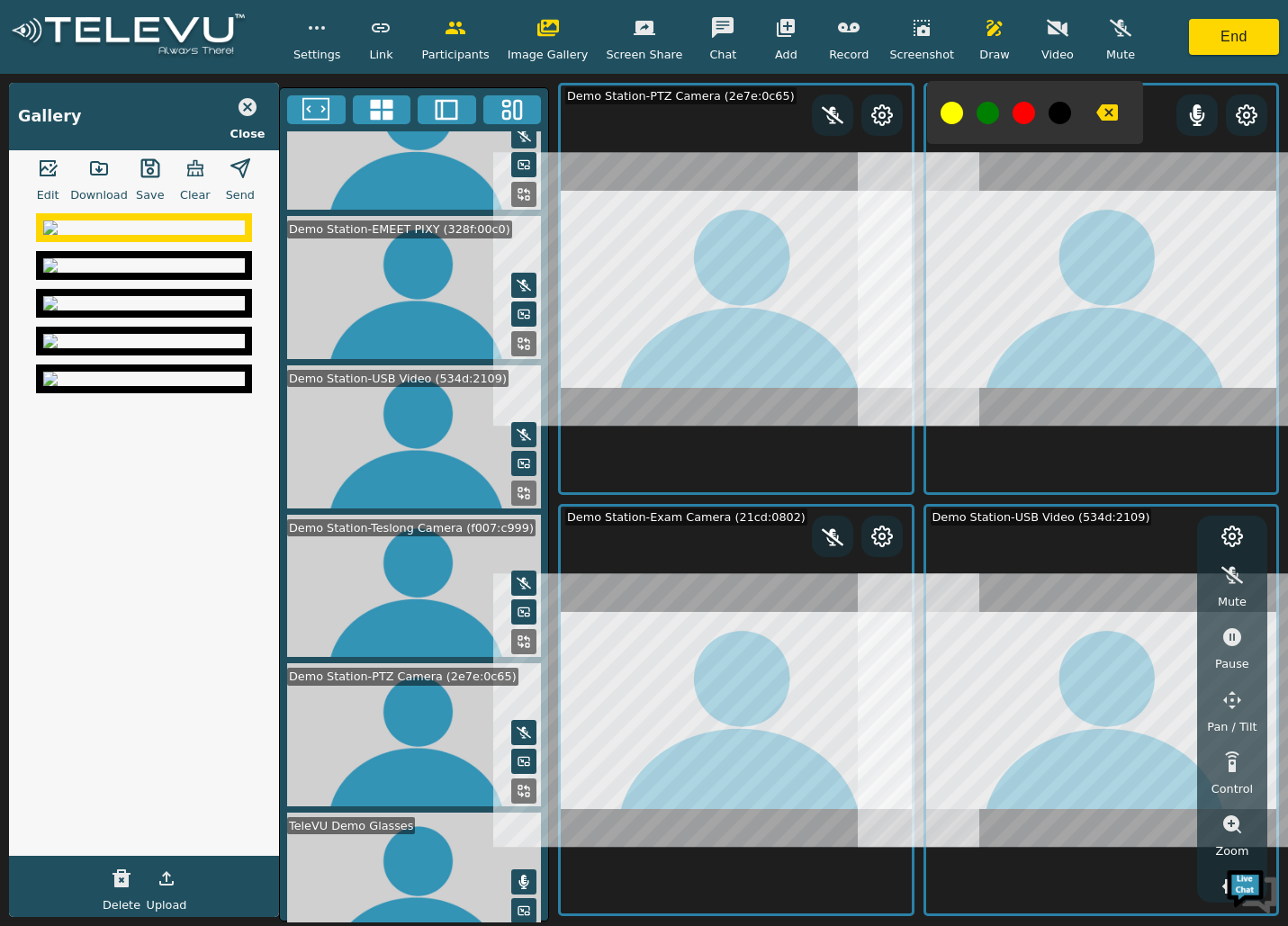
click at [1196, 111] on icon at bounding box center [1197, 115] width 15 height 21
click at [120, 758] on icon "button" at bounding box center [121, 878] width 21 height 21
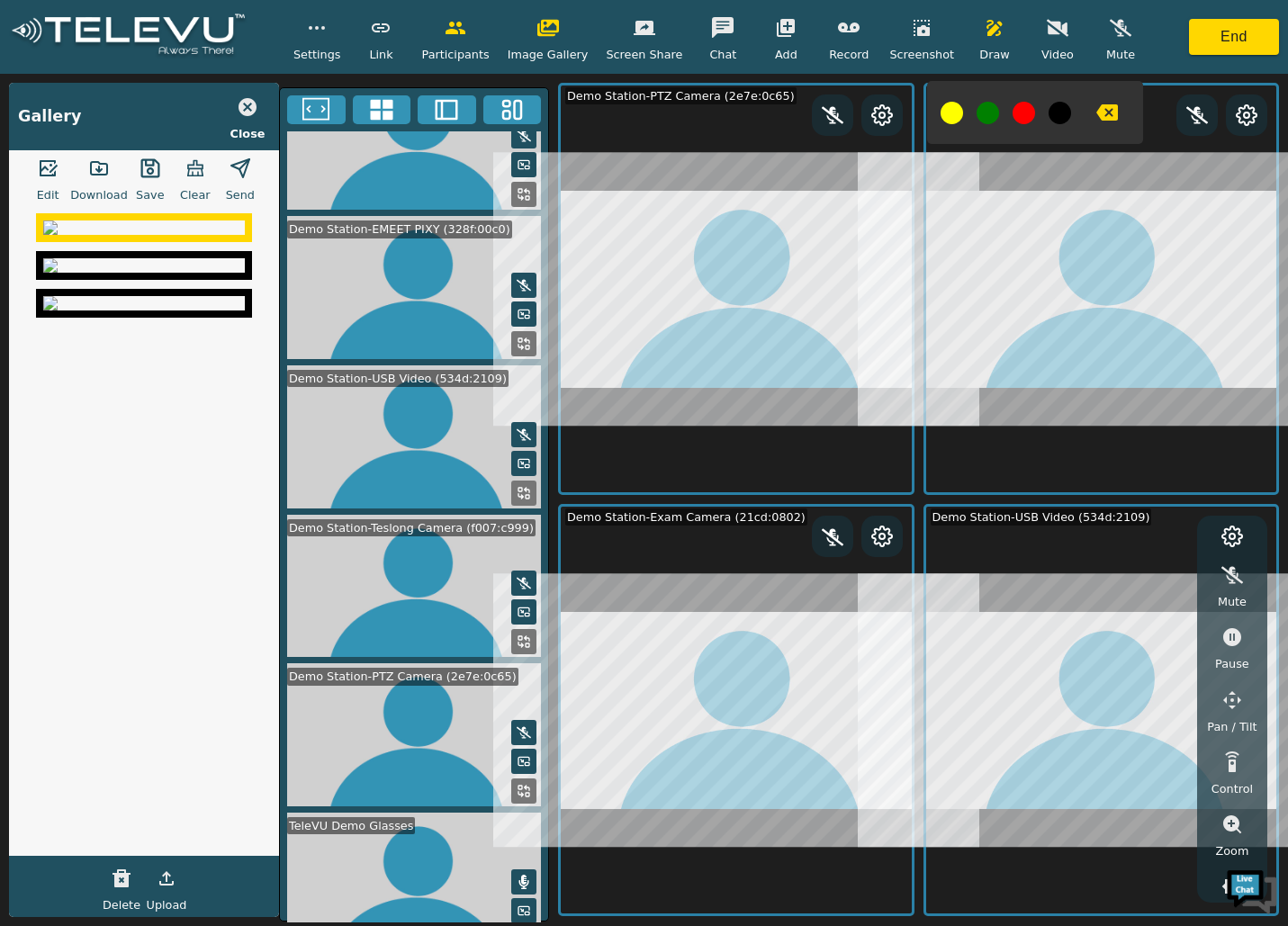
click at [120, 758] on icon "button" at bounding box center [121, 878] width 21 height 21
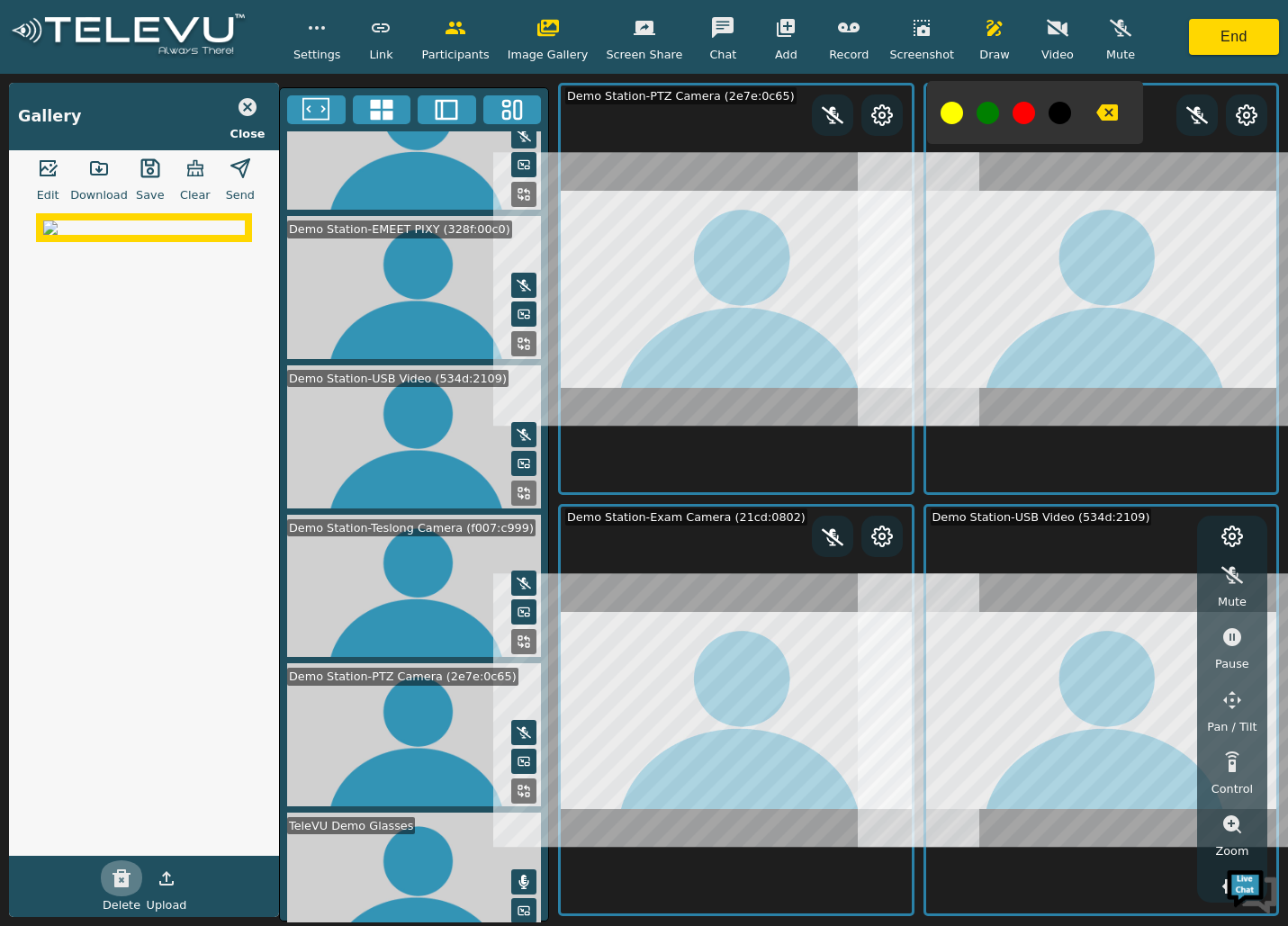
click at [120, 758] on icon "button" at bounding box center [121, 878] width 21 height 21
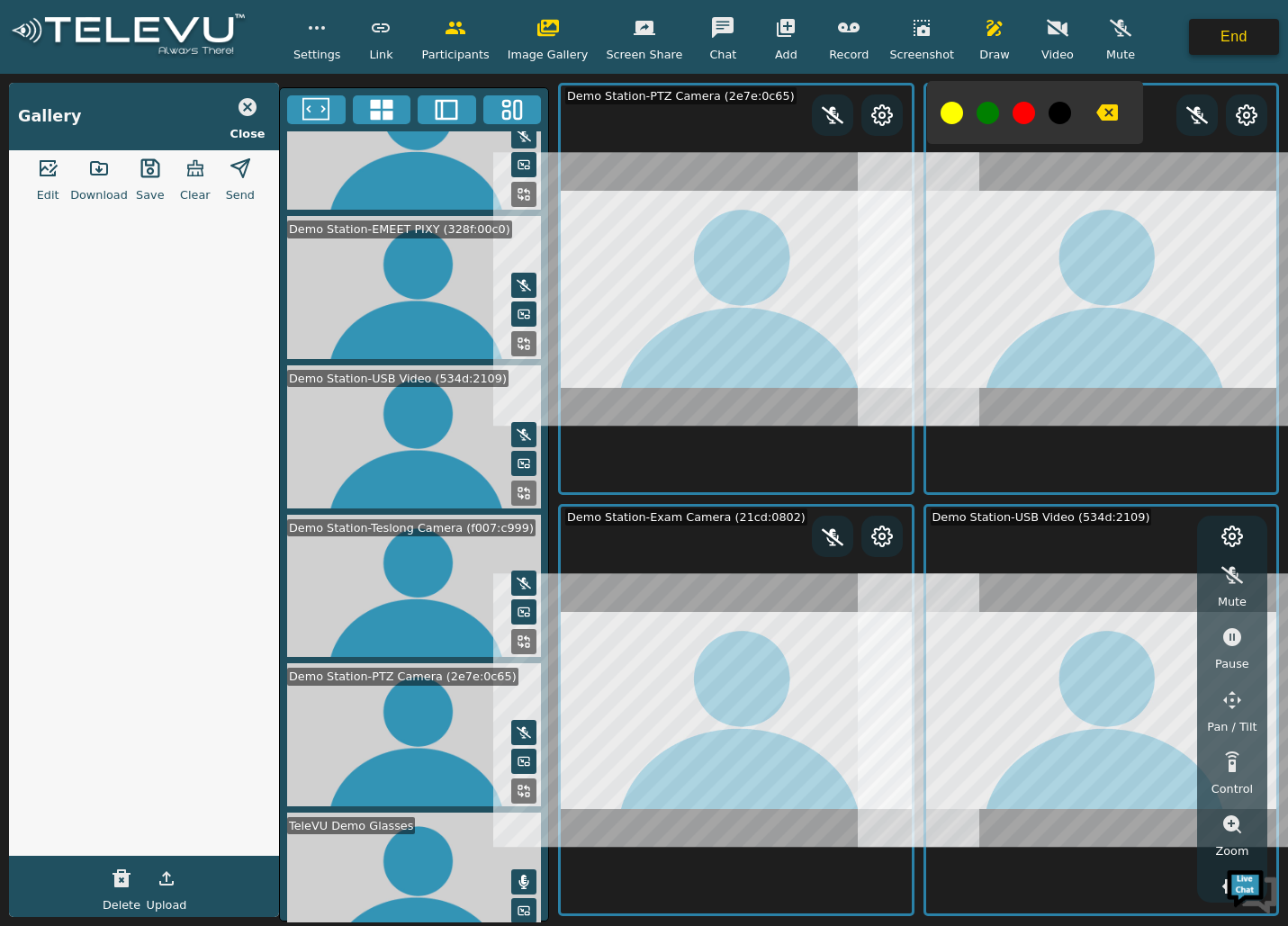
click at [1256, 29] on button "End" at bounding box center [1234, 36] width 90 height 36
